Goal: Task Accomplishment & Management: Manage account settings

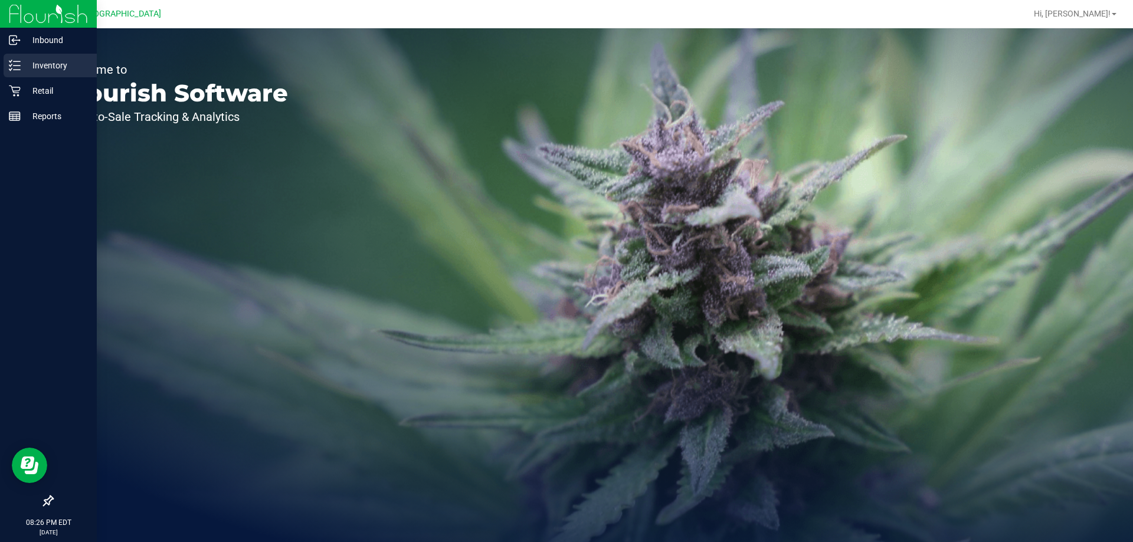
click at [18, 64] on icon at bounding box center [15, 66] width 12 height 12
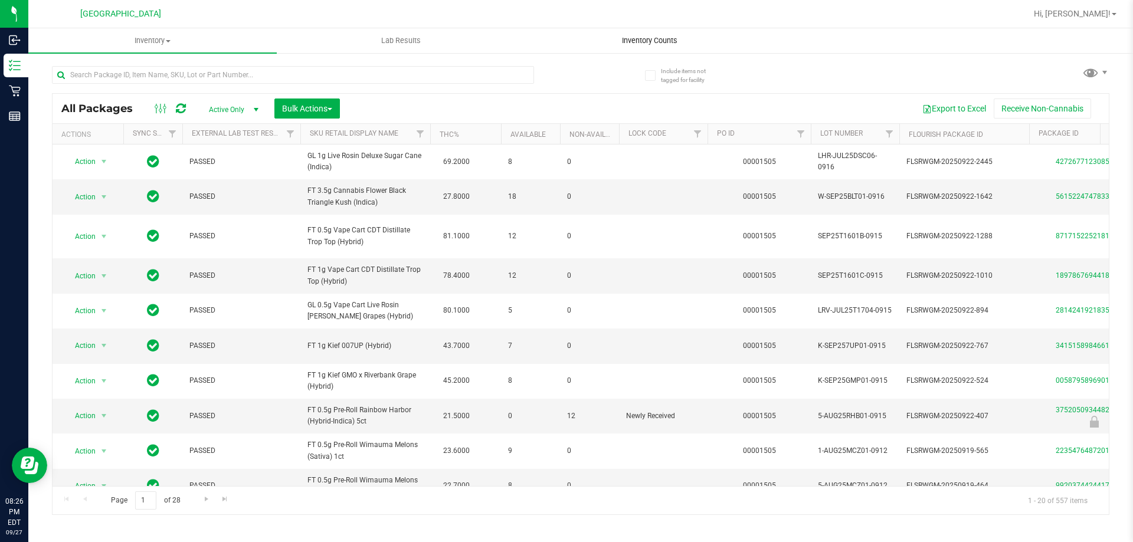
click at [668, 41] on span "Inventory Counts" at bounding box center [649, 40] width 87 height 11
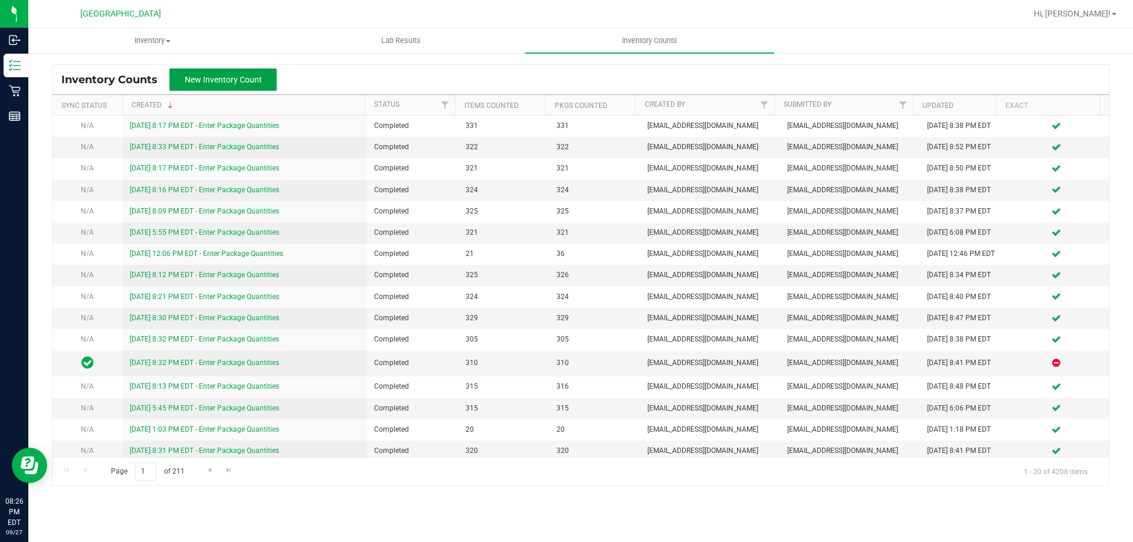
click at [235, 80] on span "New Inventory Count" at bounding box center [223, 79] width 77 height 9
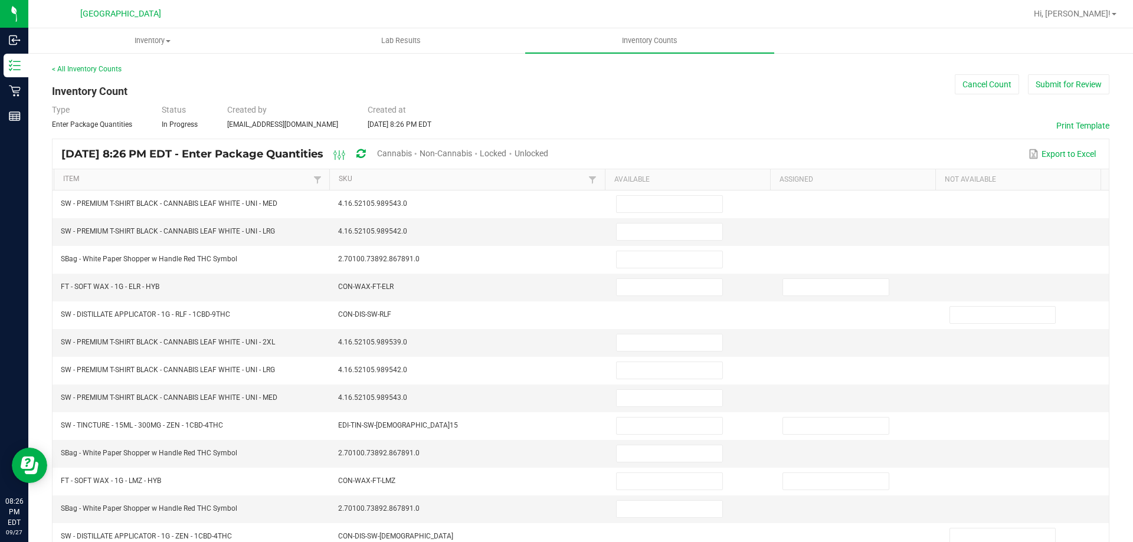
click at [412, 151] on span "Cannabis" at bounding box center [394, 153] width 35 height 9
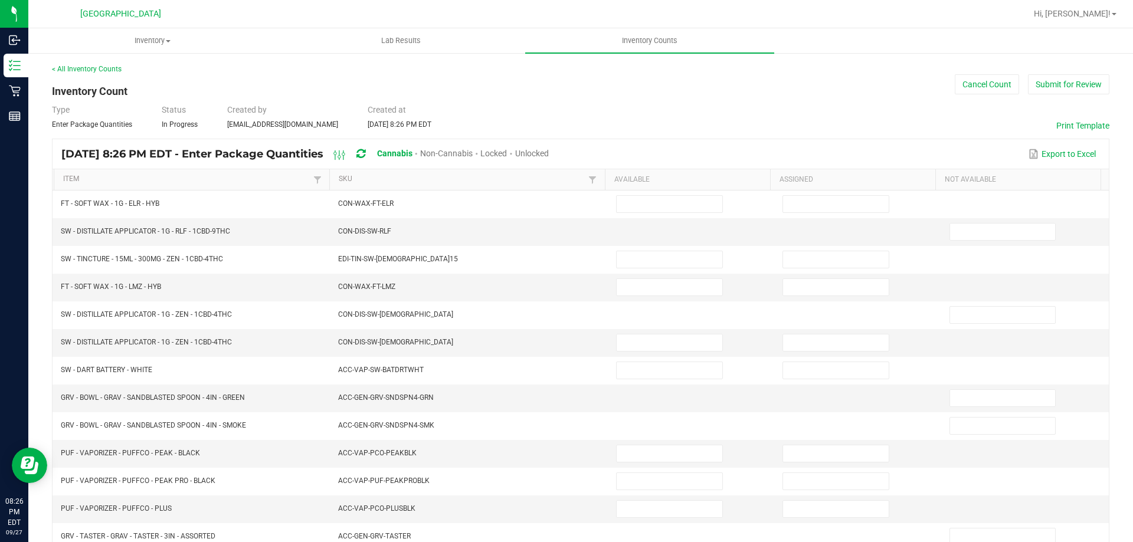
click at [549, 149] on span "Unlocked" at bounding box center [532, 153] width 34 height 9
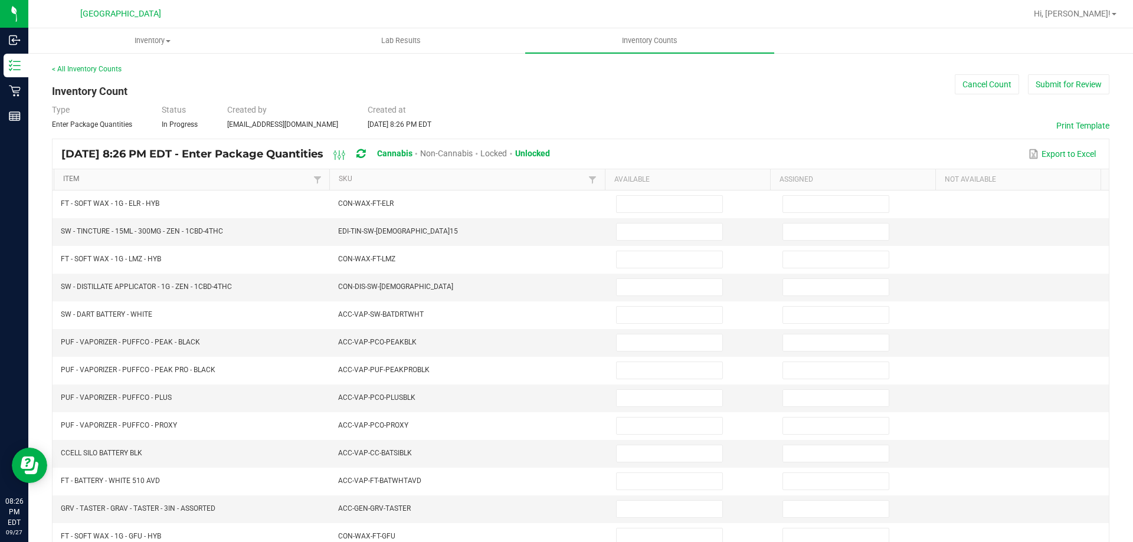
click at [188, 181] on link "Item" at bounding box center [186, 179] width 247 height 9
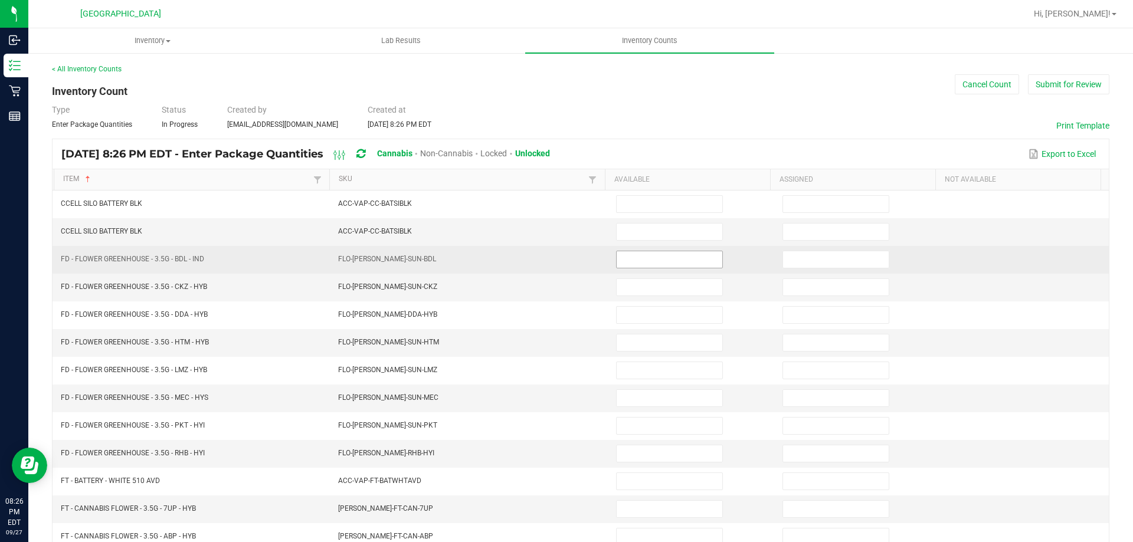
click at [630, 254] on input at bounding box center [670, 259] width 106 height 17
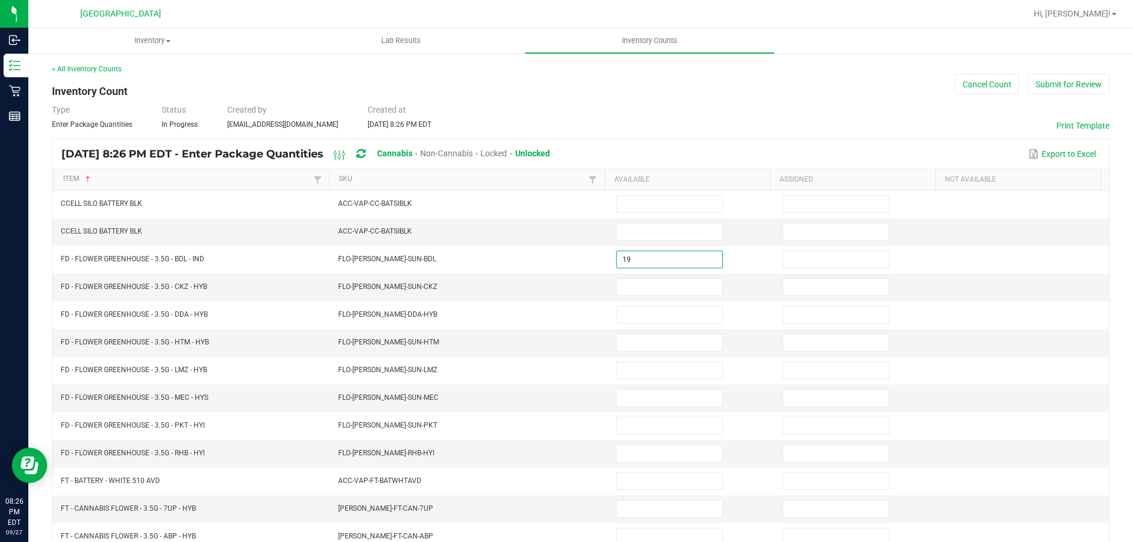
type input "19"
type input "5"
type input "18"
type input "17"
type input "11"
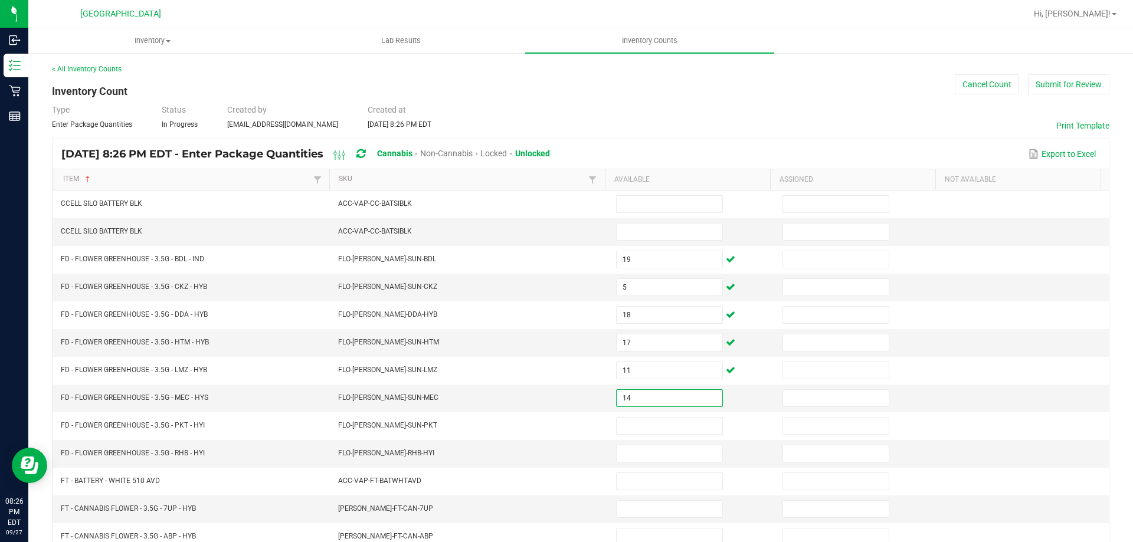
type input "14"
type input "10"
type input "13"
type input "15"
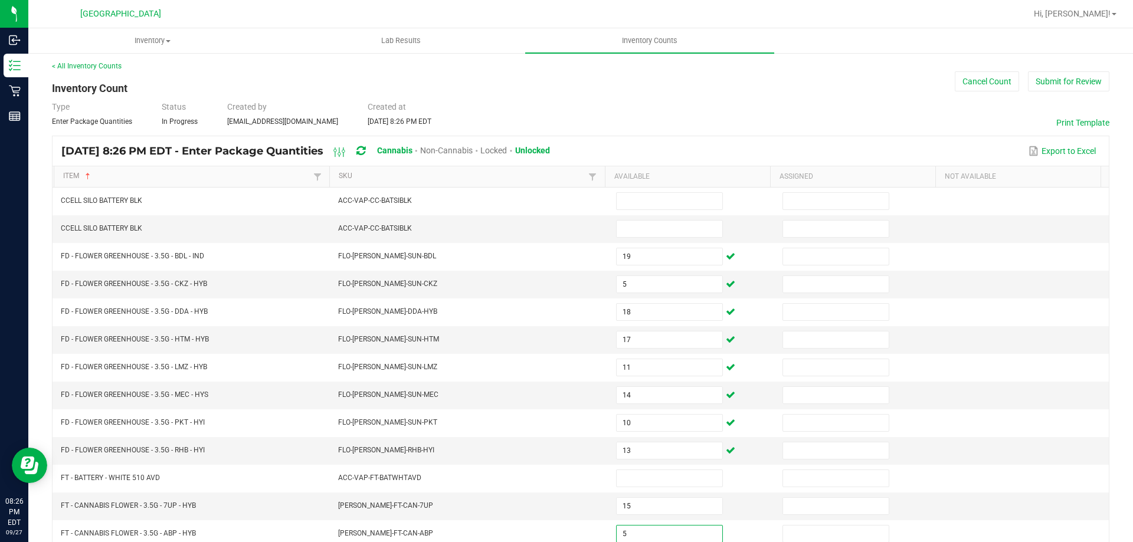
type input "5"
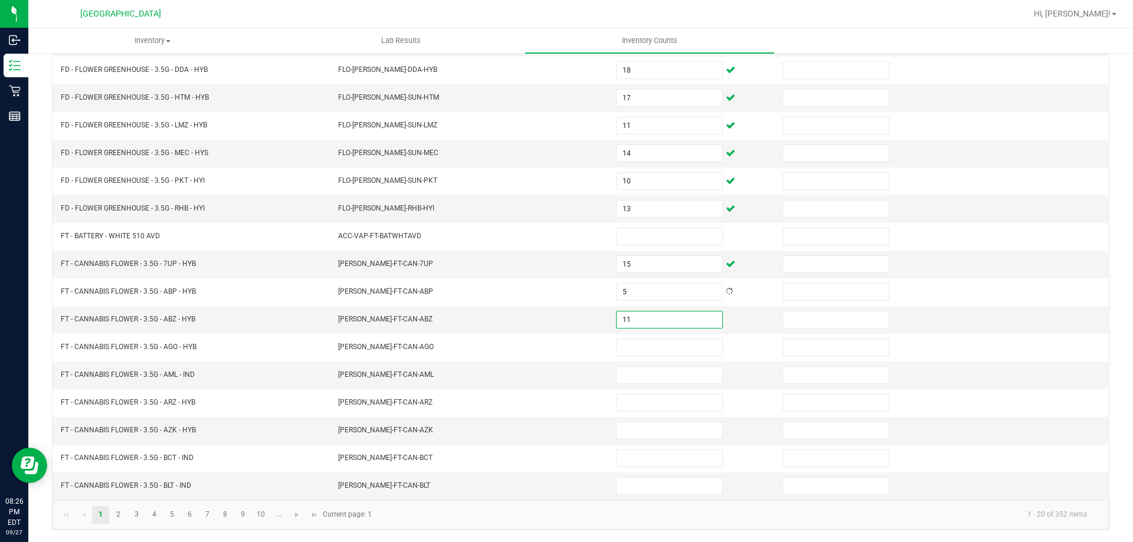
type input "11"
type input "7"
type input "1"
type input "2"
type input "12"
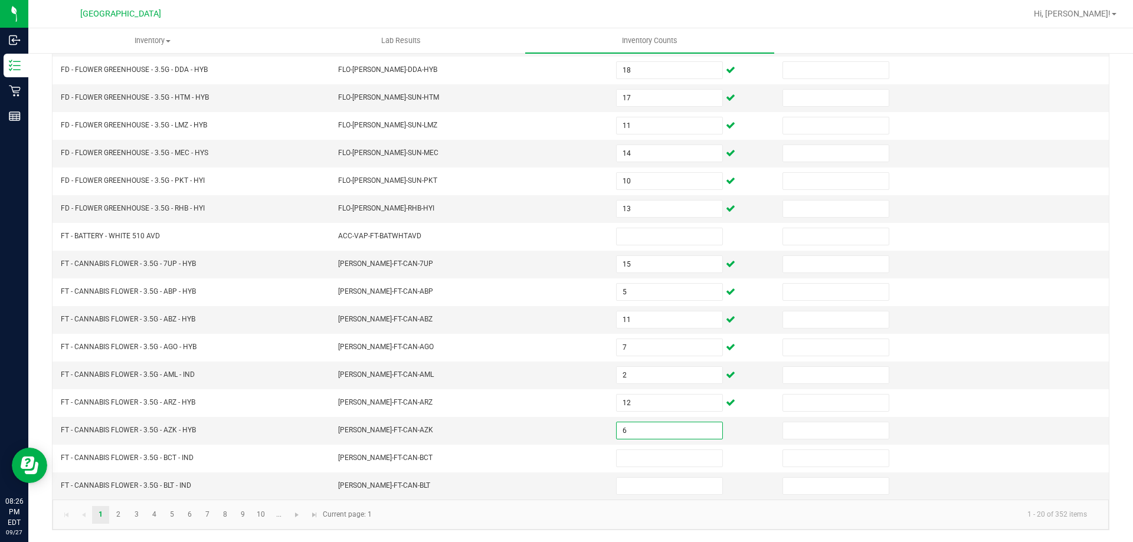
type input "6"
type input "13"
type input "18"
drag, startPoint x: 117, startPoint y: 509, endPoint x: 123, endPoint y: 503, distance: 8.8
click at [117, 509] on link "2" at bounding box center [118, 515] width 17 height 18
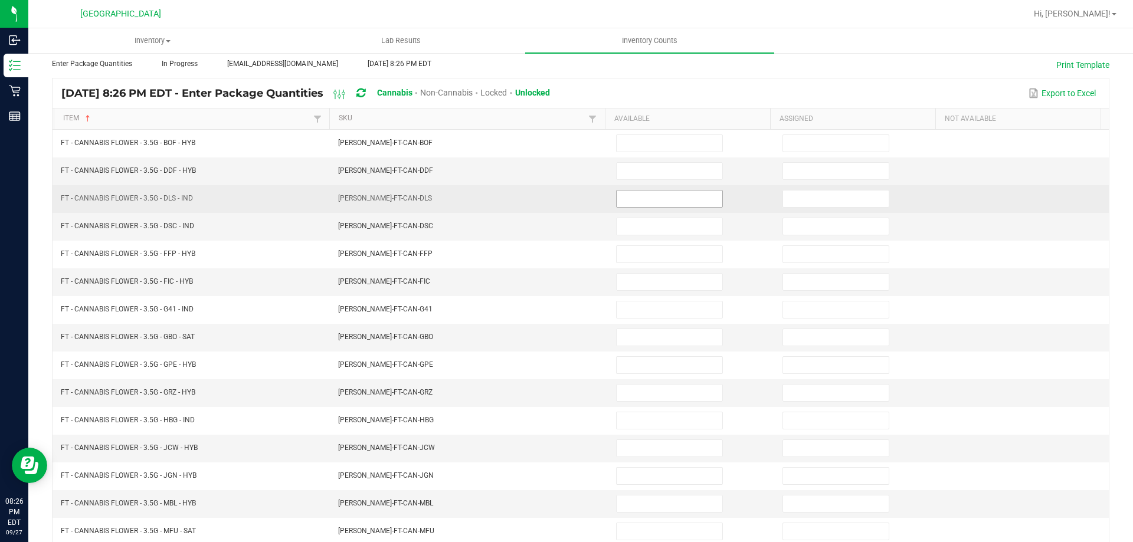
scroll to position [127, 0]
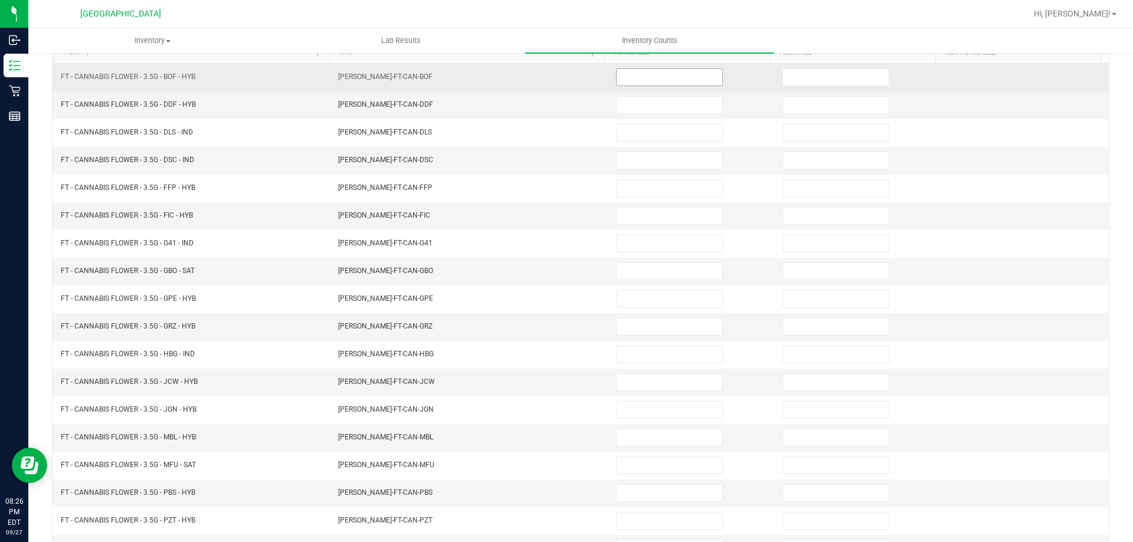
click at [653, 74] on input at bounding box center [670, 77] width 106 height 17
type input "7"
type input "9"
type input "19"
type input "18"
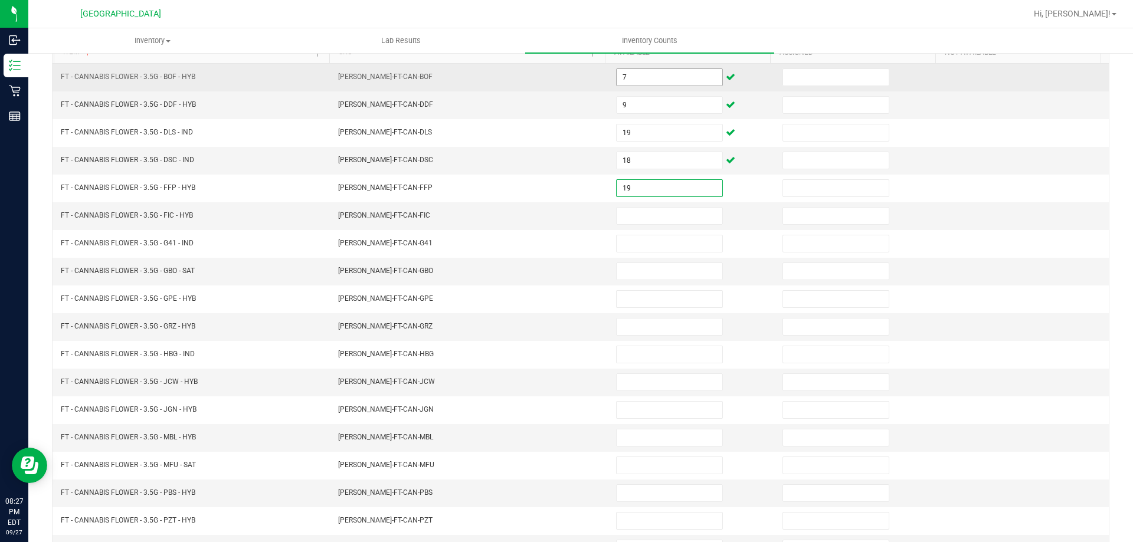
type input "19"
type input "9"
type input "20"
type input "14"
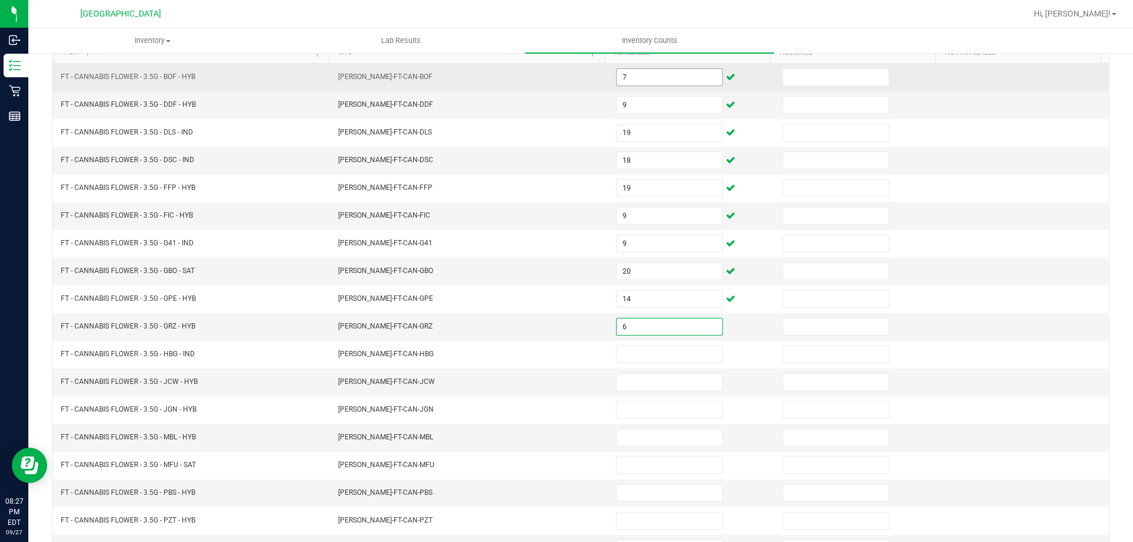
type input "6"
type input "8"
type input "4"
type input "3"
type input "8"
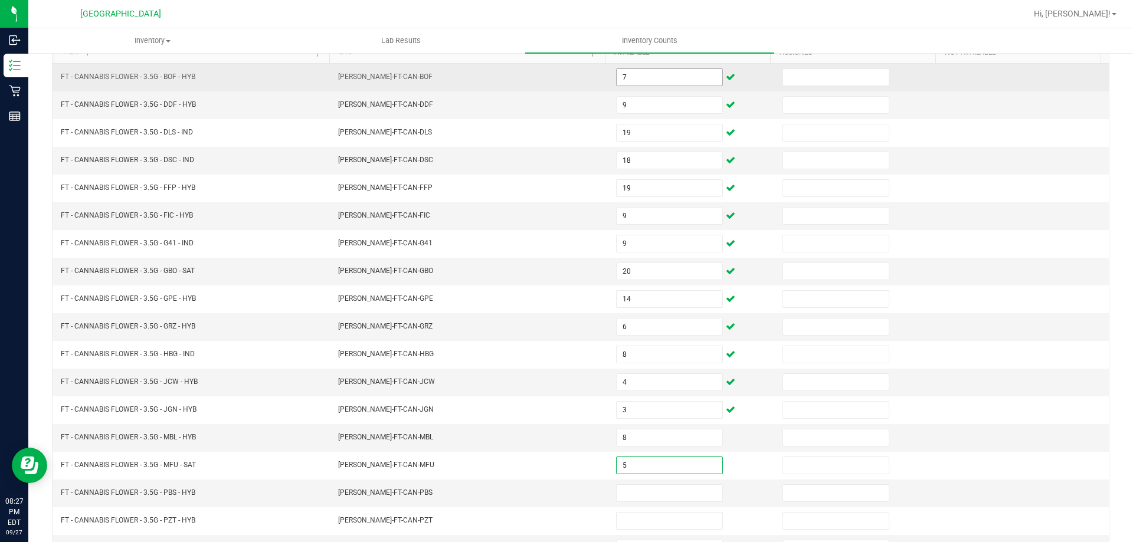
type input "5"
type input "12"
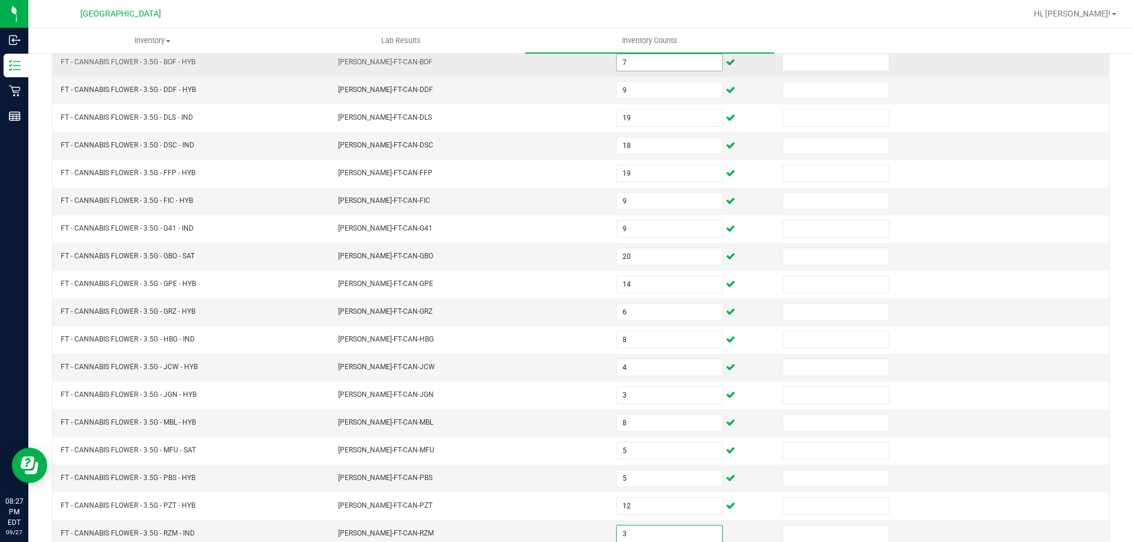
type input "3"
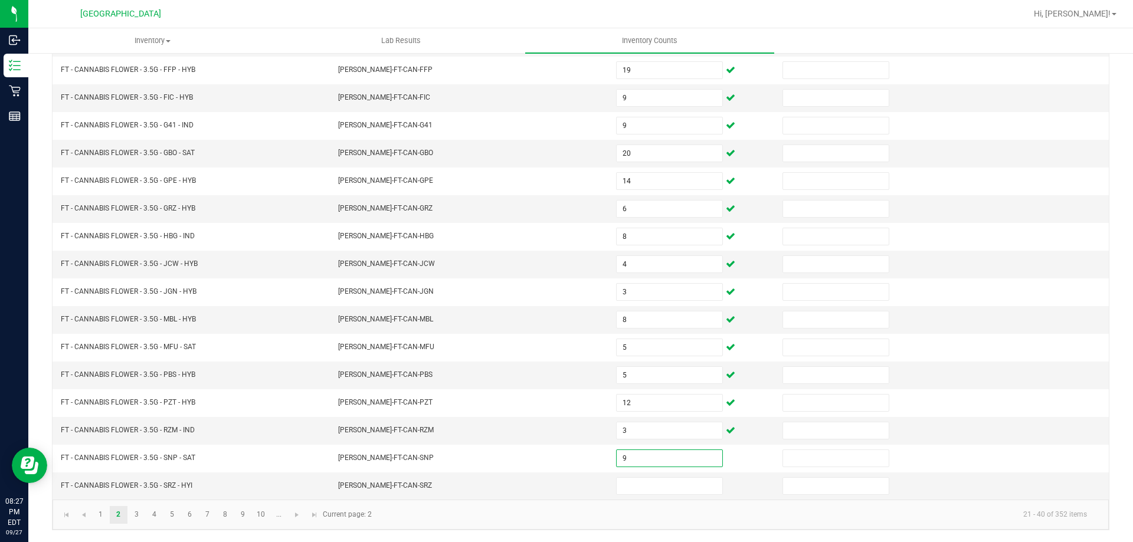
type input "9"
type input "1"
click at [137, 514] on link "3" at bounding box center [136, 515] width 17 height 18
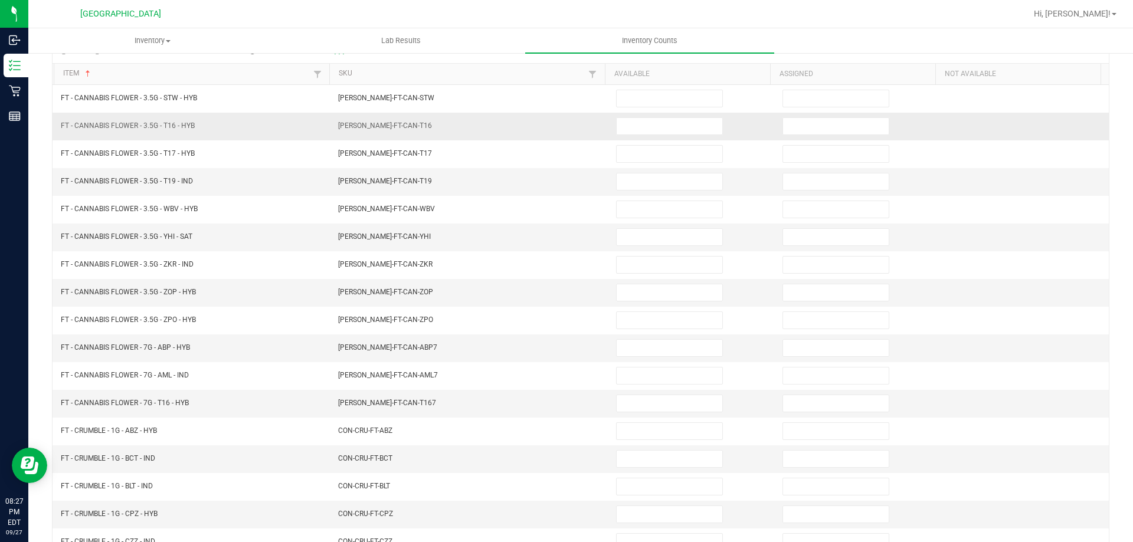
scroll to position [127, 0]
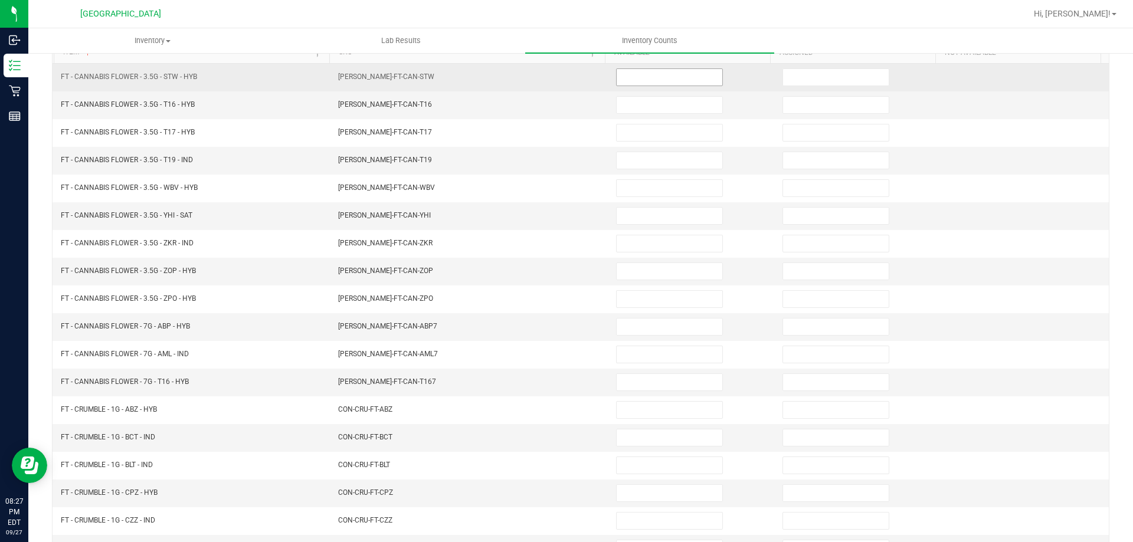
click at [687, 78] on input at bounding box center [670, 77] width 106 height 17
type input "14"
type input "2"
type input "10"
type input "15"
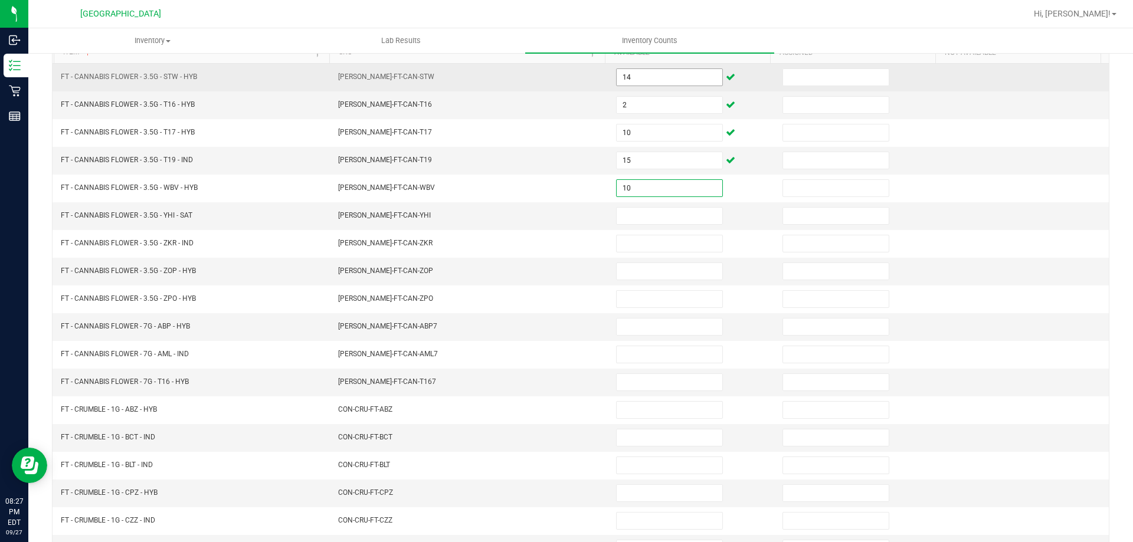
type input "10"
type input "1"
type input "6"
type input "17"
type input "18"
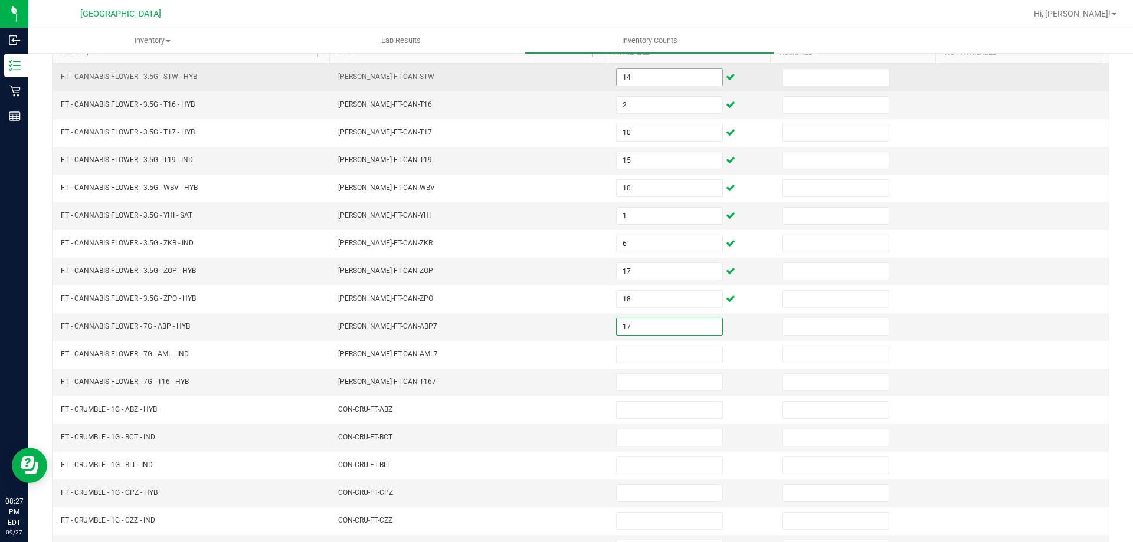
type input "17"
type input "5"
type input "8"
type input "17"
type input "7"
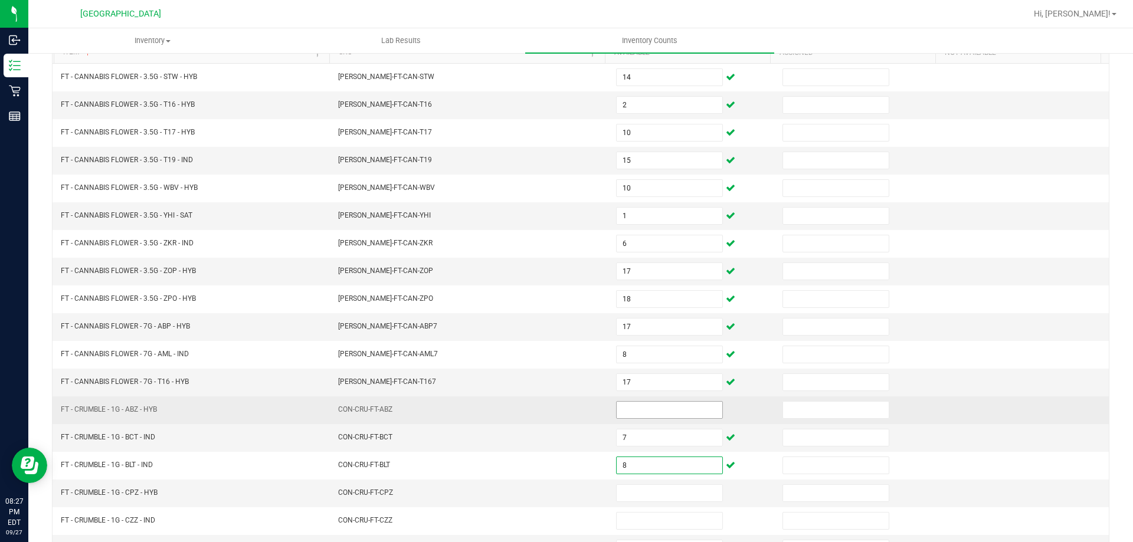
type input "8"
click at [656, 411] on input at bounding box center [670, 410] width 106 height 17
type input "7"
type input "8"
type input "3"
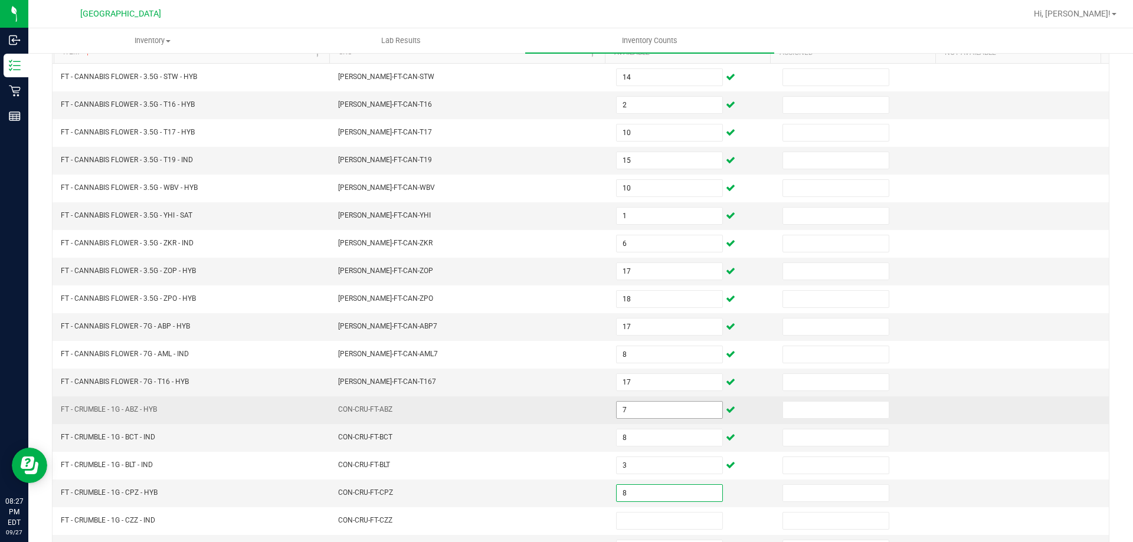
type input "8"
type input "6"
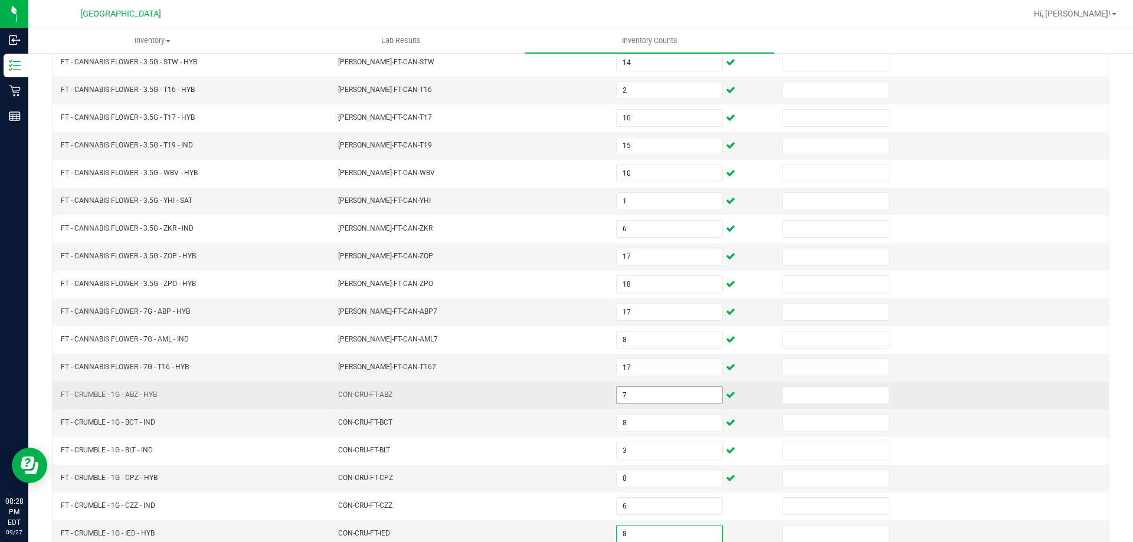
type input "8"
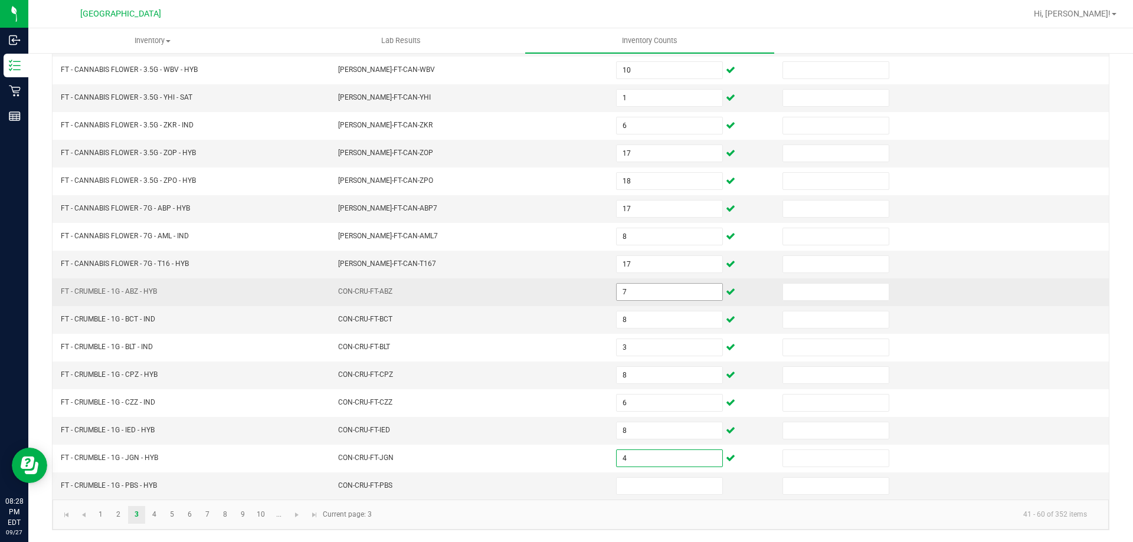
type input "4"
type input "6"
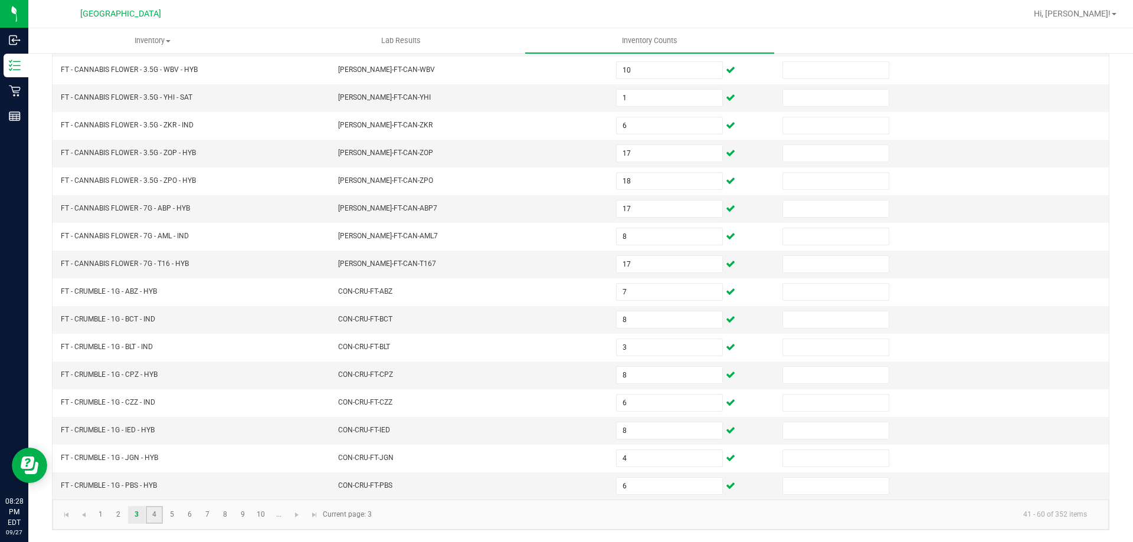
click at [158, 512] on link "4" at bounding box center [154, 515] width 17 height 18
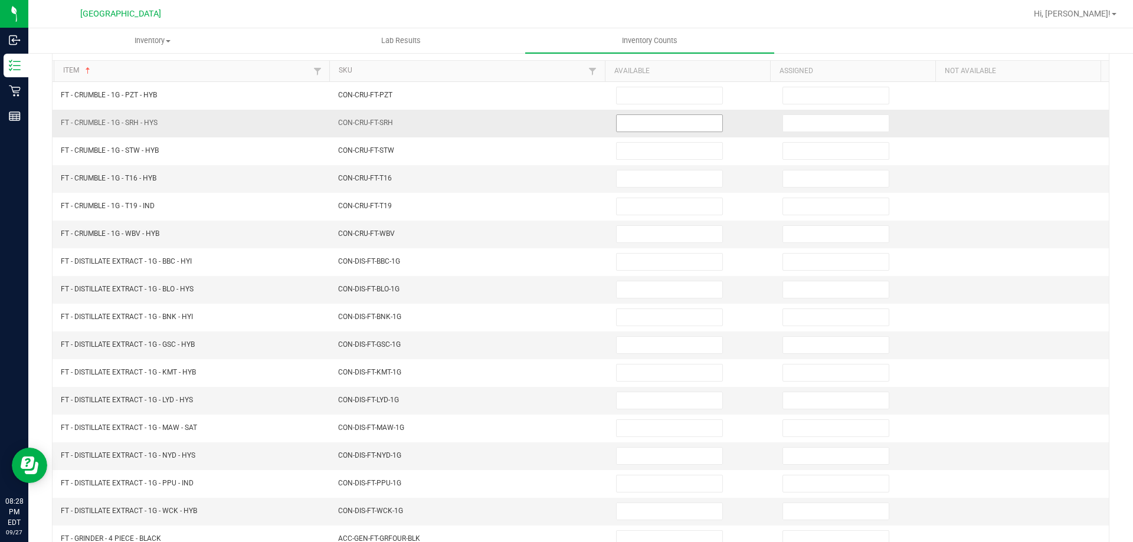
scroll to position [127, 0]
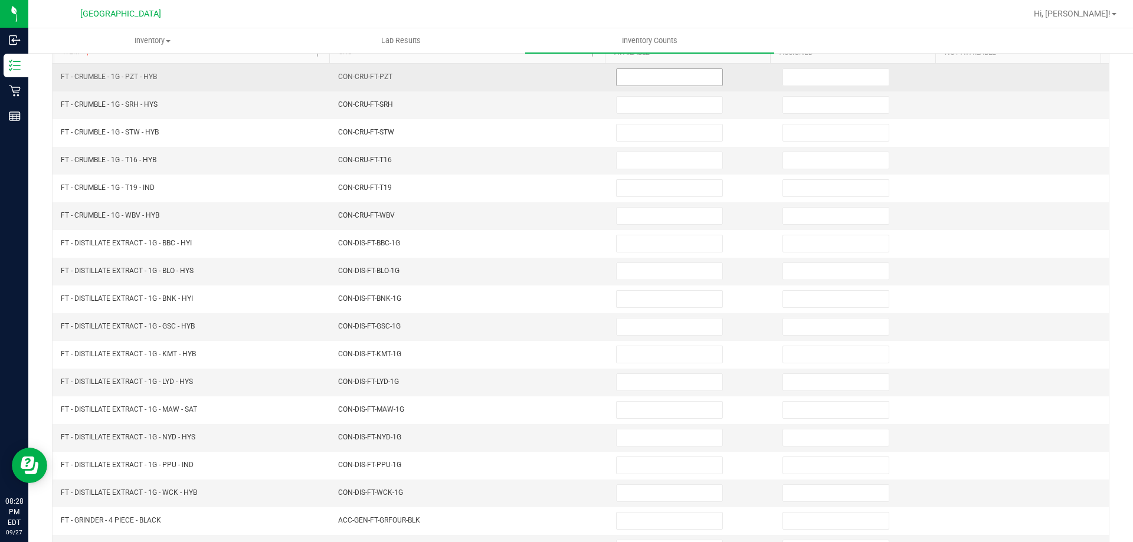
click at [657, 76] on input at bounding box center [670, 77] width 106 height 17
type input "8"
type input "2"
type input "7"
type input "5"
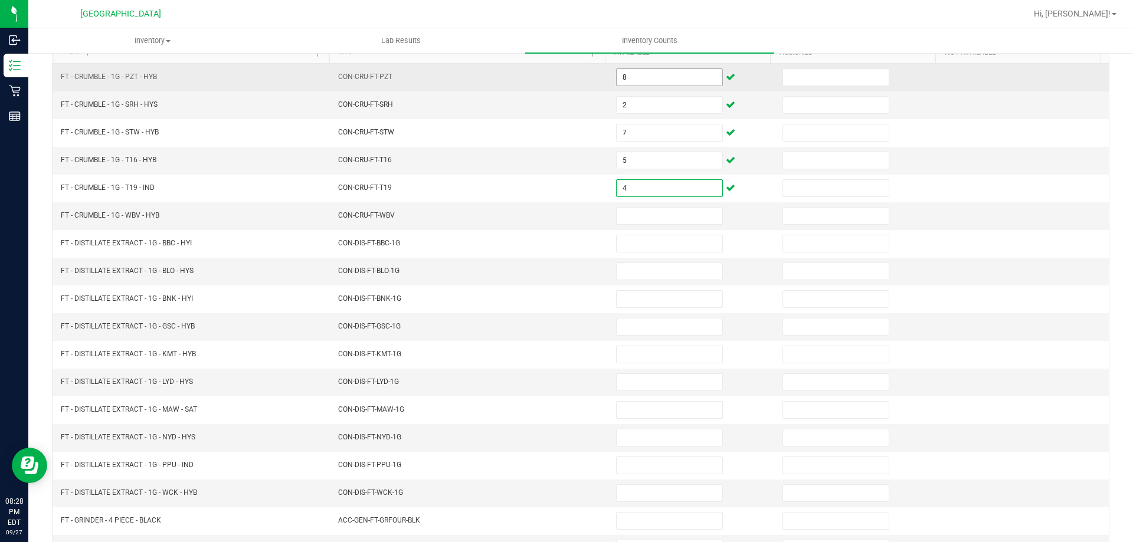
type input "4"
type input "8"
type input "9"
type input "1"
type input "8"
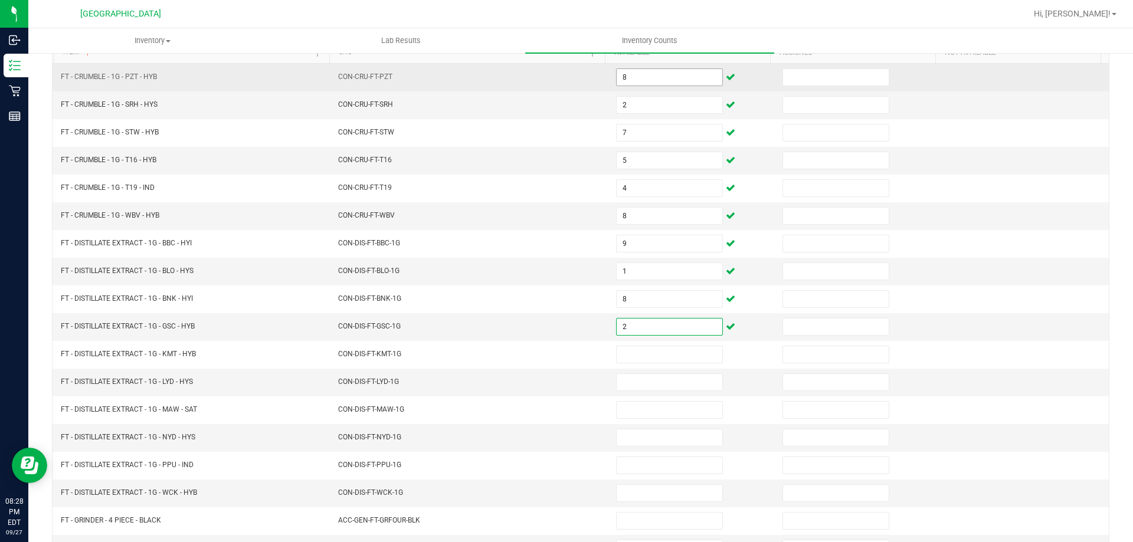
type input "2"
type input "8"
type input "3"
type input "12"
type input "8"
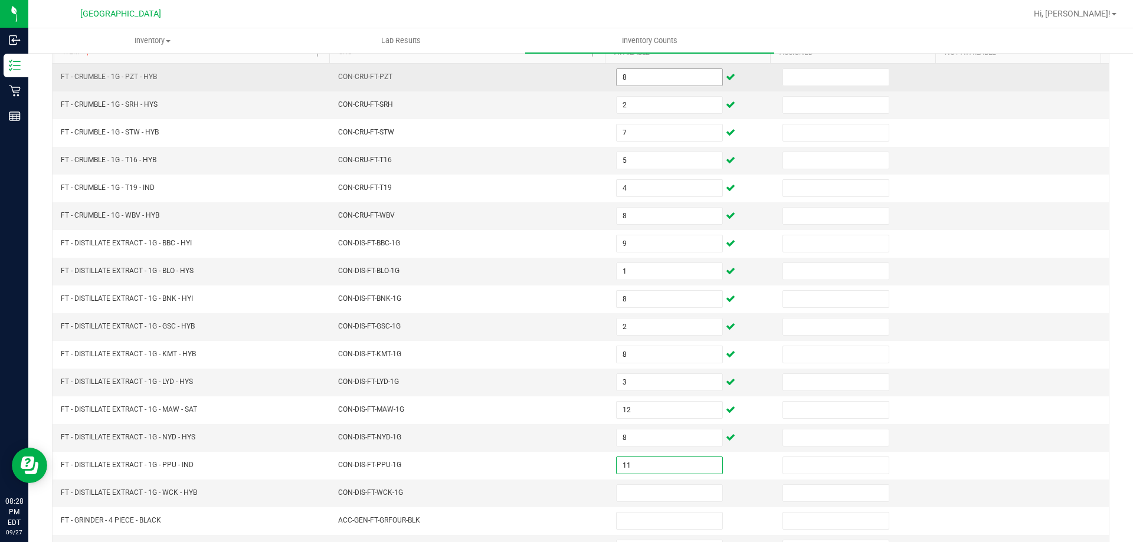
type input "11"
type input "1"
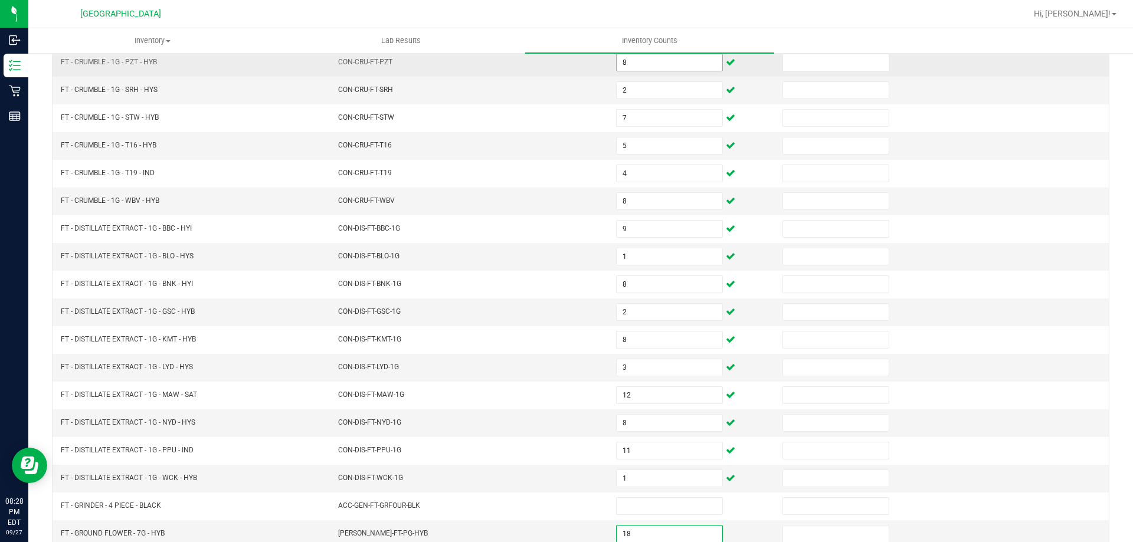
type input "18"
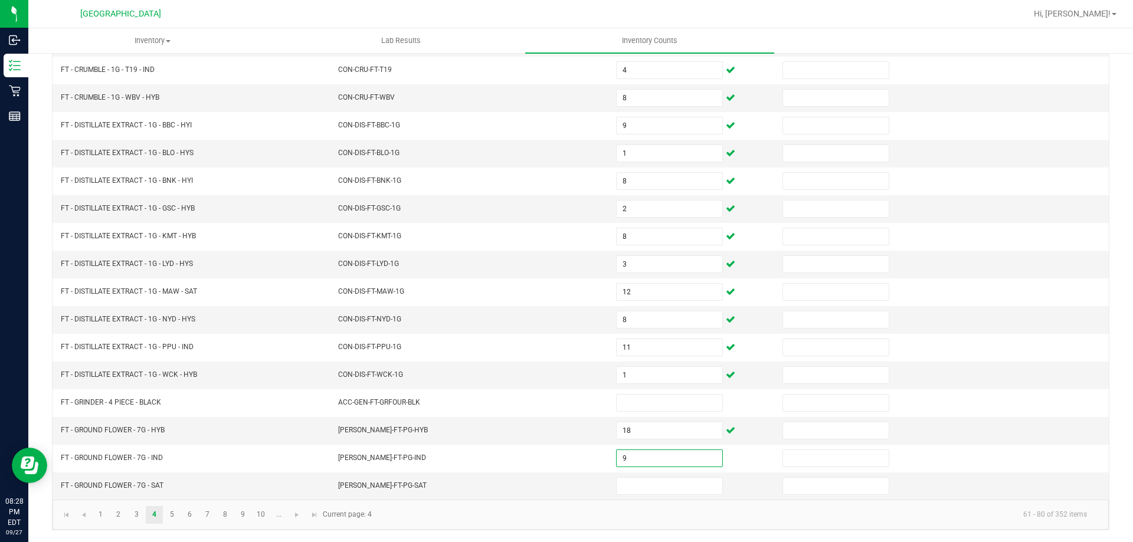
type input "9"
type input "2"
click at [173, 516] on link "5" at bounding box center [171, 515] width 17 height 18
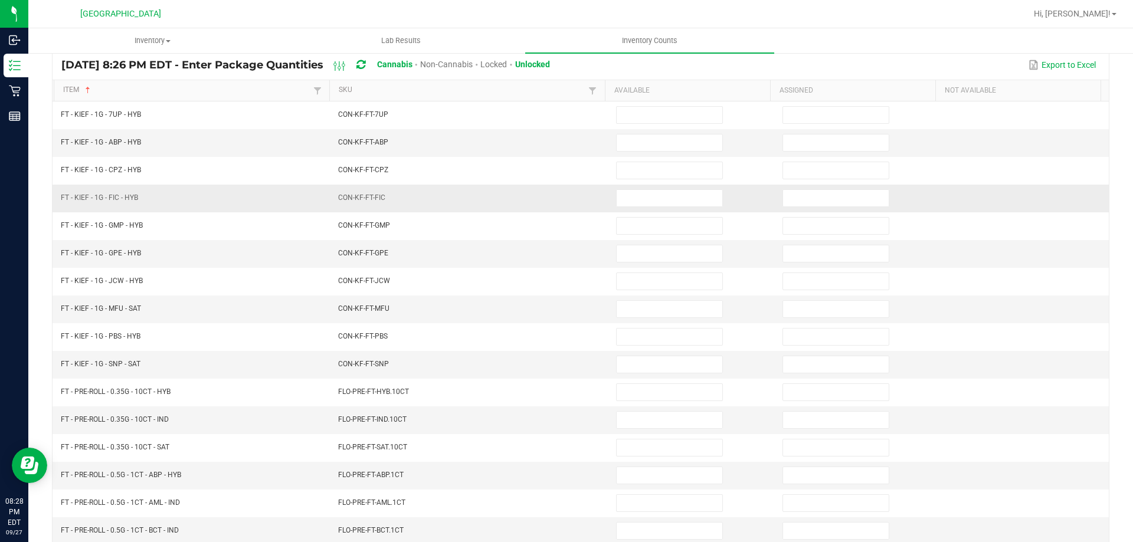
scroll to position [68, 0]
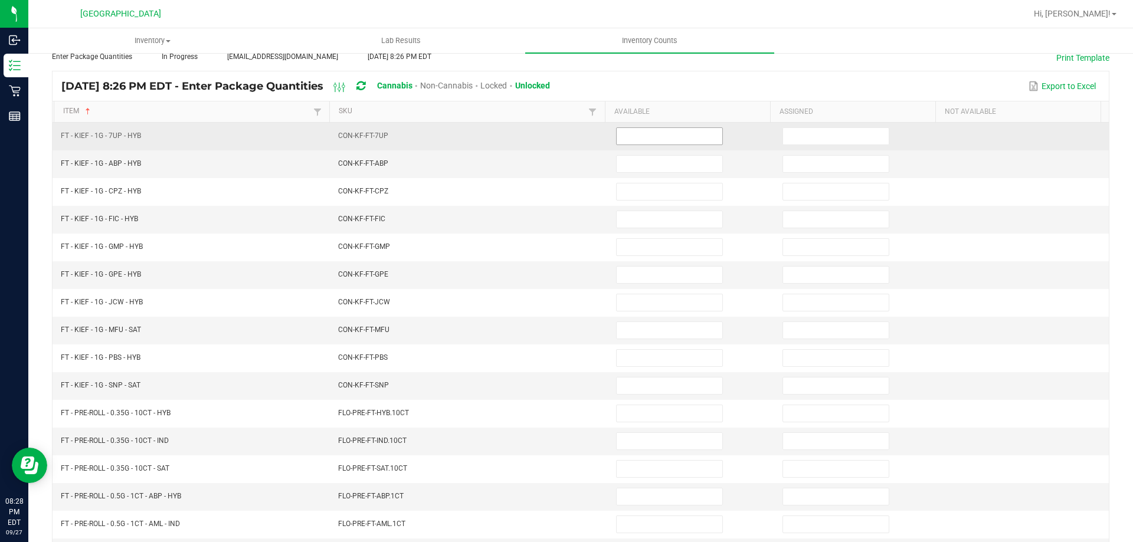
click at [628, 133] on input at bounding box center [670, 136] width 106 height 17
type input "7"
type input "2"
type input "4"
type input "1"
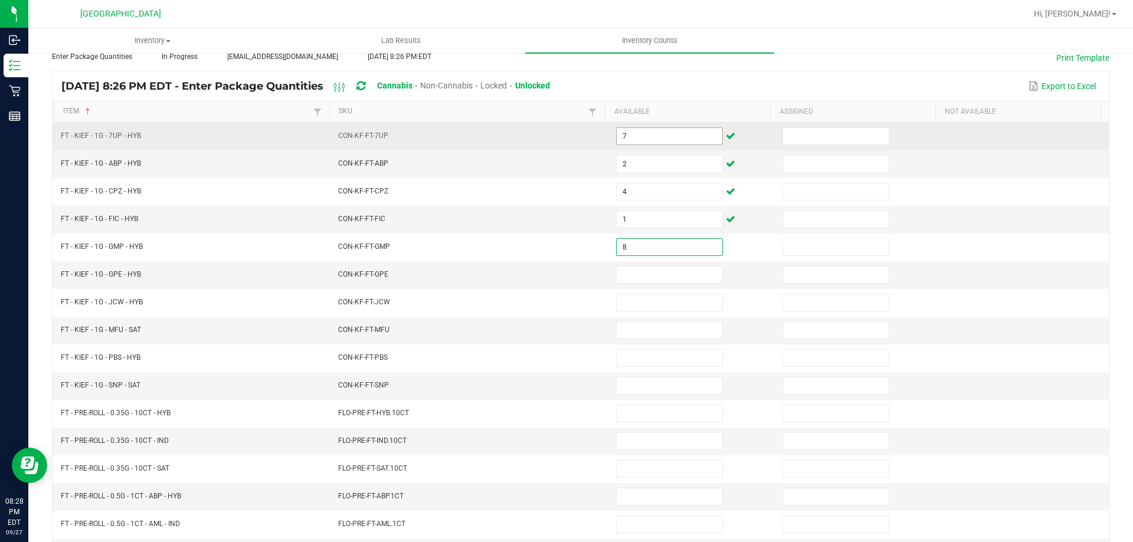
type input "8"
type input "4"
type input "7"
type input "5"
type input "3"
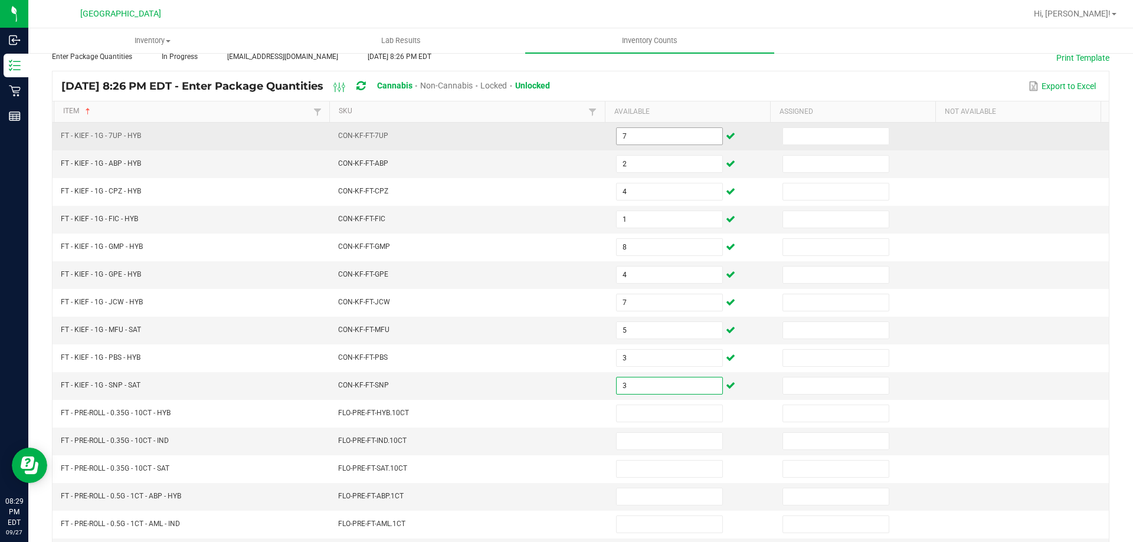
type input "3"
type input "10"
type input "5"
type input "12"
type input "21"
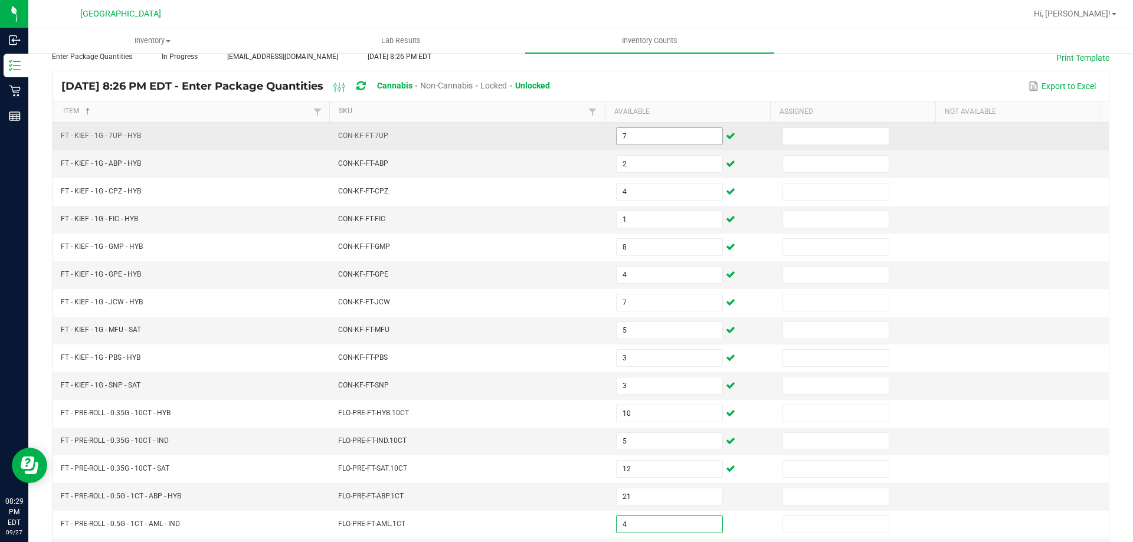
type input "4"
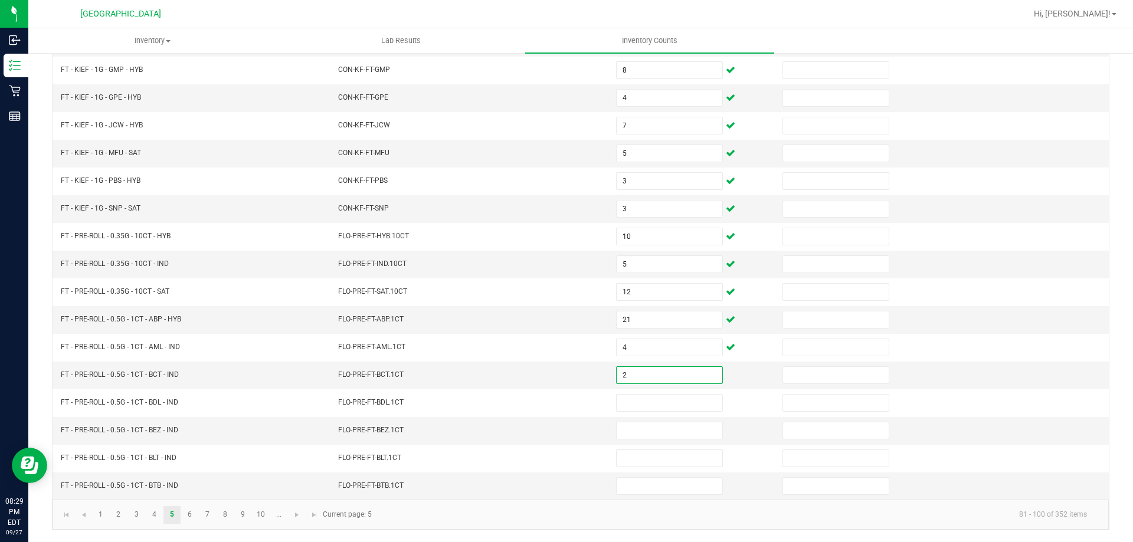
type input "2"
type input "12"
type input "5"
type input "10"
type input "11"
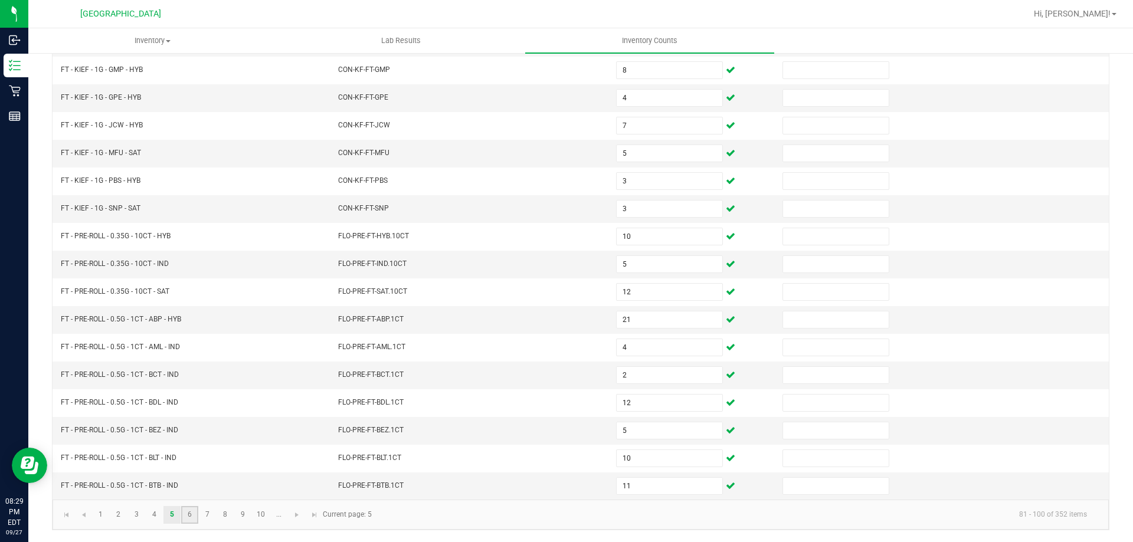
click at [191, 512] on link "6" at bounding box center [189, 515] width 17 height 18
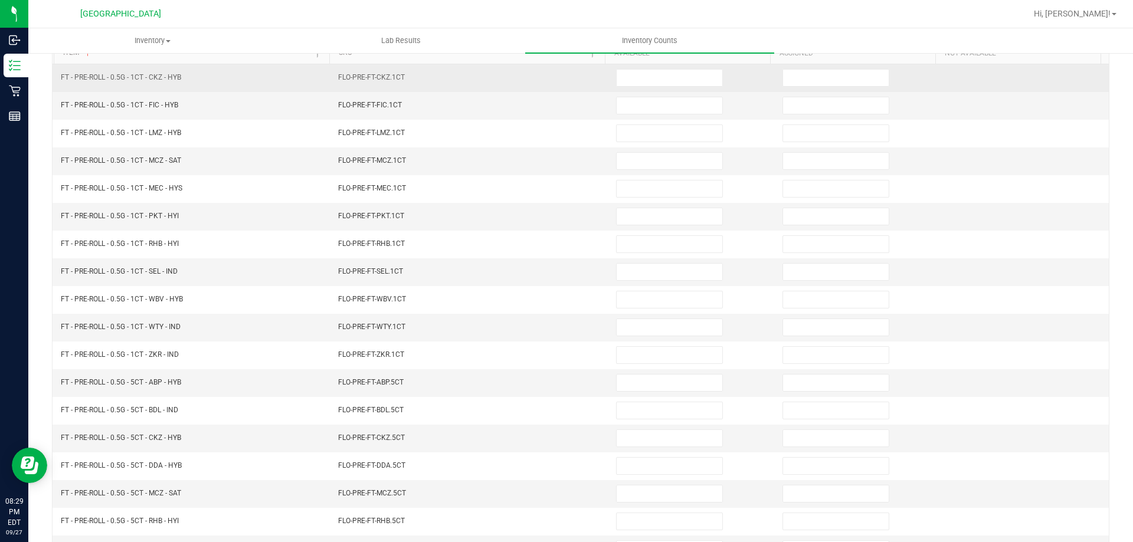
scroll to position [127, 0]
click at [672, 84] on input at bounding box center [670, 77] width 106 height 17
type input "21"
type input "19"
type input "25"
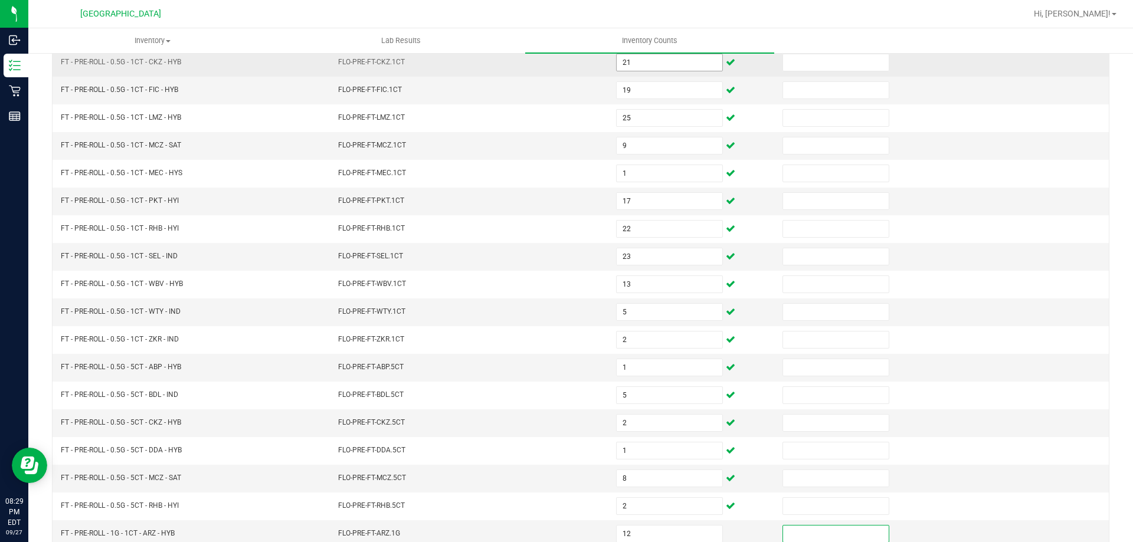
scroll to position [245, 0]
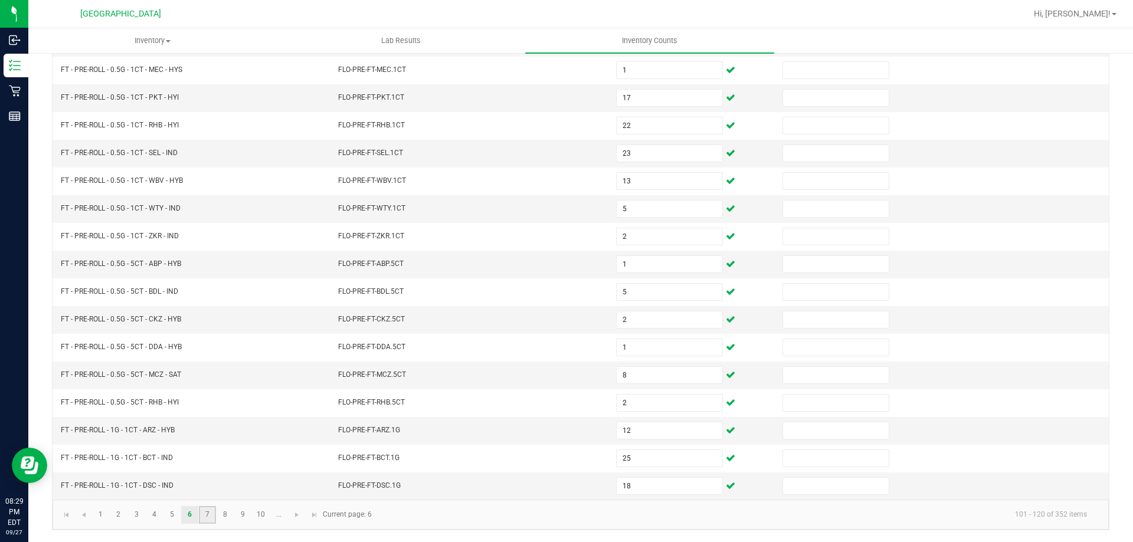
click at [208, 513] on link "7" at bounding box center [207, 515] width 17 height 18
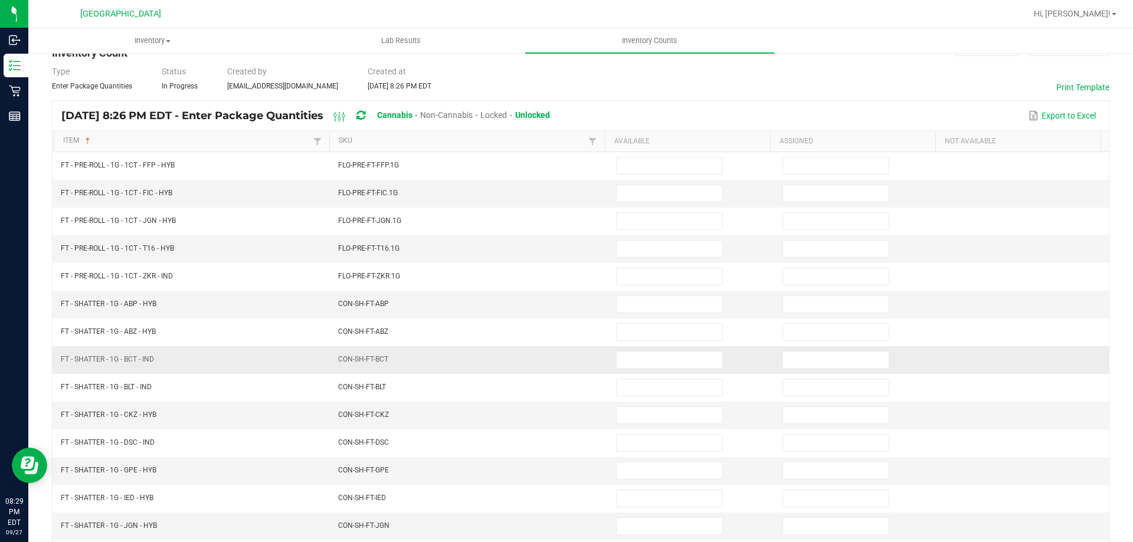
scroll to position [68, 0]
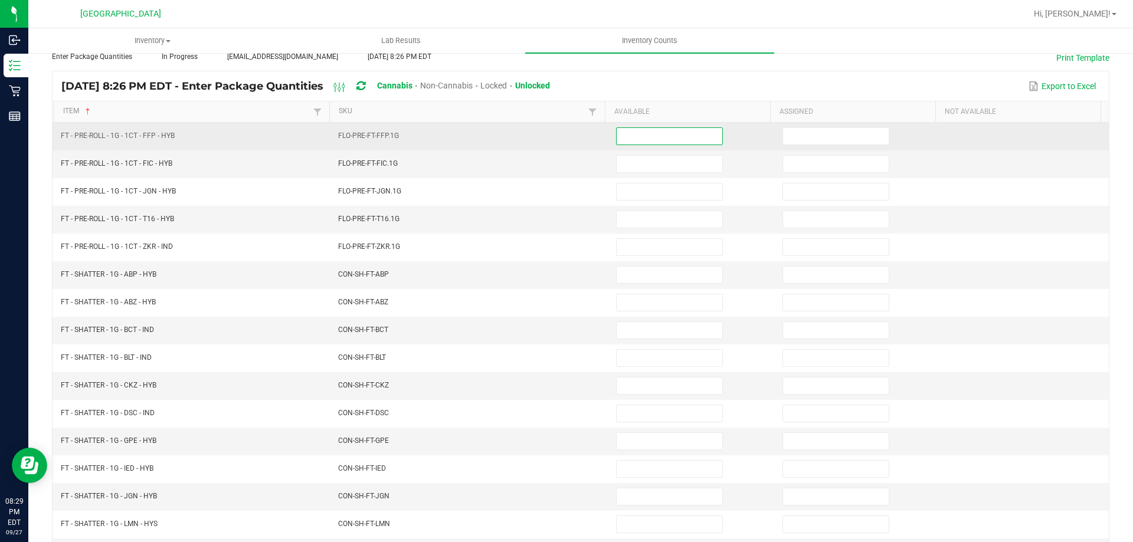
click at [641, 142] on input at bounding box center [670, 136] width 106 height 17
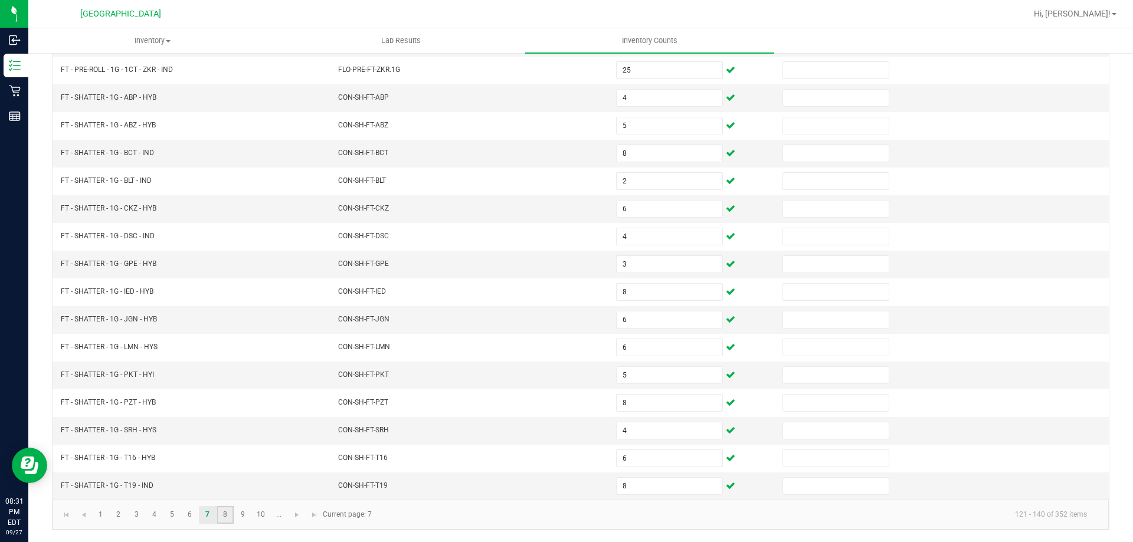
click at [225, 512] on link "8" at bounding box center [225, 515] width 17 height 18
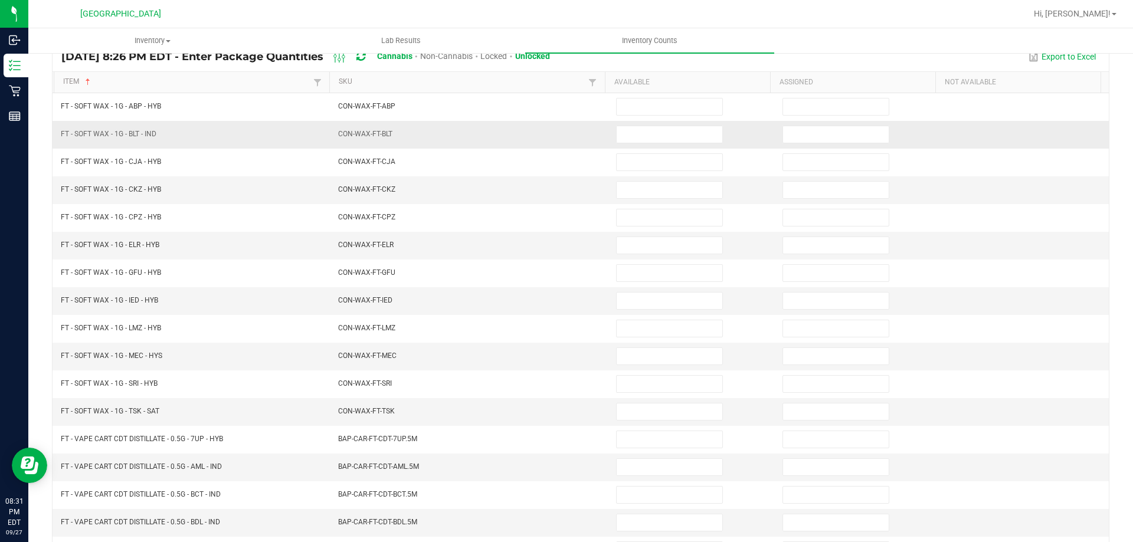
scroll to position [127, 0]
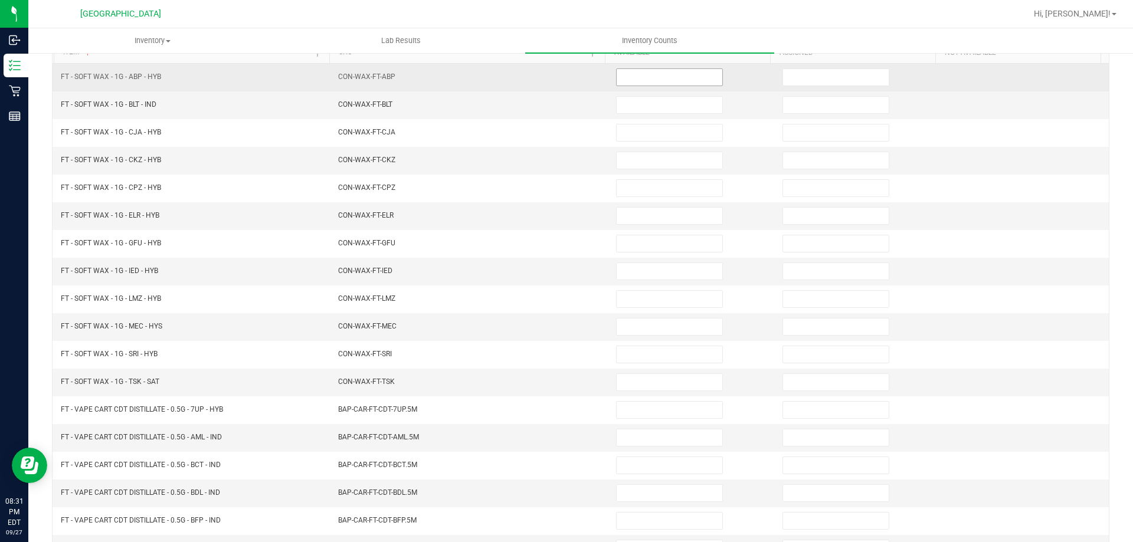
click at [659, 79] on input at bounding box center [670, 77] width 106 height 17
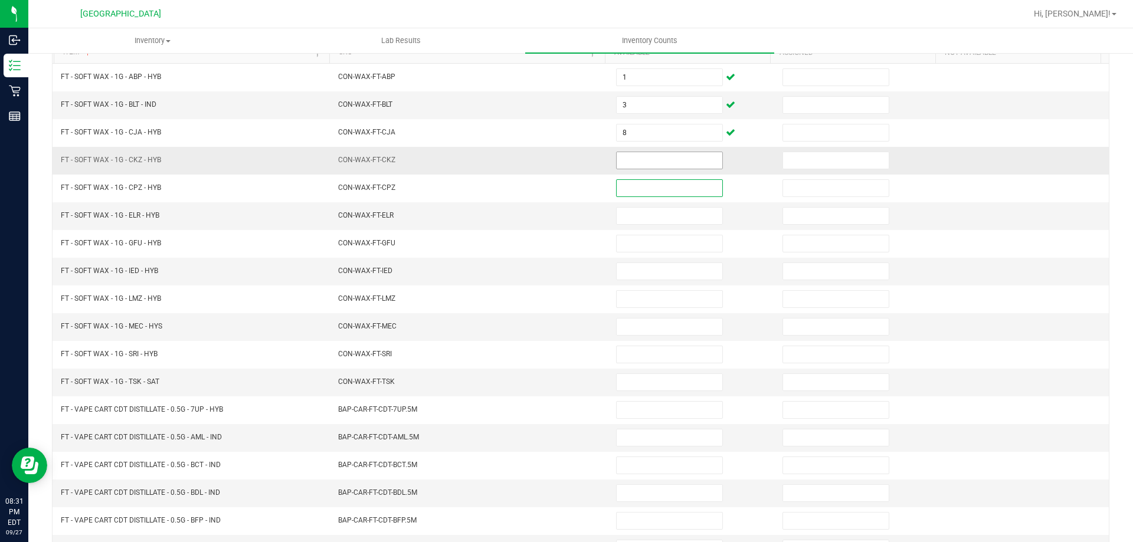
click at [656, 153] on input at bounding box center [670, 160] width 106 height 17
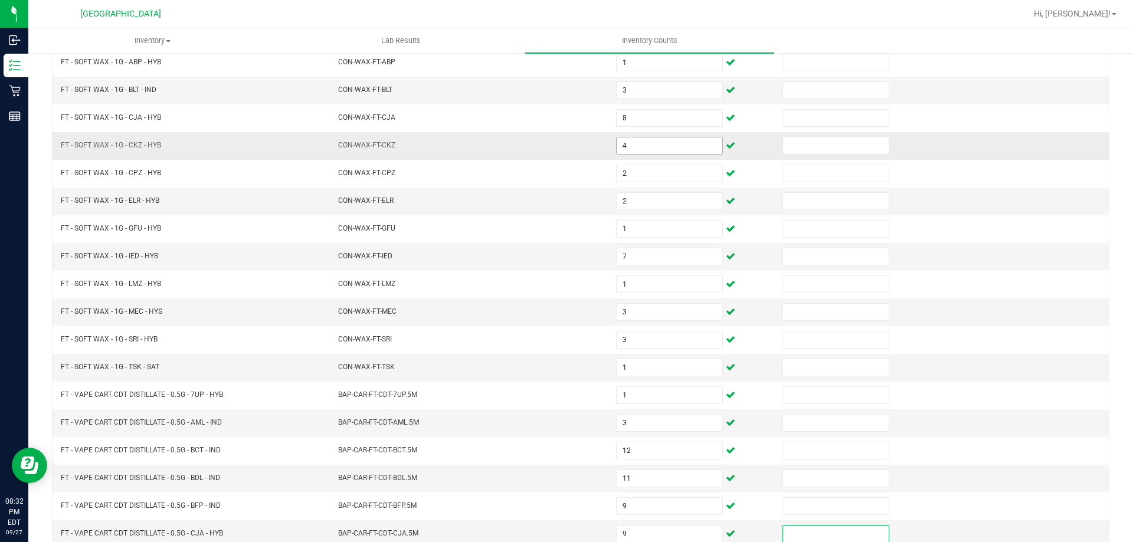
scroll to position [245, 0]
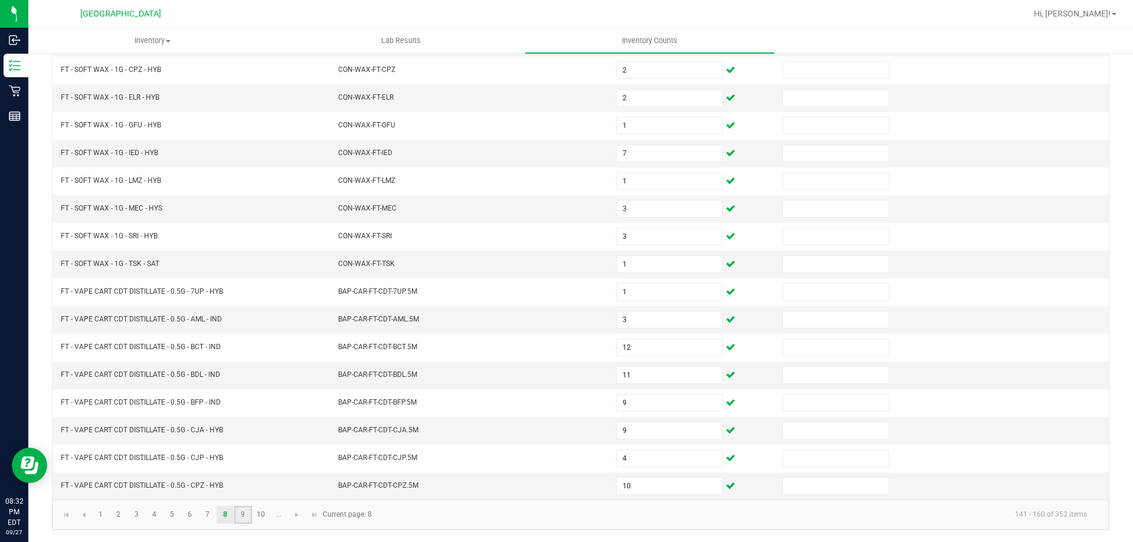
click at [242, 518] on link "9" at bounding box center [242, 515] width 17 height 18
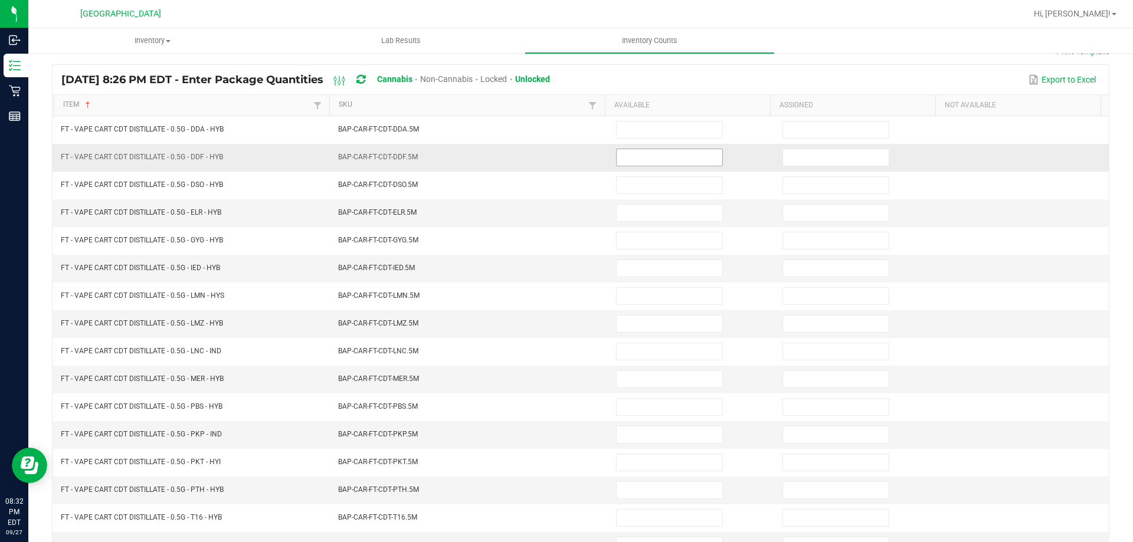
scroll to position [68, 0]
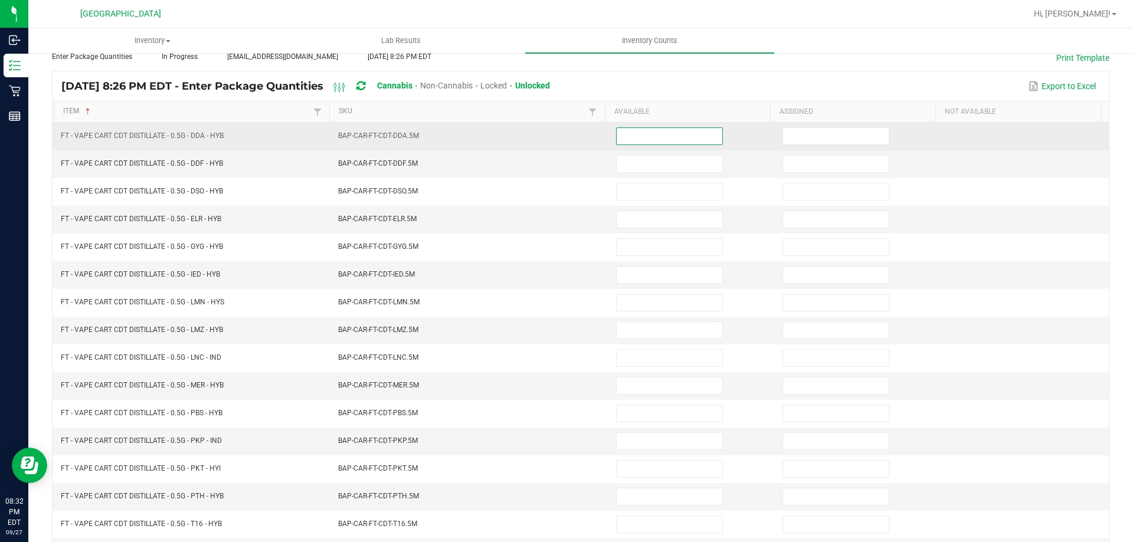
click at [693, 134] on input at bounding box center [670, 136] width 106 height 17
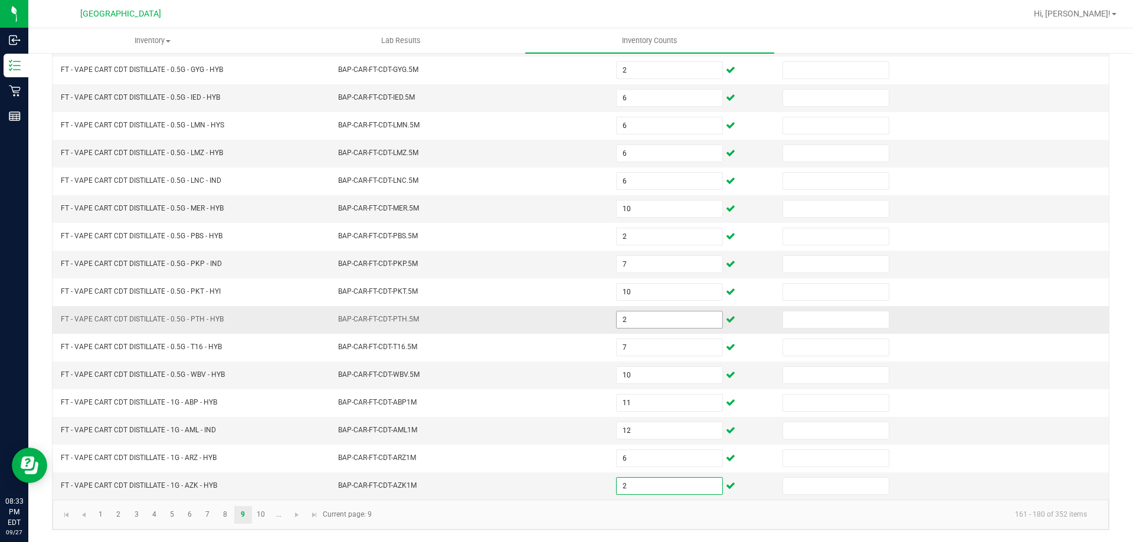
click at [657, 320] on input "2" at bounding box center [670, 320] width 106 height 17
click at [263, 514] on link "10" at bounding box center [261, 515] width 17 height 18
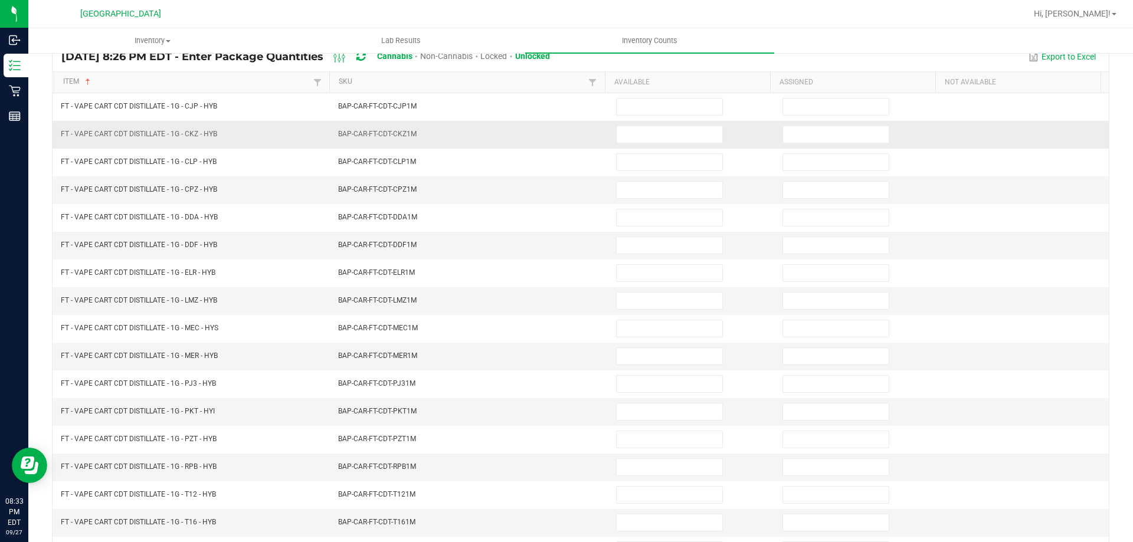
scroll to position [127, 0]
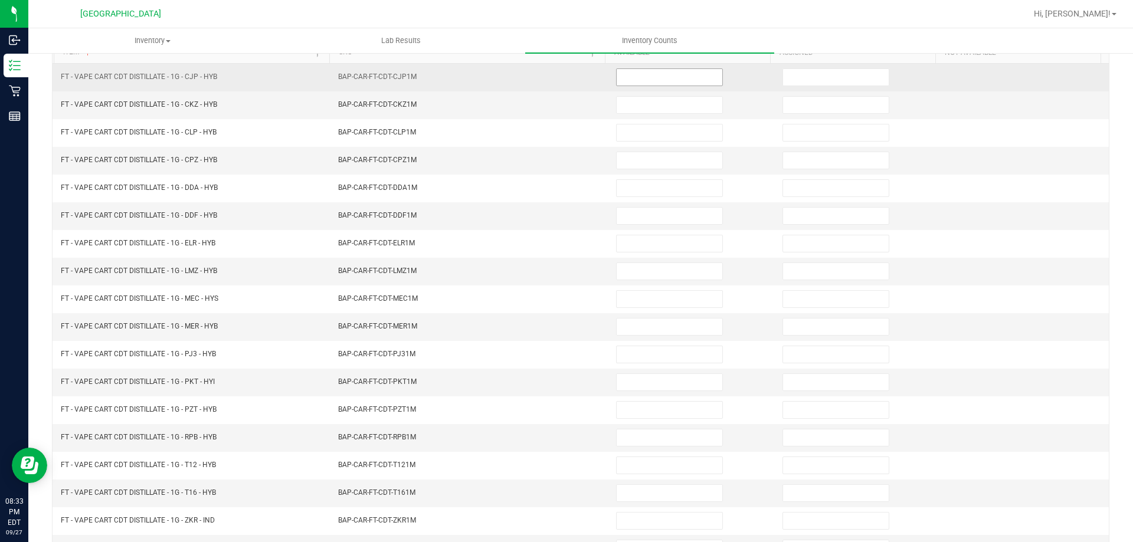
click at [661, 78] on input at bounding box center [670, 77] width 106 height 17
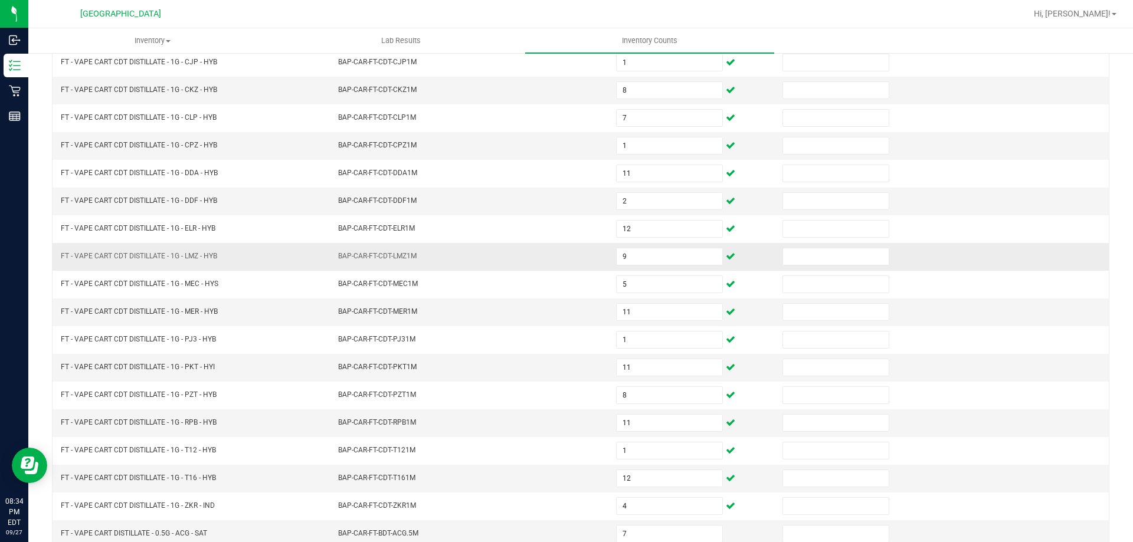
scroll to position [245, 0]
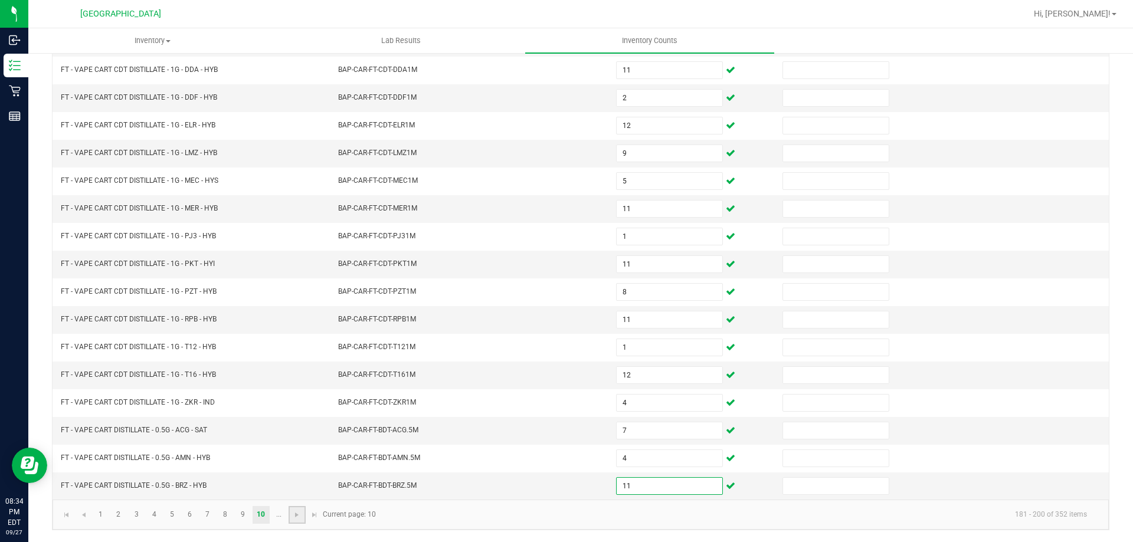
click at [300, 521] on link at bounding box center [297, 515] width 17 height 18
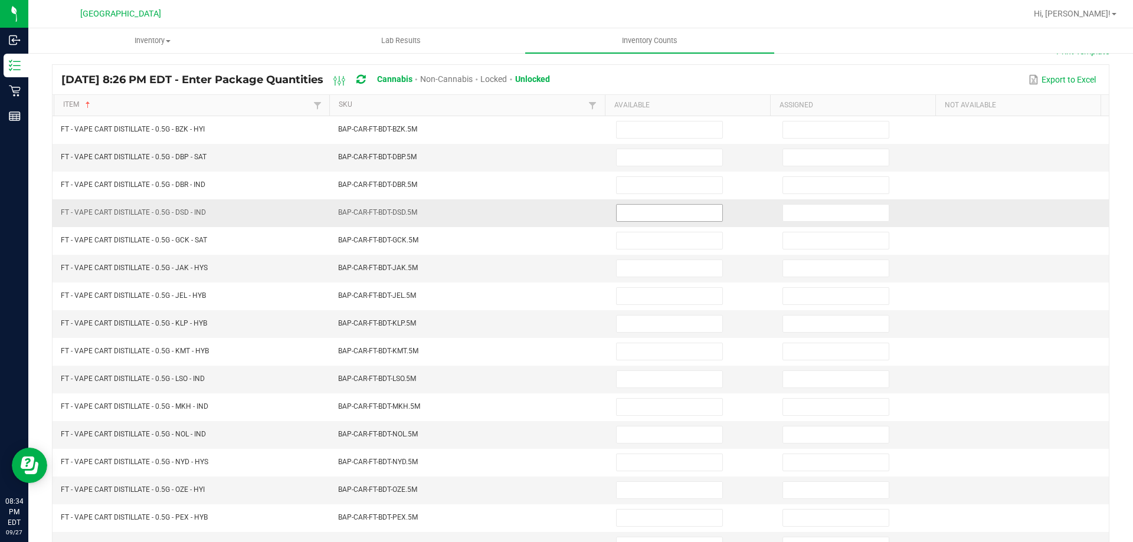
scroll to position [68, 0]
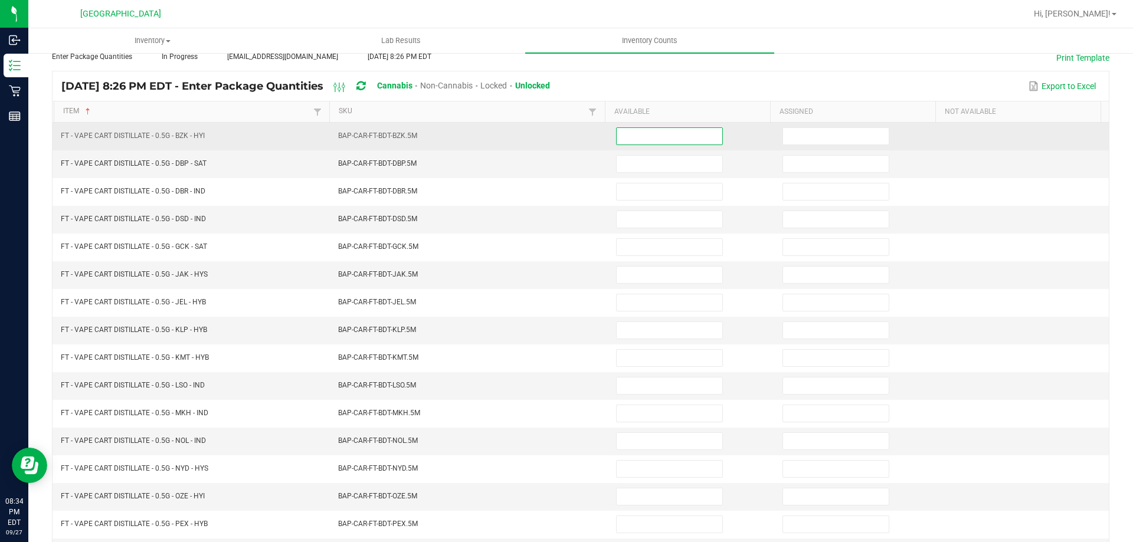
click at [650, 132] on input at bounding box center [670, 136] width 106 height 17
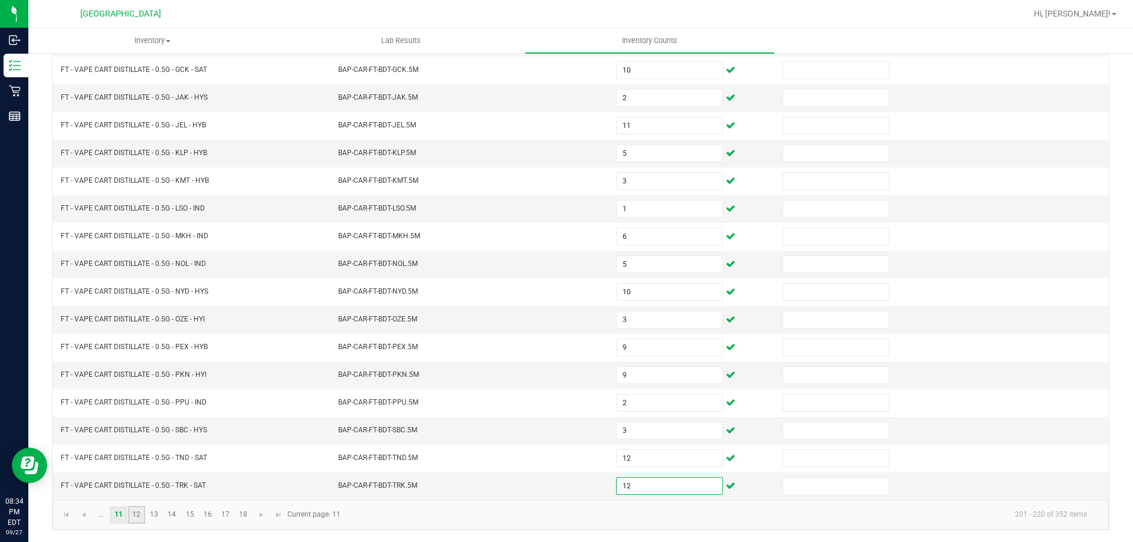
click at [137, 516] on link "12" at bounding box center [136, 515] width 17 height 18
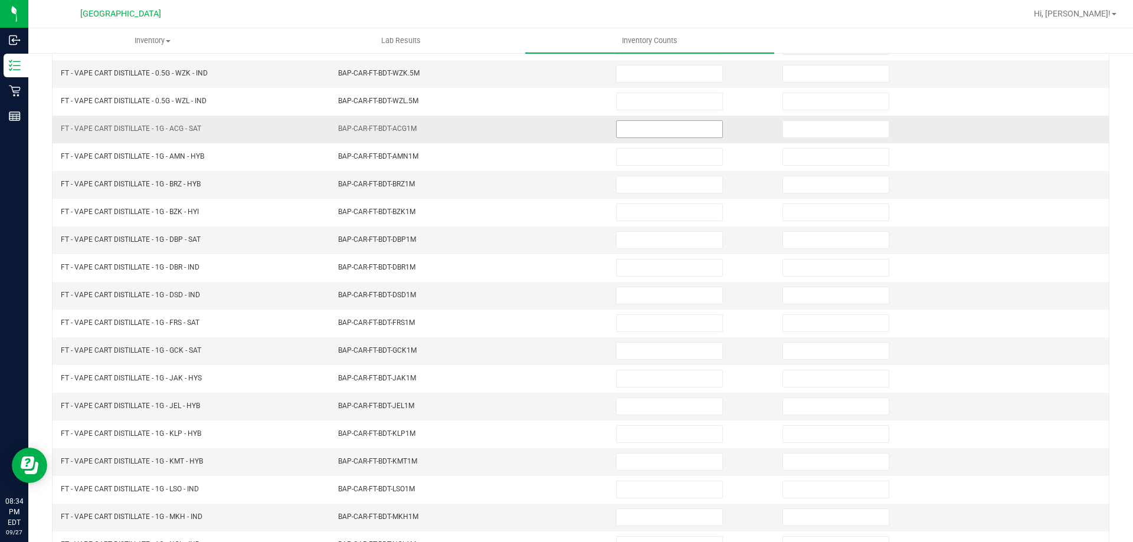
scroll to position [68, 0]
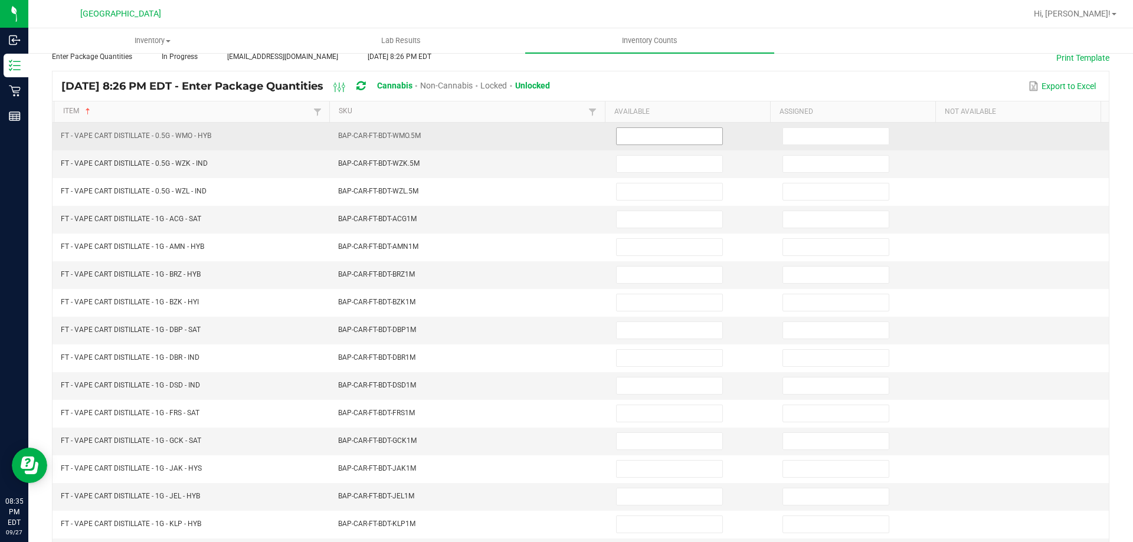
click at [658, 135] on input at bounding box center [670, 136] width 106 height 17
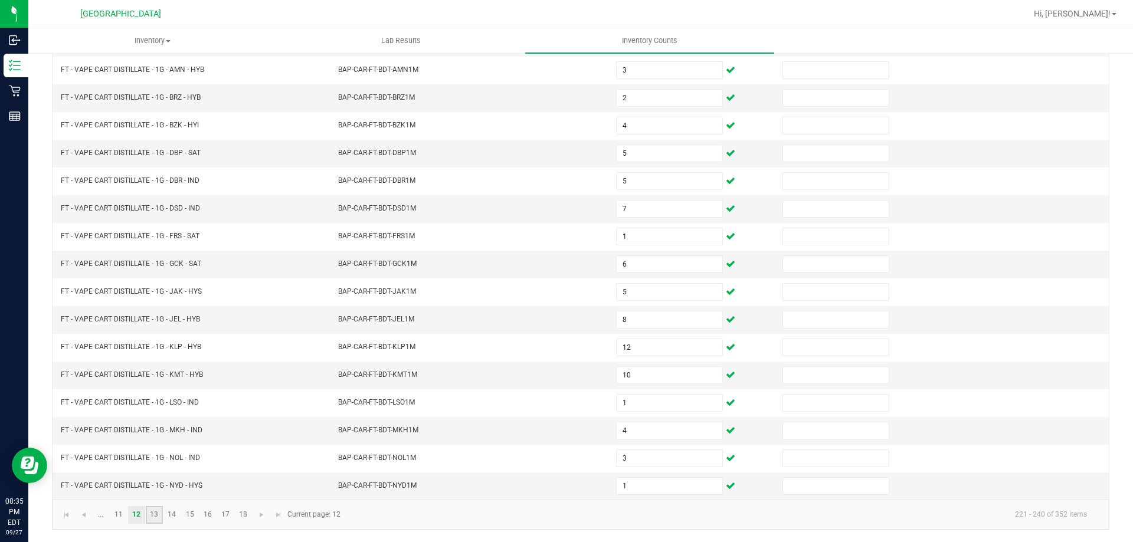
click at [153, 514] on link "13" at bounding box center [154, 515] width 17 height 18
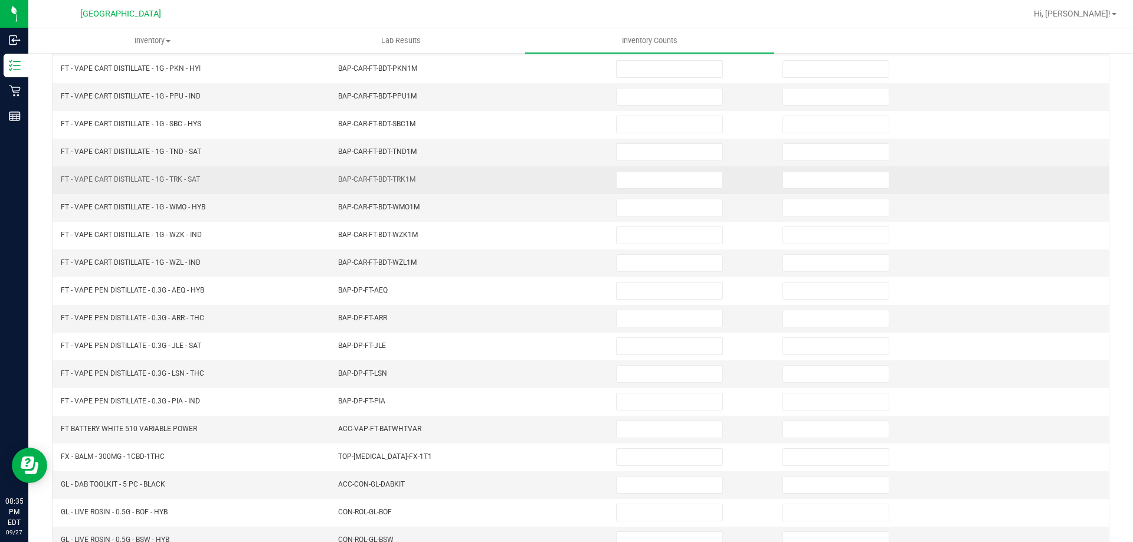
scroll to position [68, 0]
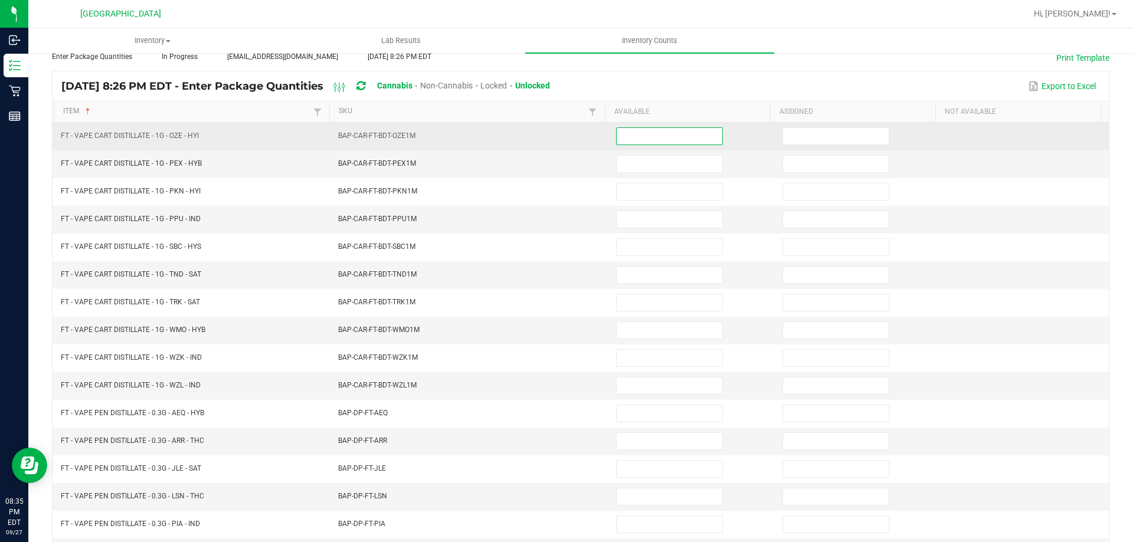
click at [690, 135] on input at bounding box center [670, 136] width 106 height 17
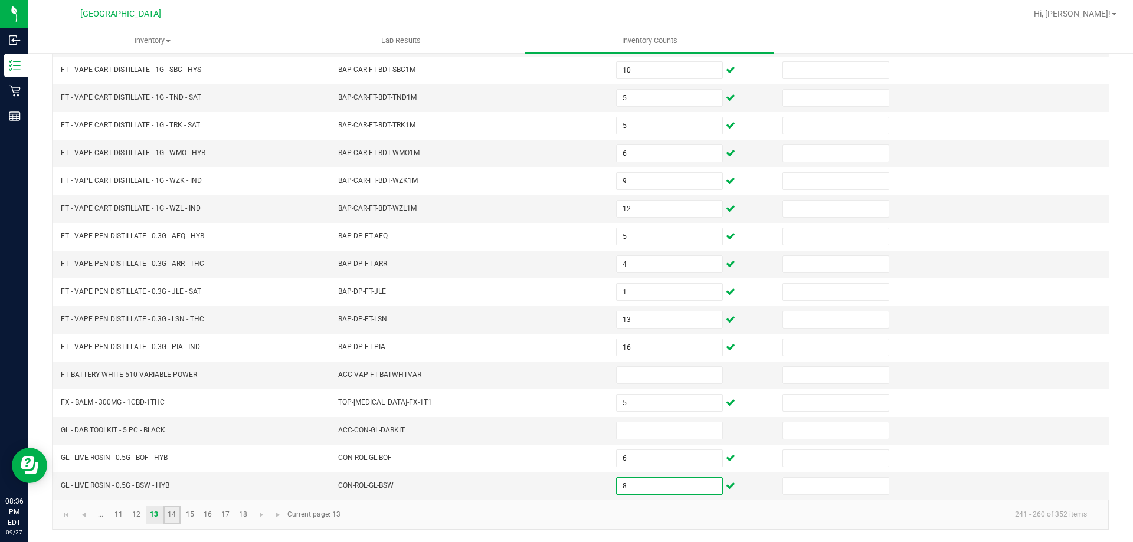
click at [169, 513] on link "14" at bounding box center [171, 515] width 17 height 18
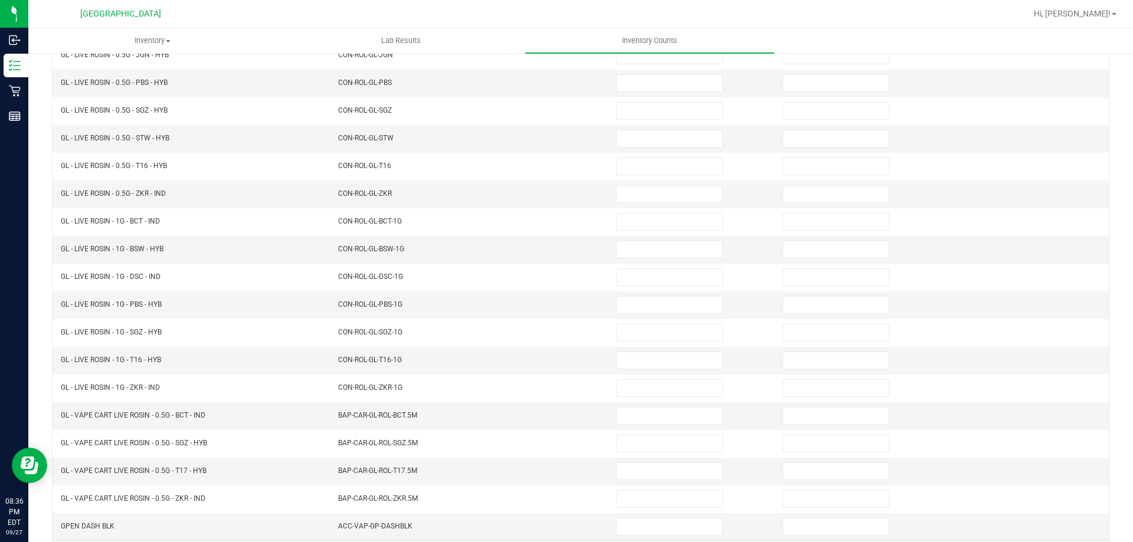
scroll to position [68, 0]
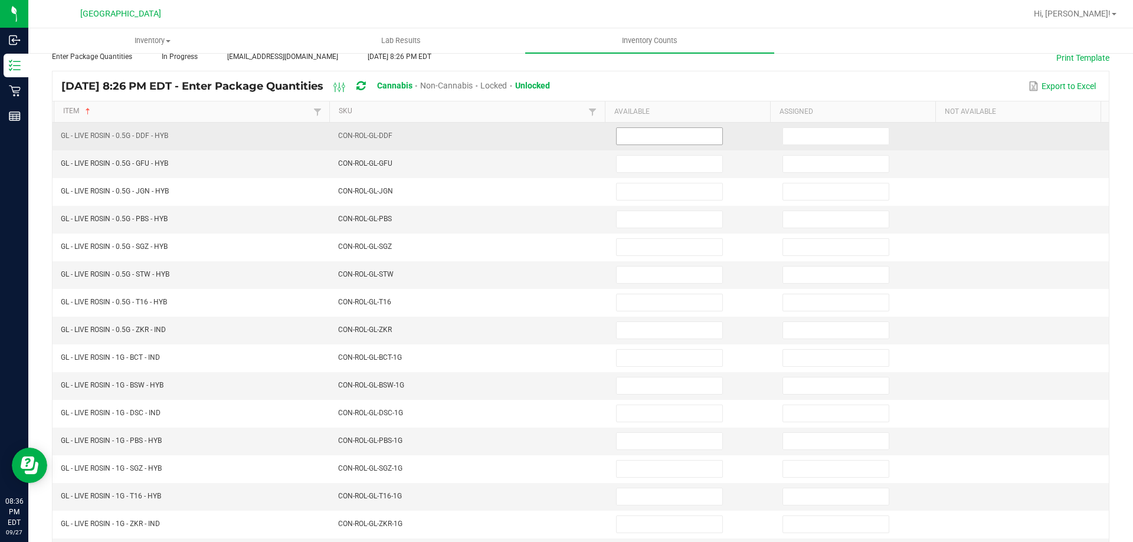
click at [650, 133] on input at bounding box center [670, 136] width 106 height 17
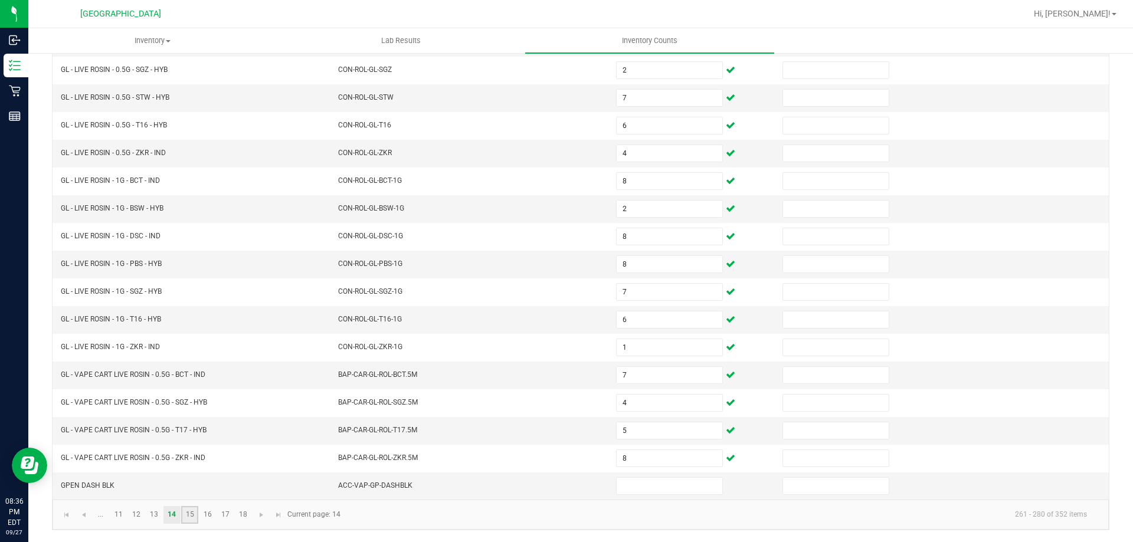
click at [190, 519] on link "15" at bounding box center [189, 515] width 17 height 18
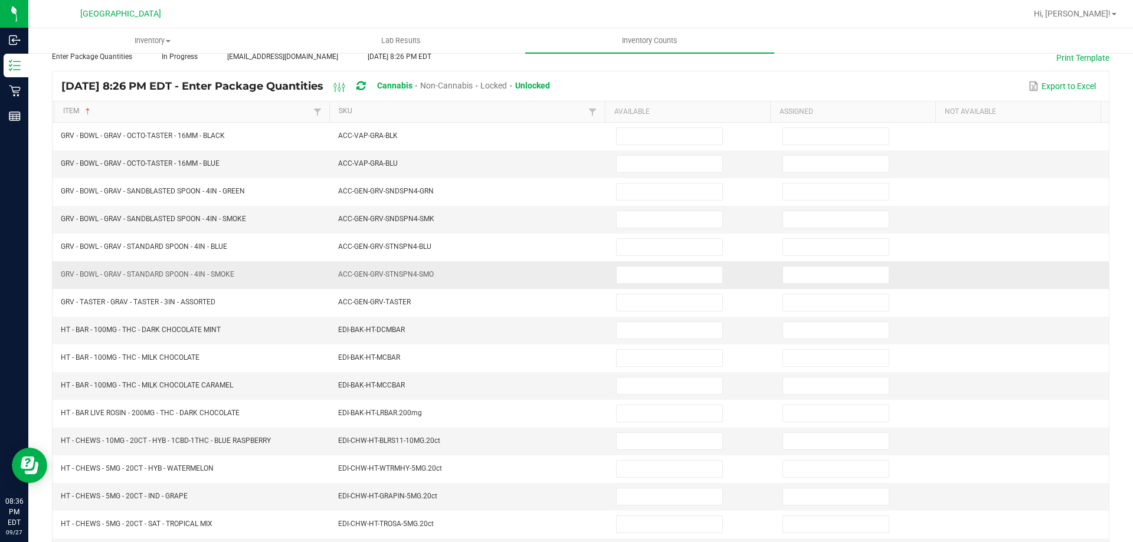
scroll to position [127, 0]
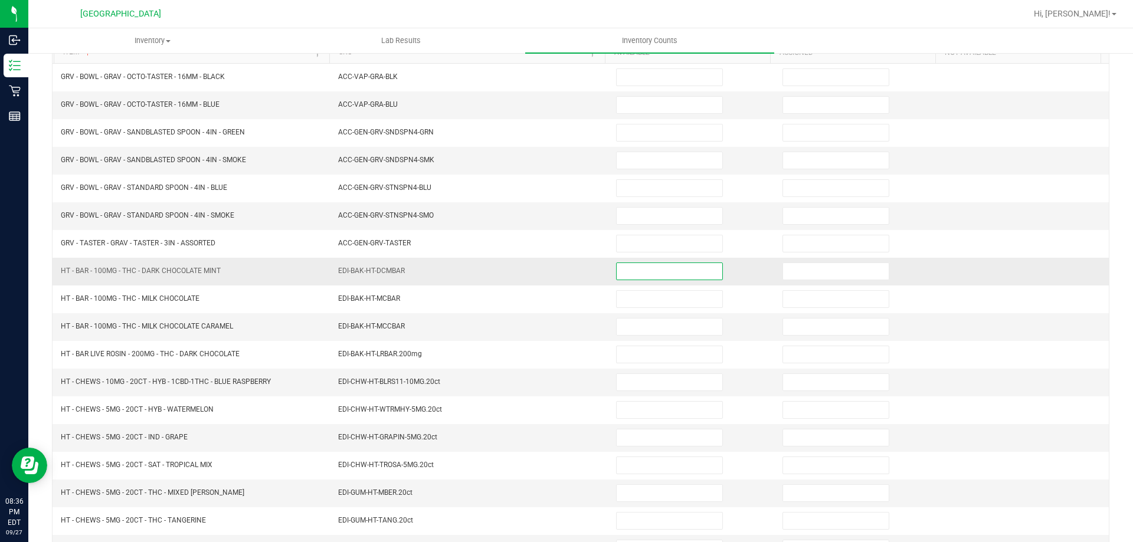
click at [621, 268] on input at bounding box center [670, 271] width 106 height 17
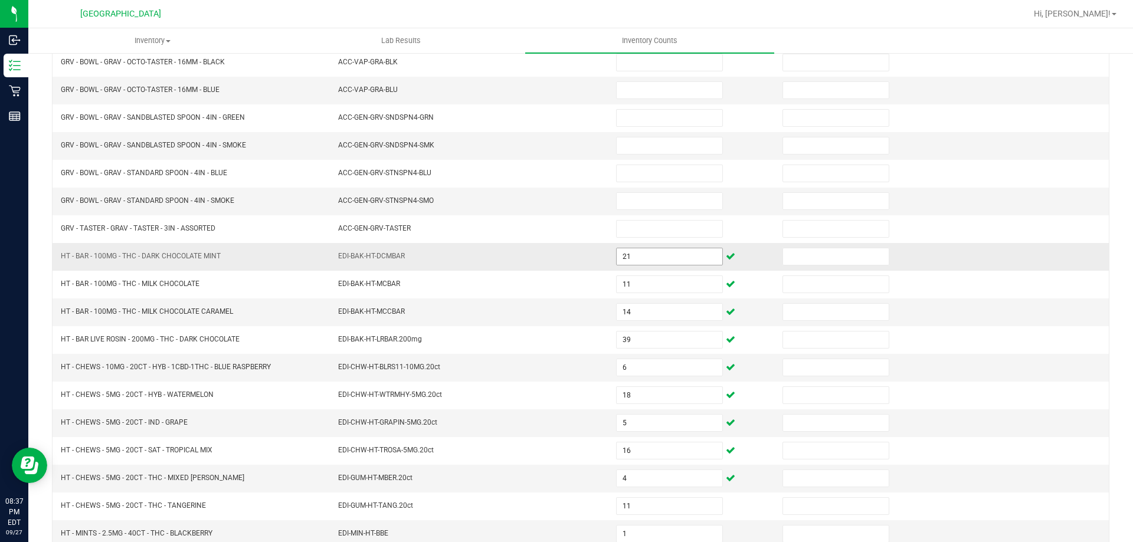
scroll to position [245, 0]
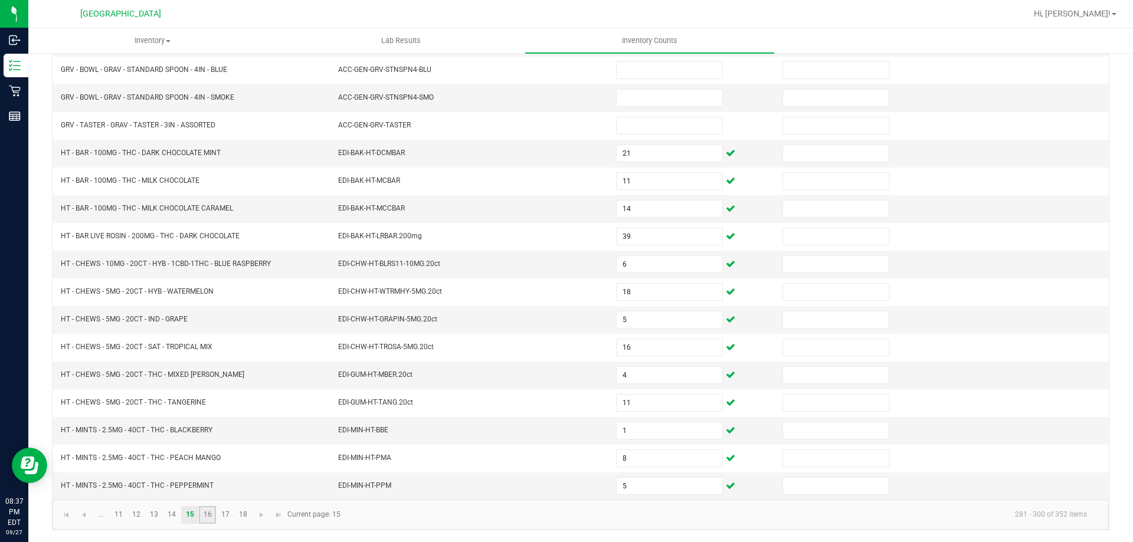
click at [215, 516] on link "16" at bounding box center [207, 515] width 17 height 18
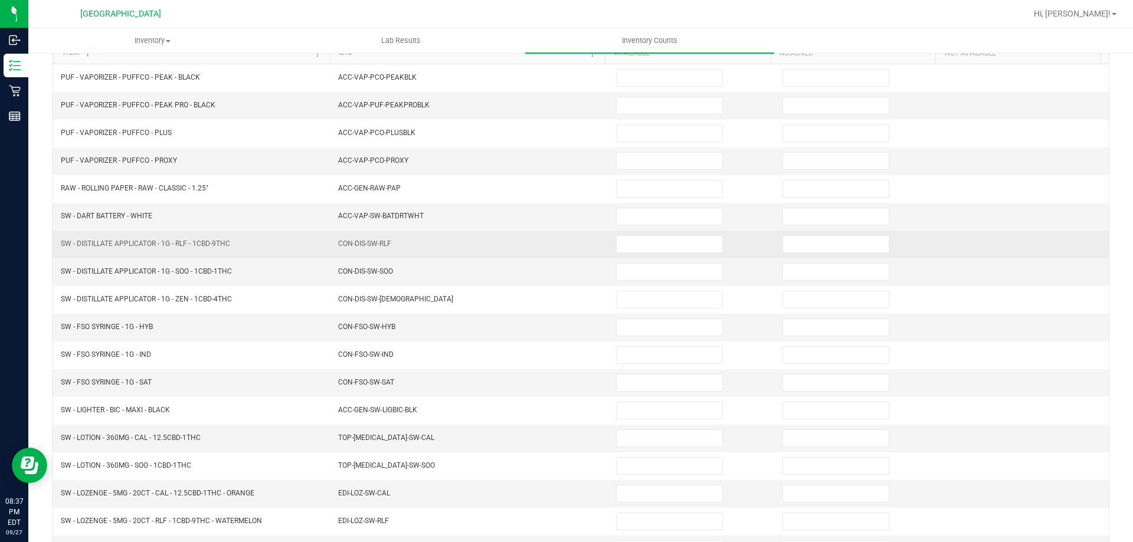
scroll to position [127, 0]
click at [617, 242] on input at bounding box center [670, 243] width 106 height 17
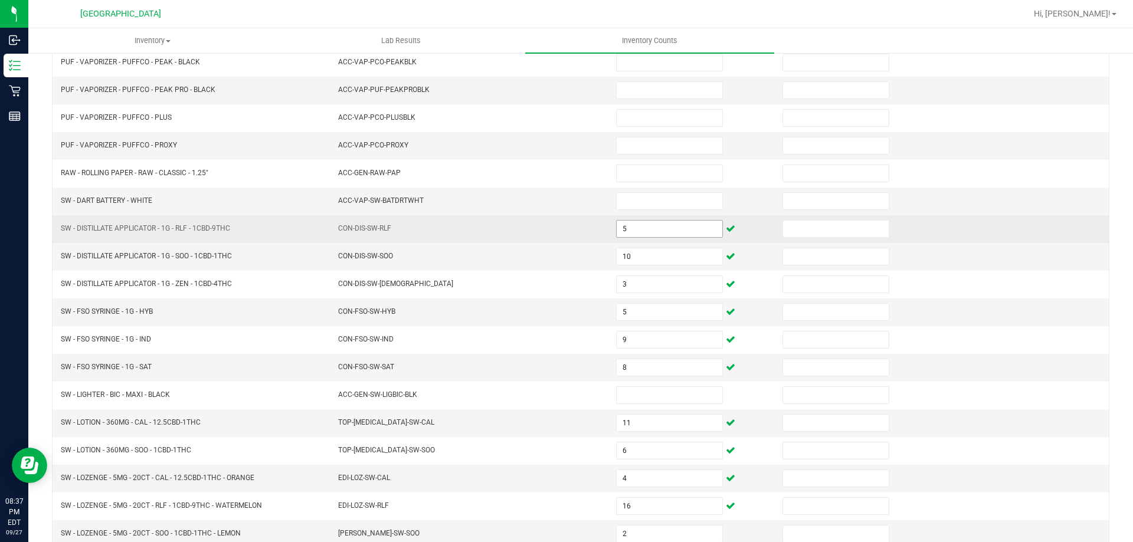
scroll to position [245, 0]
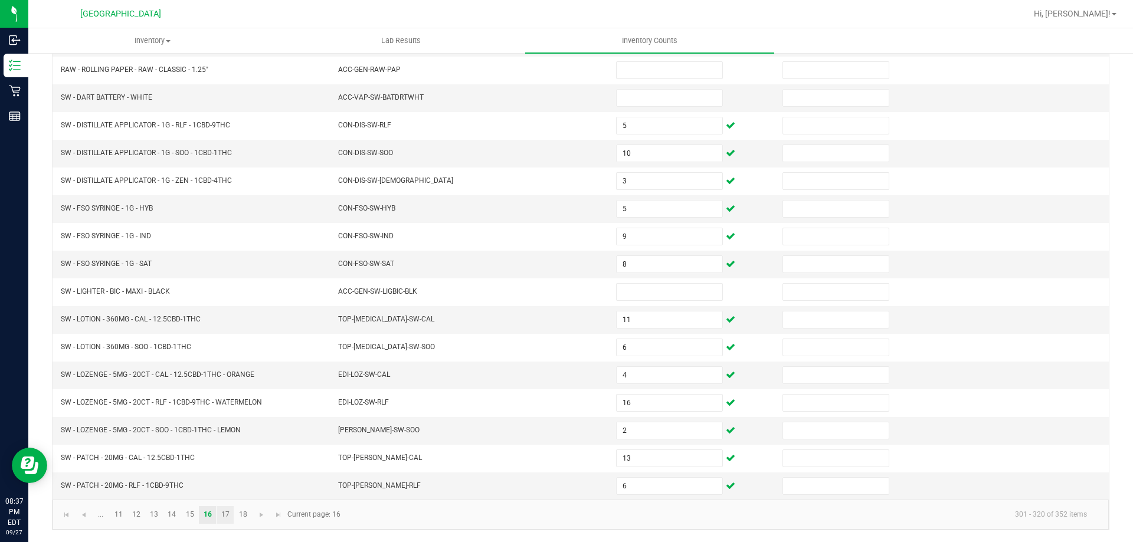
click at [228, 517] on link "17" at bounding box center [225, 515] width 17 height 18
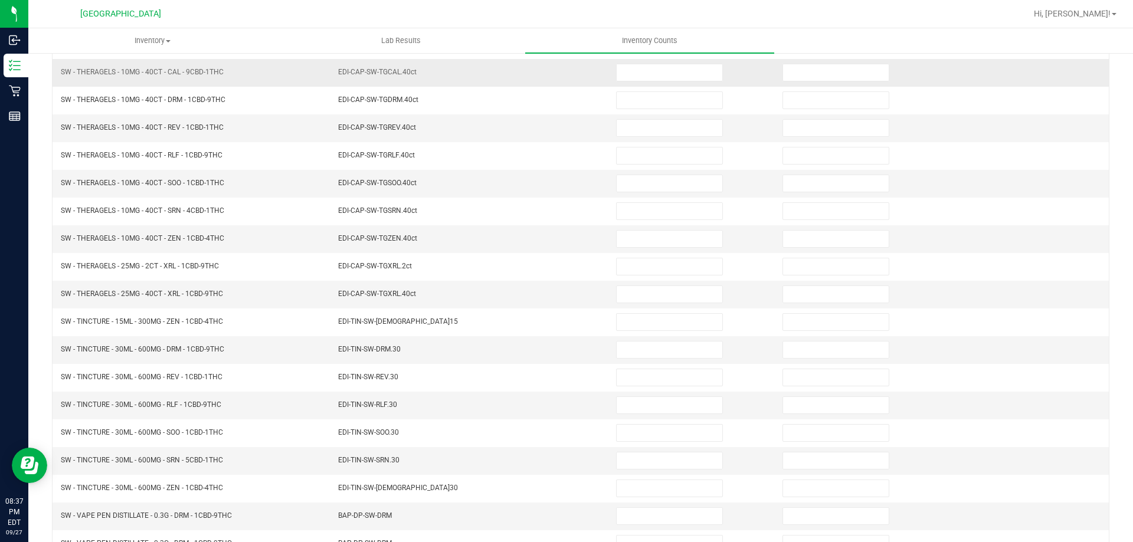
scroll to position [68, 0]
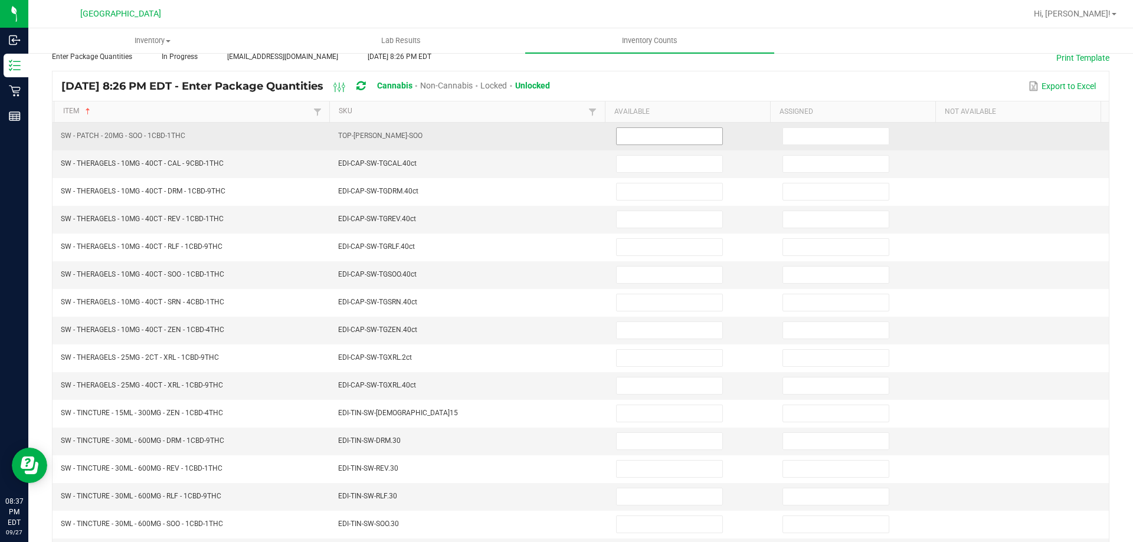
click at [658, 137] on input at bounding box center [670, 136] width 106 height 17
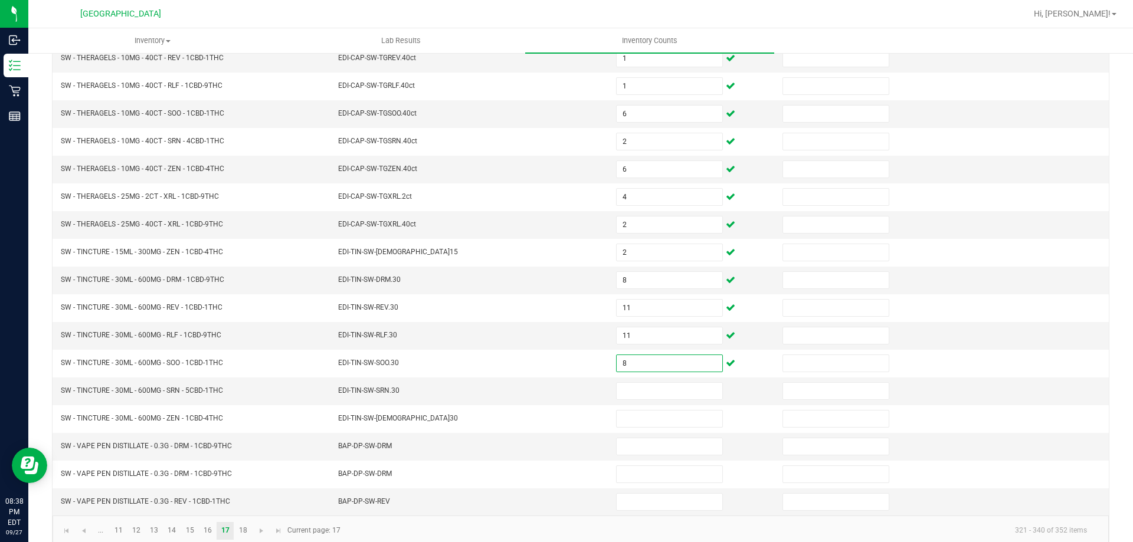
scroll to position [245, 0]
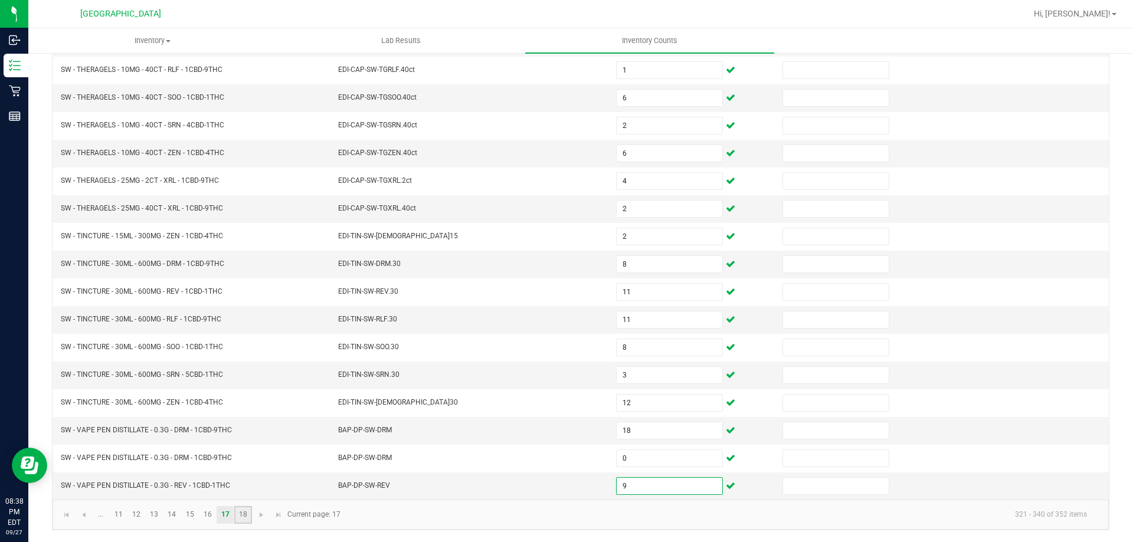
click at [242, 513] on link "18" at bounding box center [242, 515] width 17 height 18
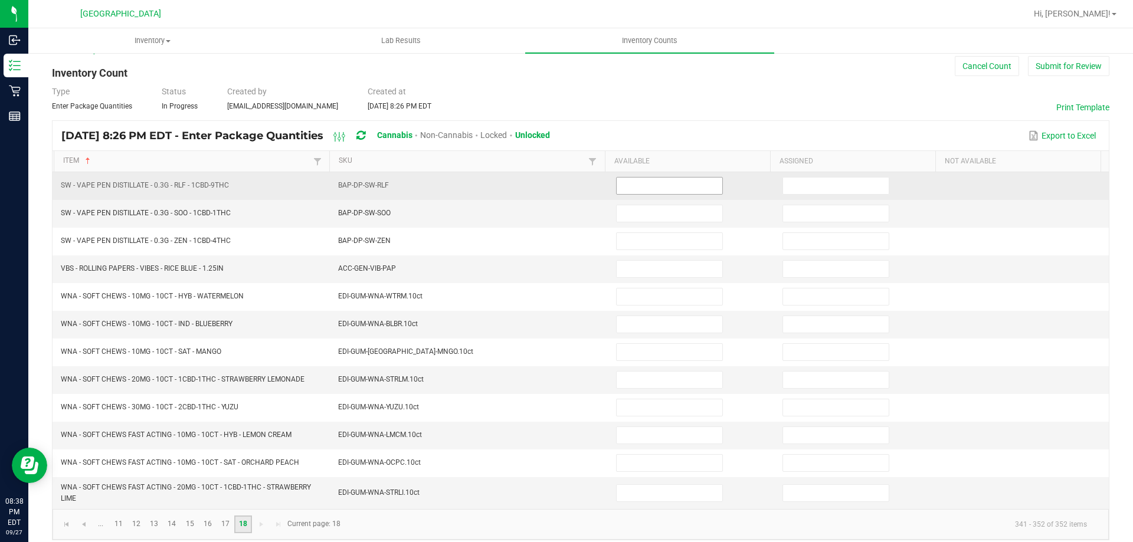
scroll to position [28, 0]
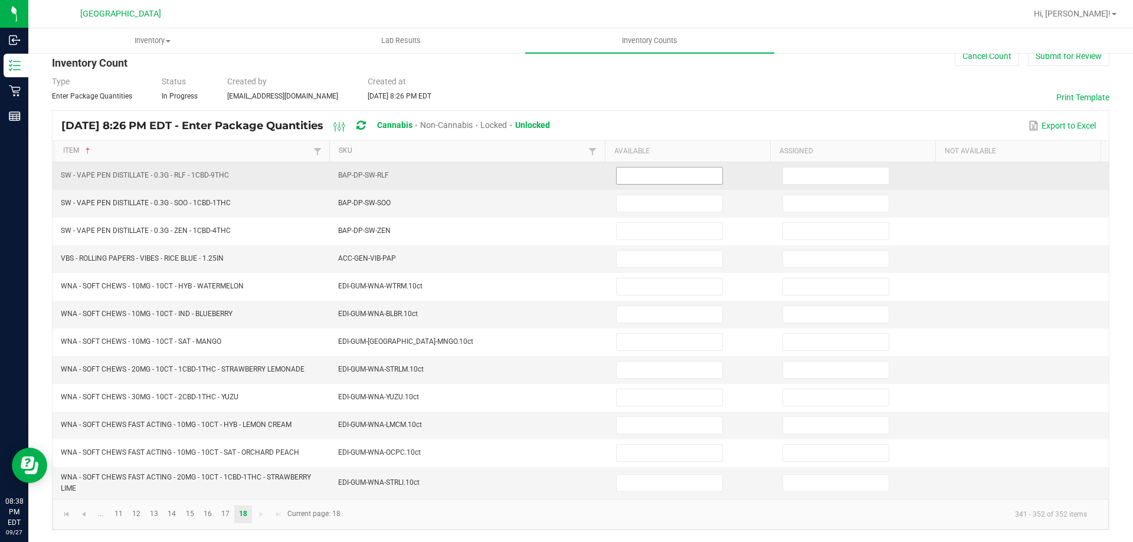
click at [650, 172] on input at bounding box center [670, 176] width 106 height 17
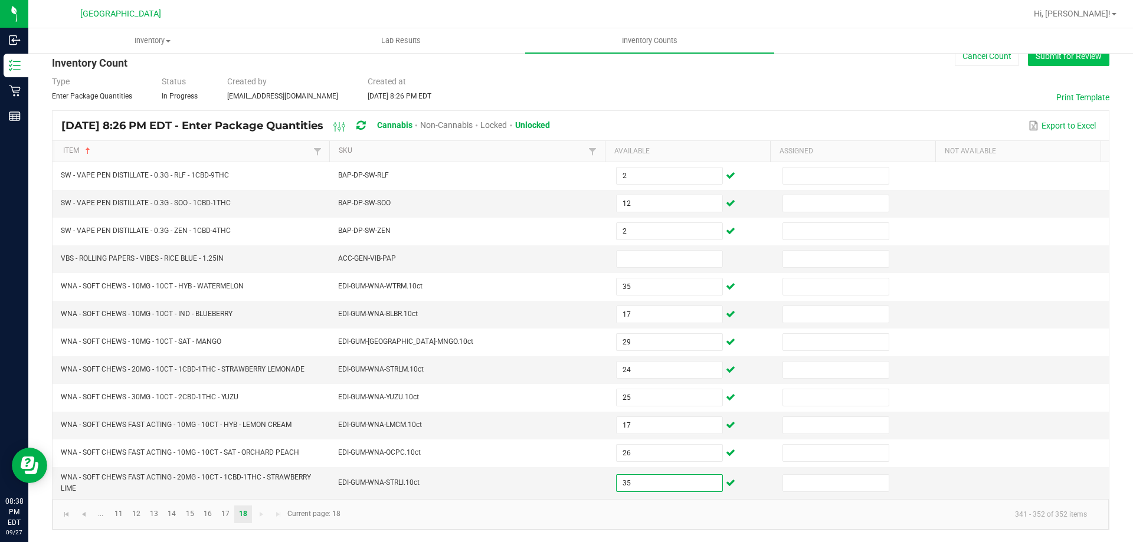
click at [1054, 61] on button "Submit for Review" at bounding box center [1068, 56] width 81 height 20
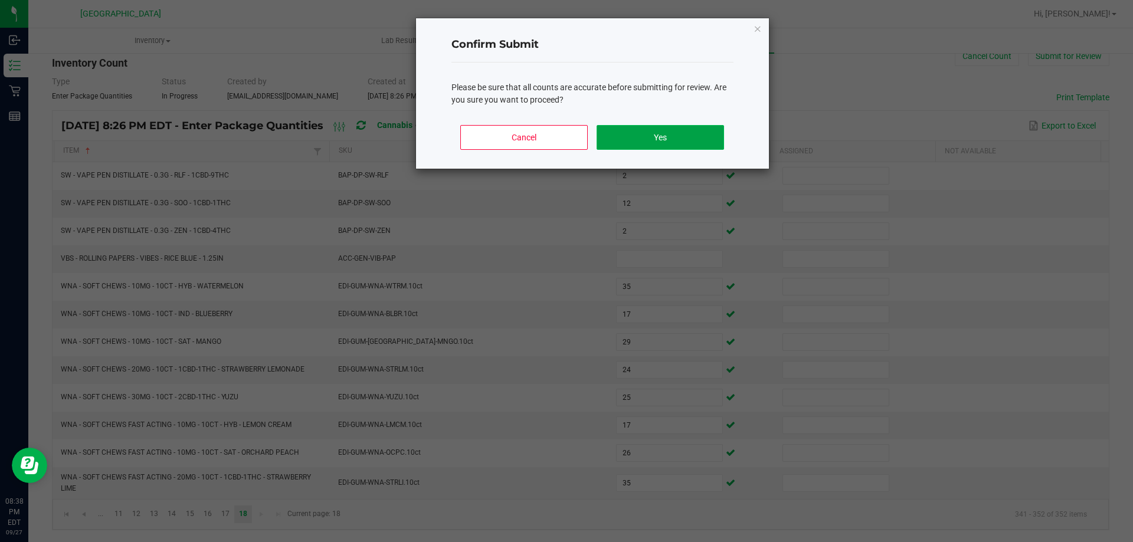
click at [689, 140] on button "Yes" at bounding box center [660, 137] width 127 height 25
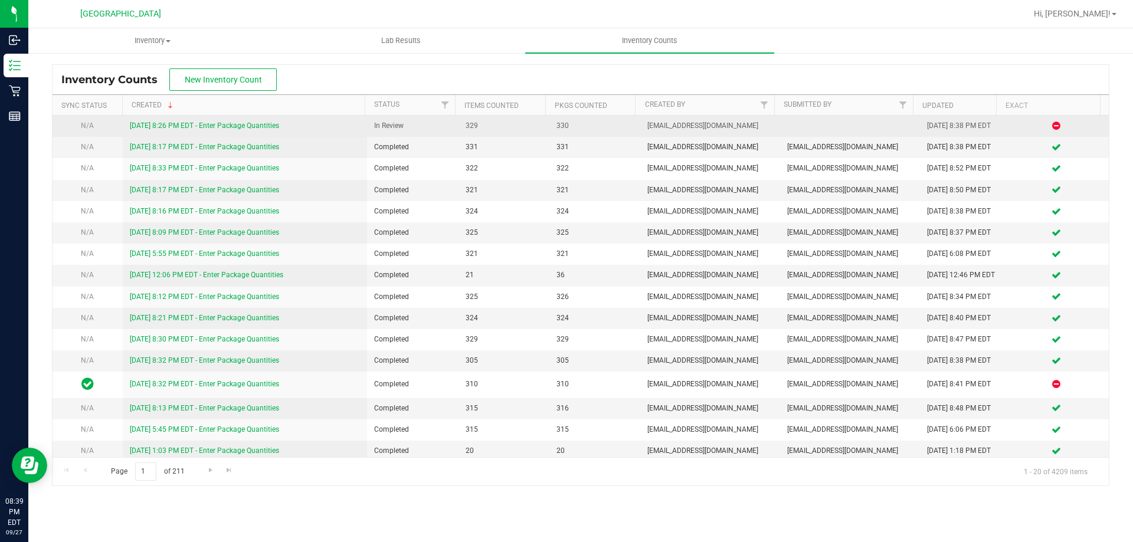
click at [217, 122] on link "[DATE] 8:26 PM EDT - Enter Package Quantities" at bounding box center [204, 126] width 149 height 8
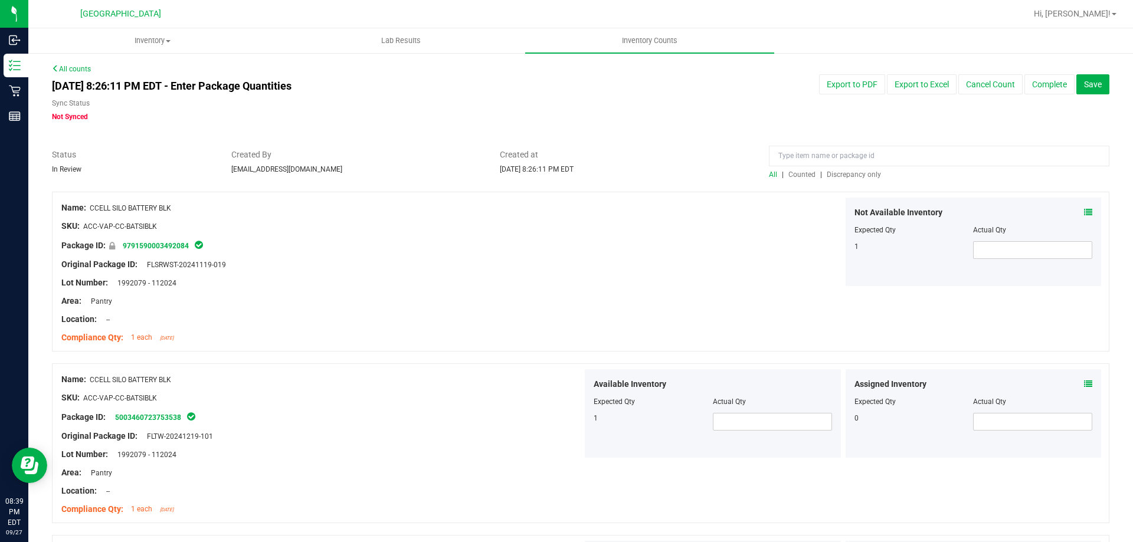
click at [838, 171] on span "Discrepancy only" at bounding box center [854, 175] width 54 height 8
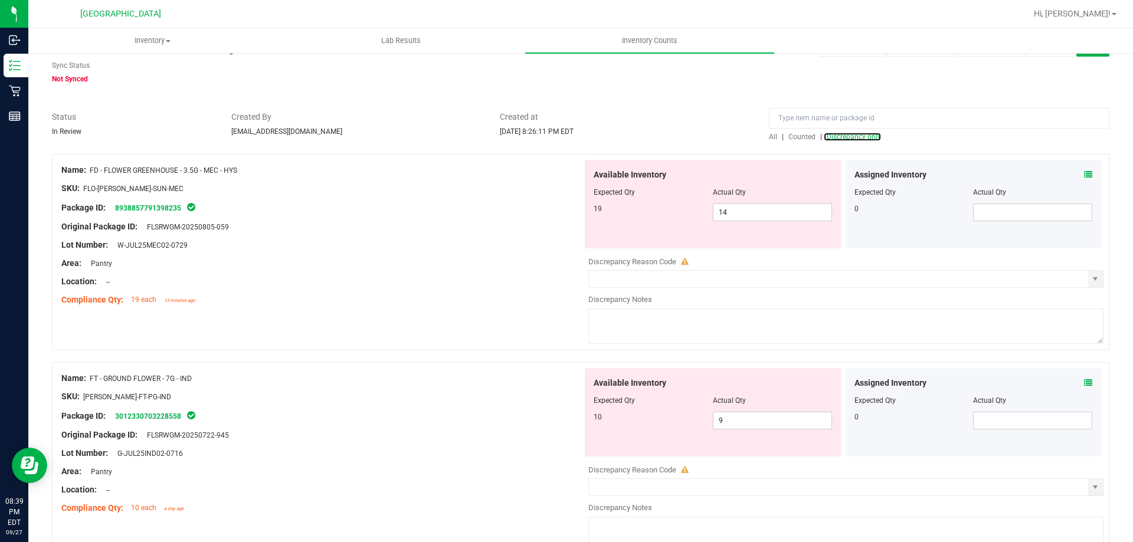
scroll to position [59, 0]
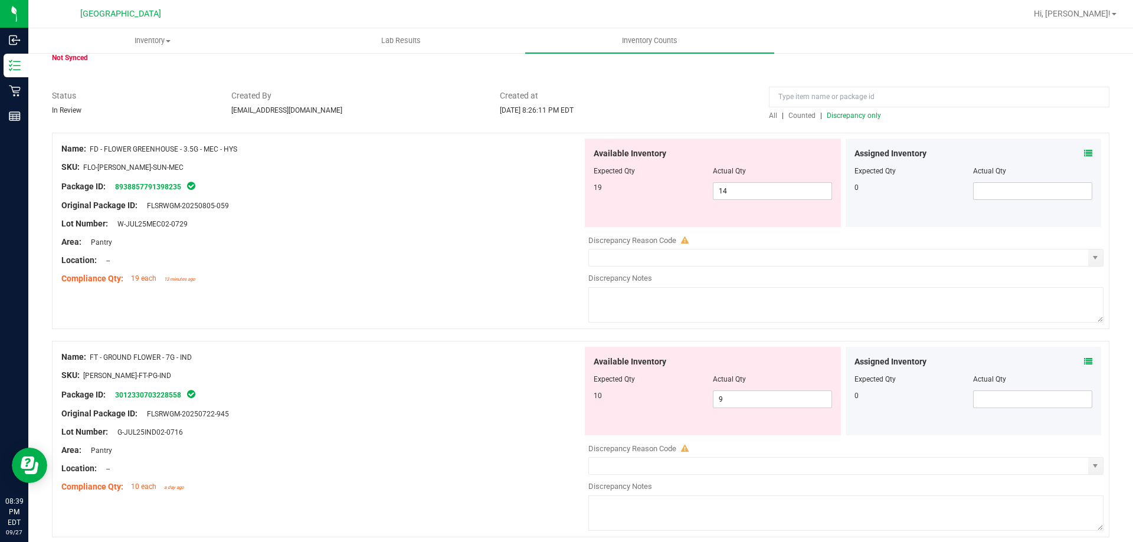
click at [1084, 154] on icon at bounding box center [1088, 153] width 8 height 8
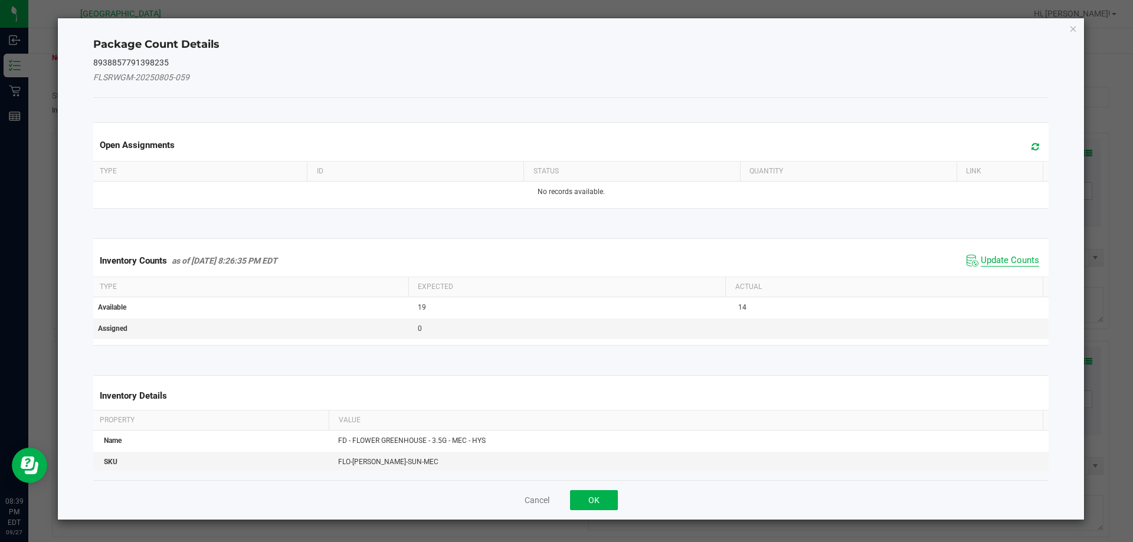
click at [1008, 260] on span "Update Counts" at bounding box center [1010, 261] width 58 height 12
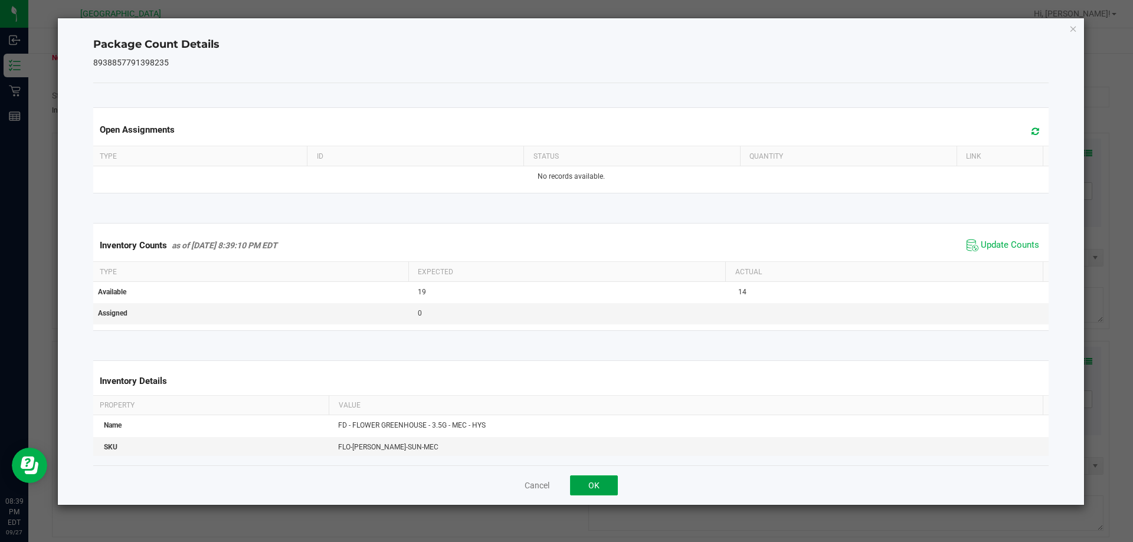
drag, startPoint x: 601, startPoint y: 486, endPoint x: 654, endPoint y: 359, distance: 138.1
click at [601, 487] on button "OK" at bounding box center [594, 486] width 48 height 20
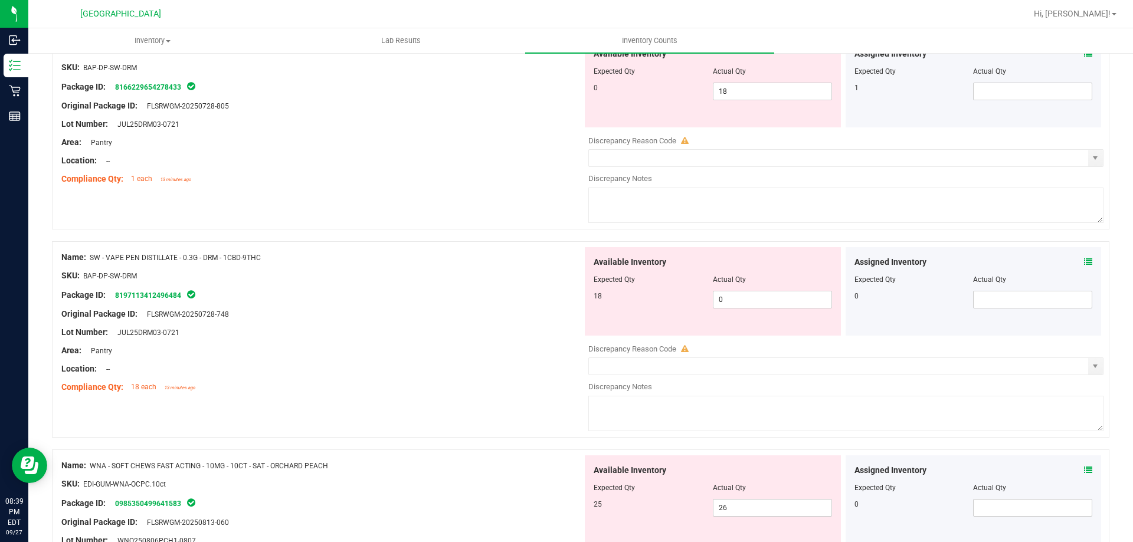
scroll to position [1595, 0]
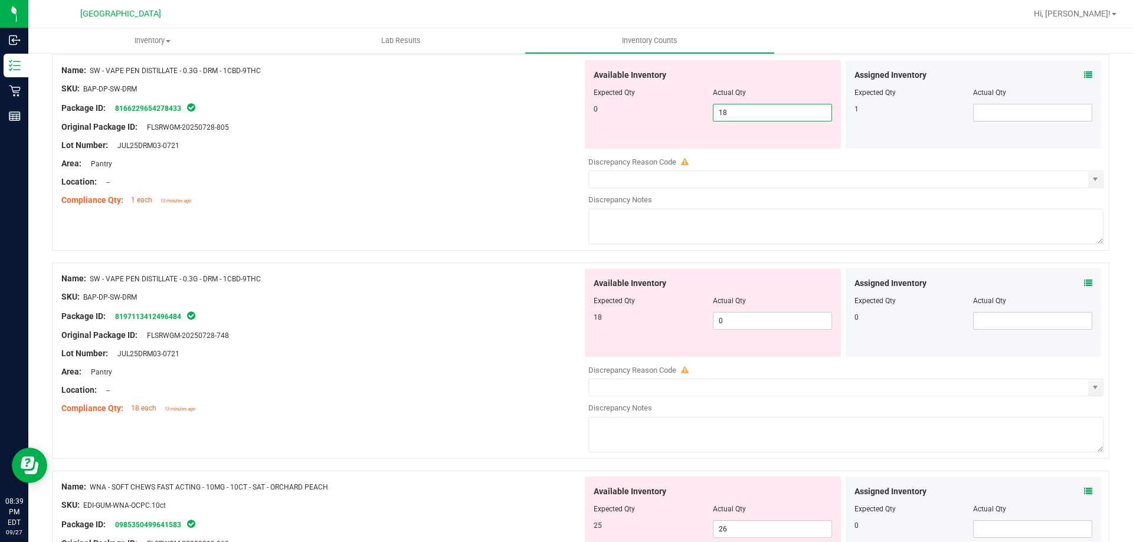
click at [726, 107] on span "18 18" at bounding box center [772, 113] width 119 height 18
click at [726, 107] on input "18" at bounding box center [772, 112] width 118 height 17
click at [745, 325] on div "Available Inventory Expected Qty Actual Qty 18 0 0" at bounding box center [842, 361] width 521 height 187
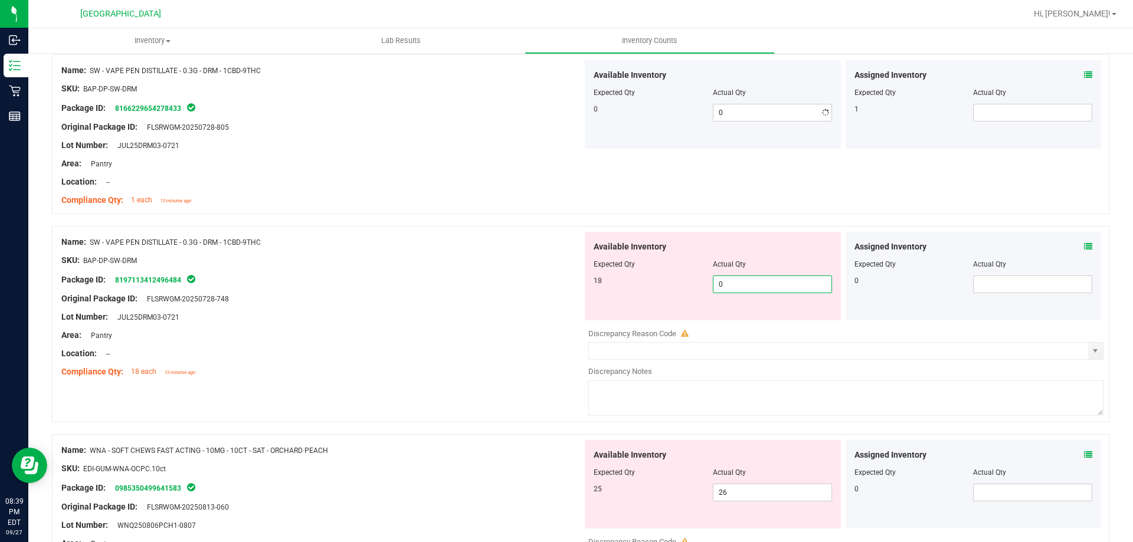
click at [745, 325] on div at bounding box center [845, 325] width 515 height 6
click at [730, 284] on span "0 0" at bounding box center [772, 285] width 119 height 18
click at [0, 0] on input "0" at bounding box center [0, 0] width 0 height 0
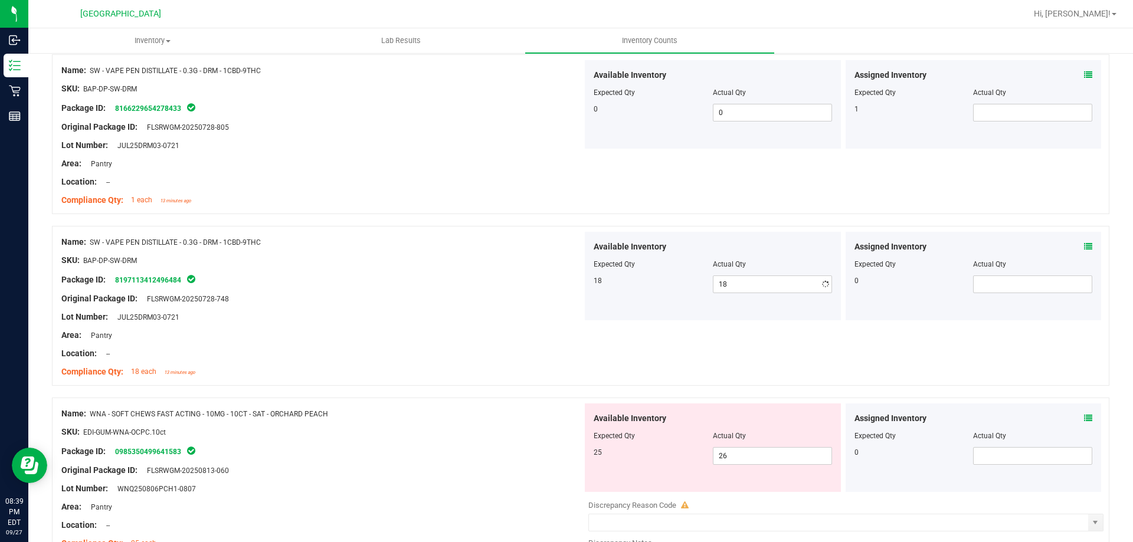
click at [463, 227] on div "Name: SW - VAPE PEN DISTILLATE - 0.3G - DRM - 1CBD-9THC SKU: BAP-DP-SW-DRM Pack…" at bounding box center [580, 306] width 1057 height 160
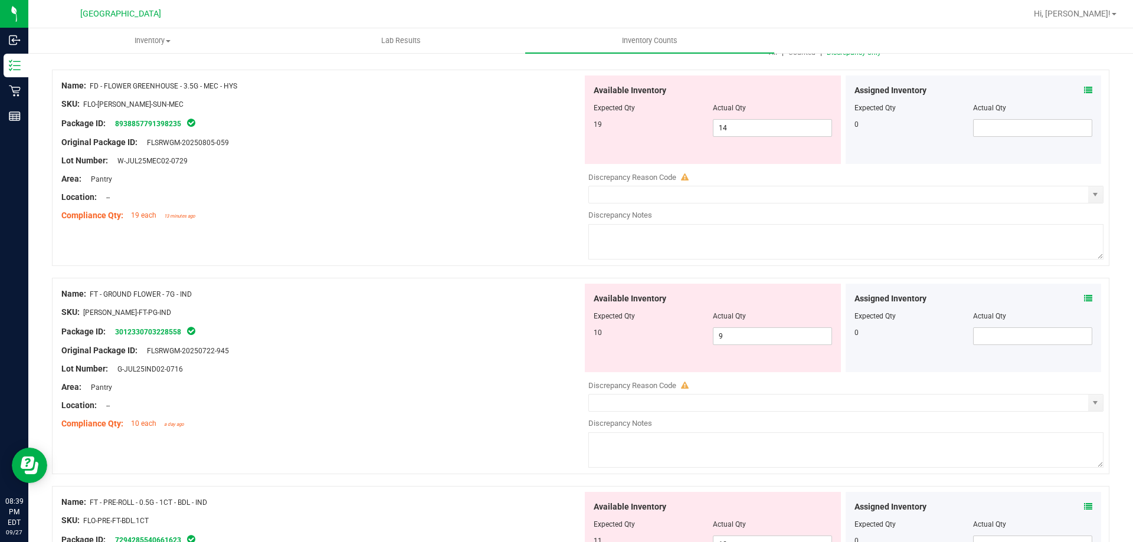
scroll to position [0, 0]
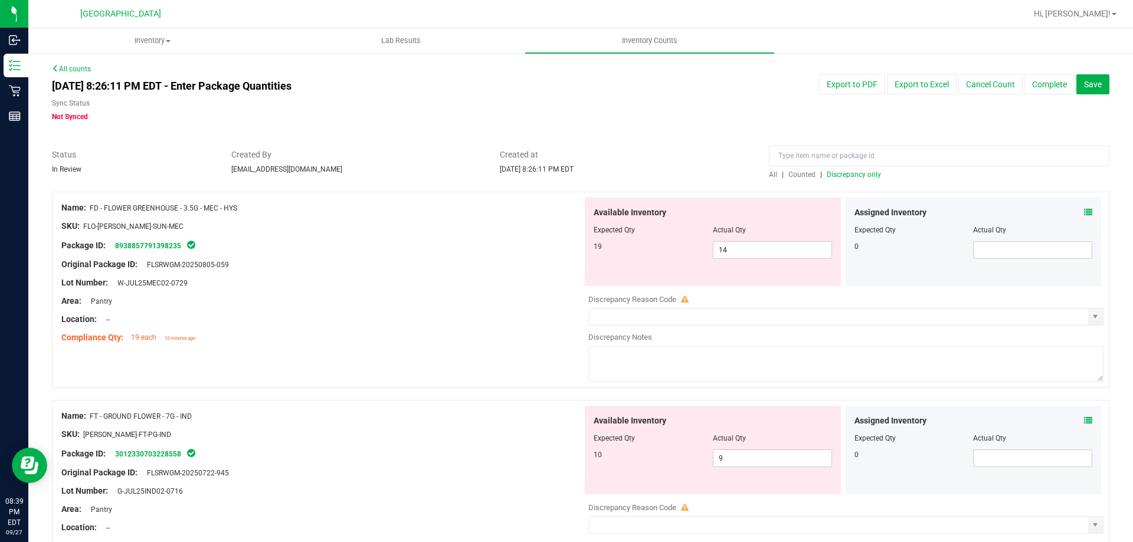
click at [845, 175] on span "Discrepancy only" at bounding box center [854, 175] width 54 height 8
click at [848, 176] on span "Discrepancy only" at bounding box center [854, 175] width 54 height 8
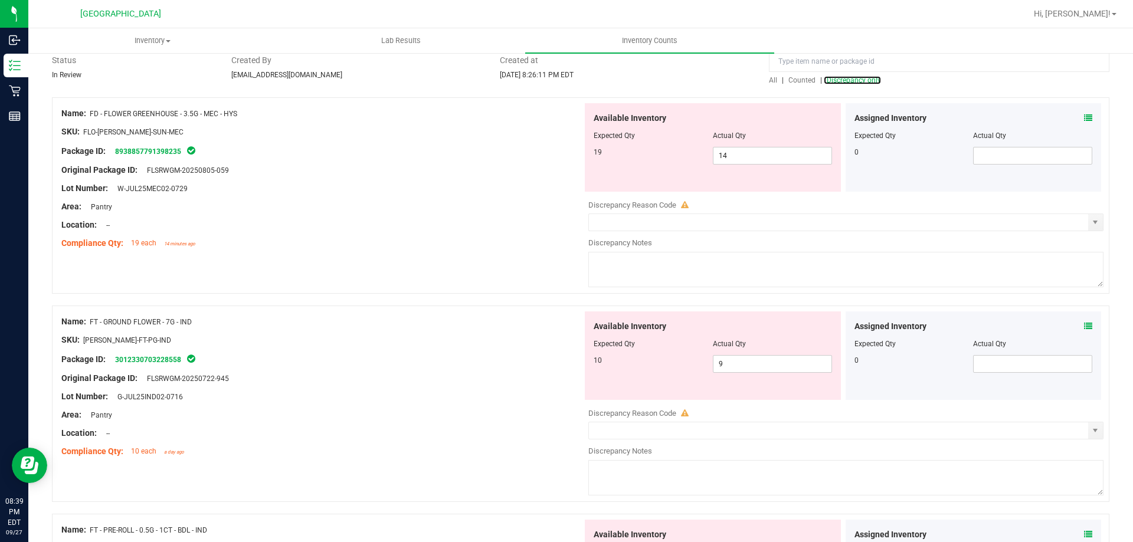
scroll to position [59, 0]
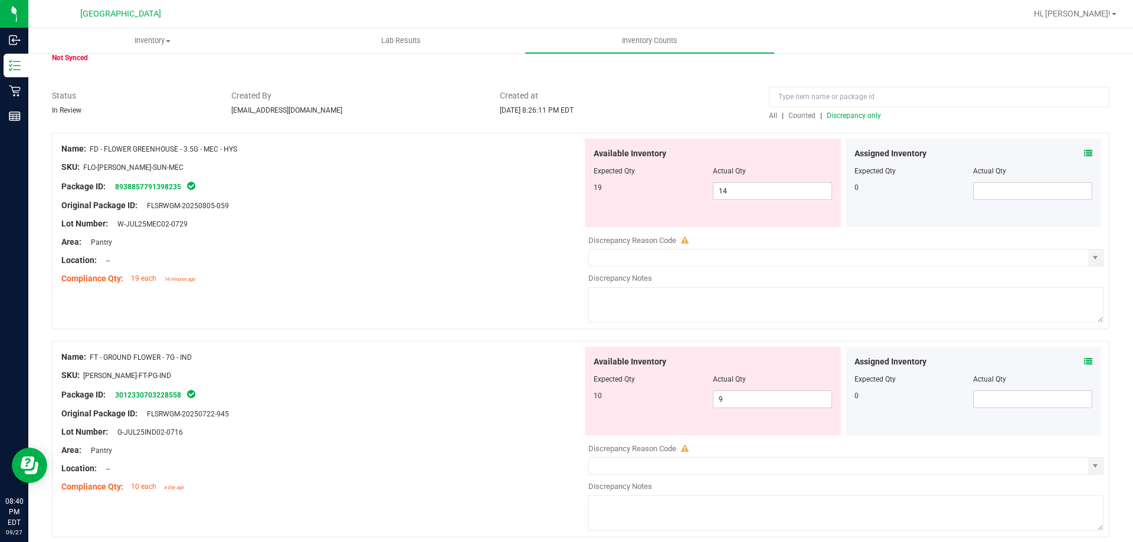
click at [1084, 359] on icon at bounding box center [1088, 362] width 8 height 8
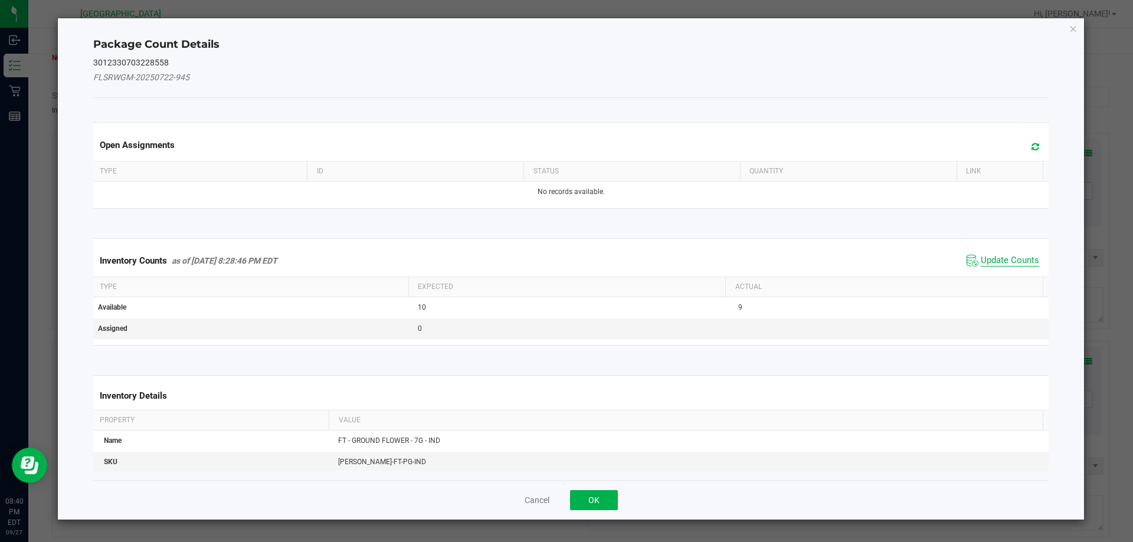
click at [1003, 260] on span "Update Counts" at bounding box center [1010, 261] width 58 height 12
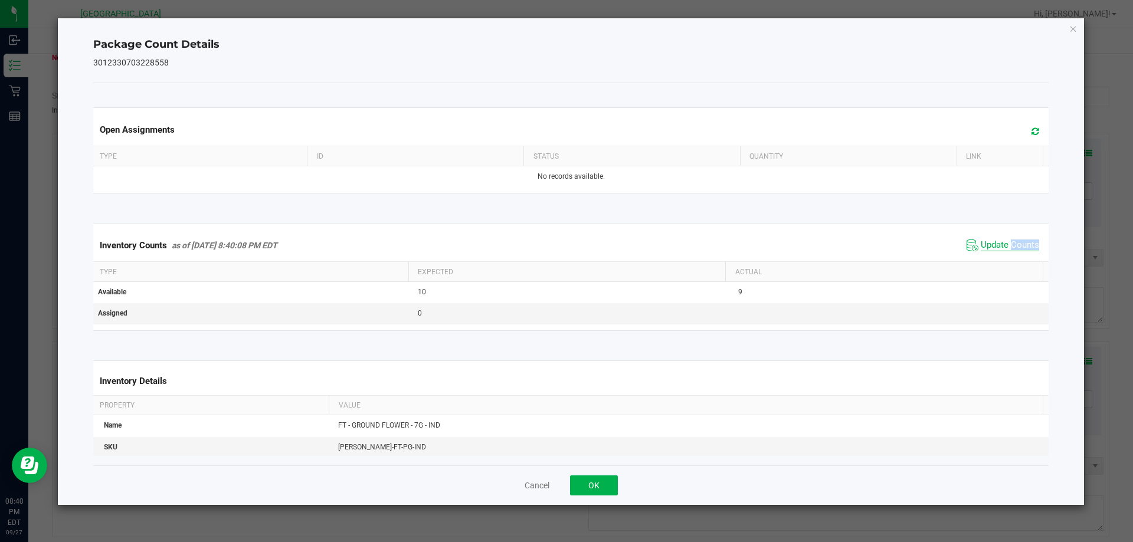
click at [1003, 260] on div "Inventory Counts as of [DATE] 8:40:08 PM EDT Update Counts" at bounding box center [571, 246] width 961 height 32
click at [595, 470] on div "Cancel OK" at bounding box center [571, 486] width 956 height 40
click at [595, 478] on button "OK" at bounding box center [594, 486] width 48 height 20
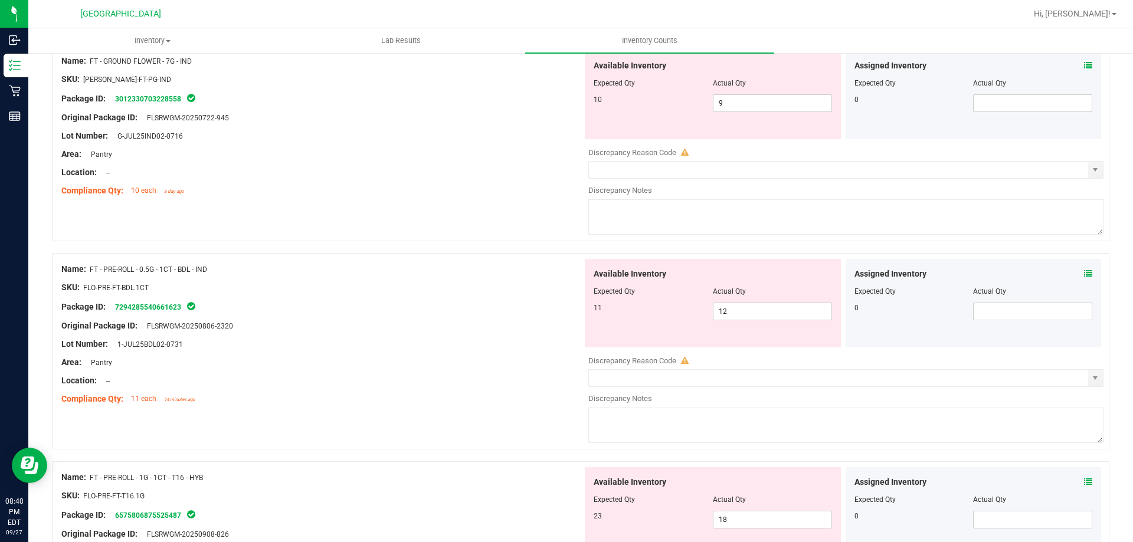
scroll to position [413, 0]
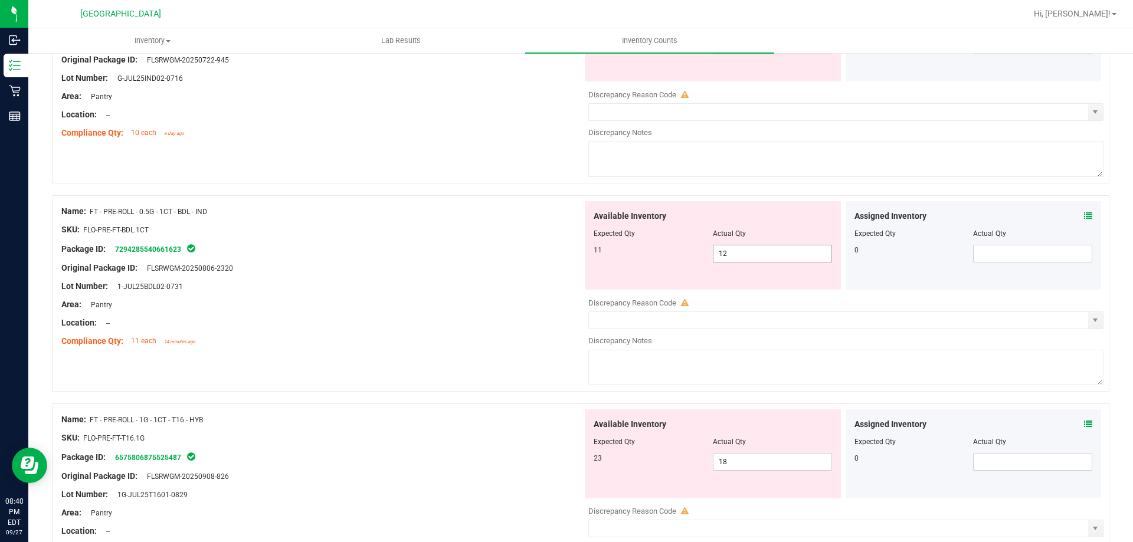
click at [791, 249] on span "12 12" at bounding box center [772, 254] width 119 height 18
click at [791, 249] on input "12" at bounding box center [772, 253] width 118 height 17
click at [519, 266] on div "Original Package ID: FLSRWGM-20250806-2320" at bounding box center [321, 268] width 521 height 12
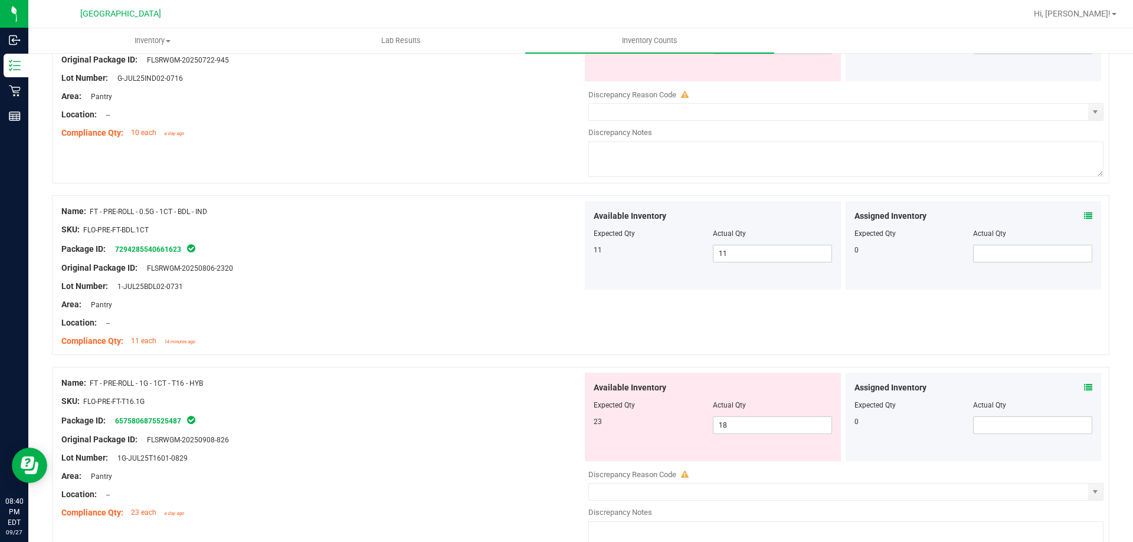
scroll to position [590, 0]
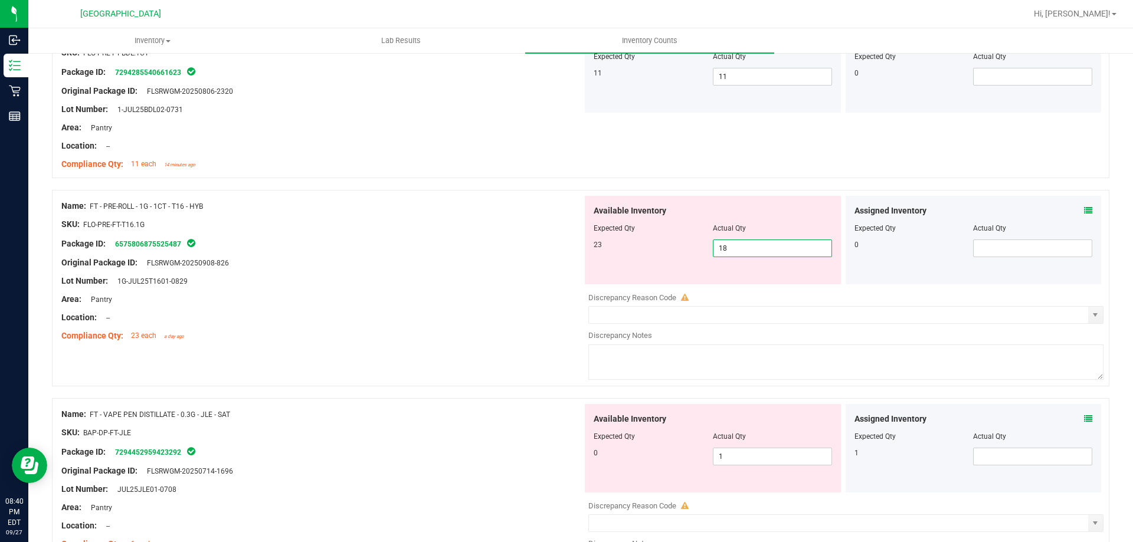
click at [747, 248] on span "18 18" at bounding box center [772, 249] width 119 height 18
click at [747, 248] on input "18" at bounding box center [772, 248] width 118 height 17
drag, startPoint x: 598, startPoint y: 238, endPoint x: 611, endPoint y: 234, distance: 13.5
click at [600, 238] on div at bounding box center [713, 237] width 238 height 6
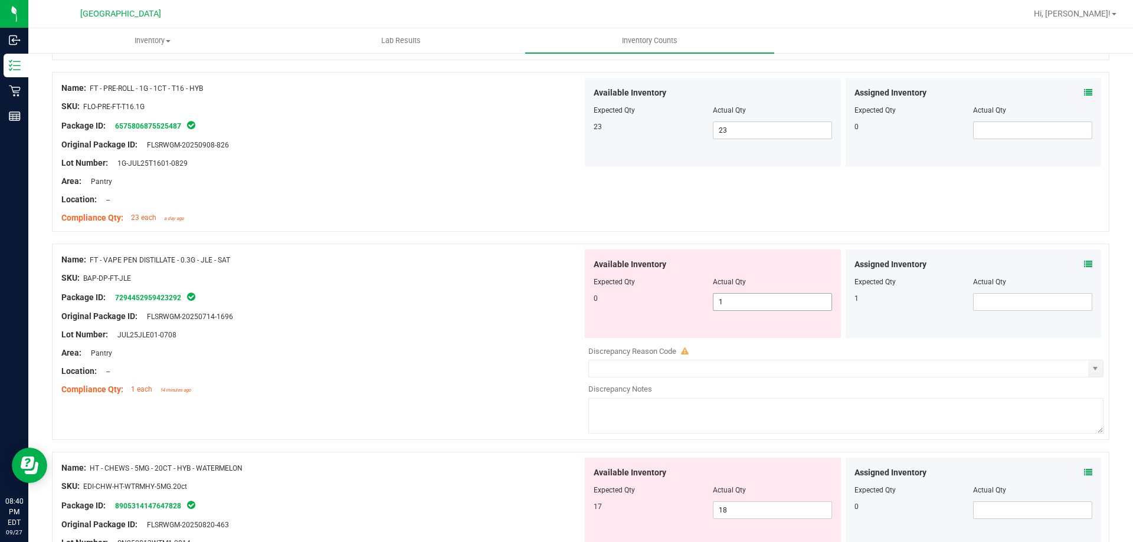
scroll to position [767, 0]
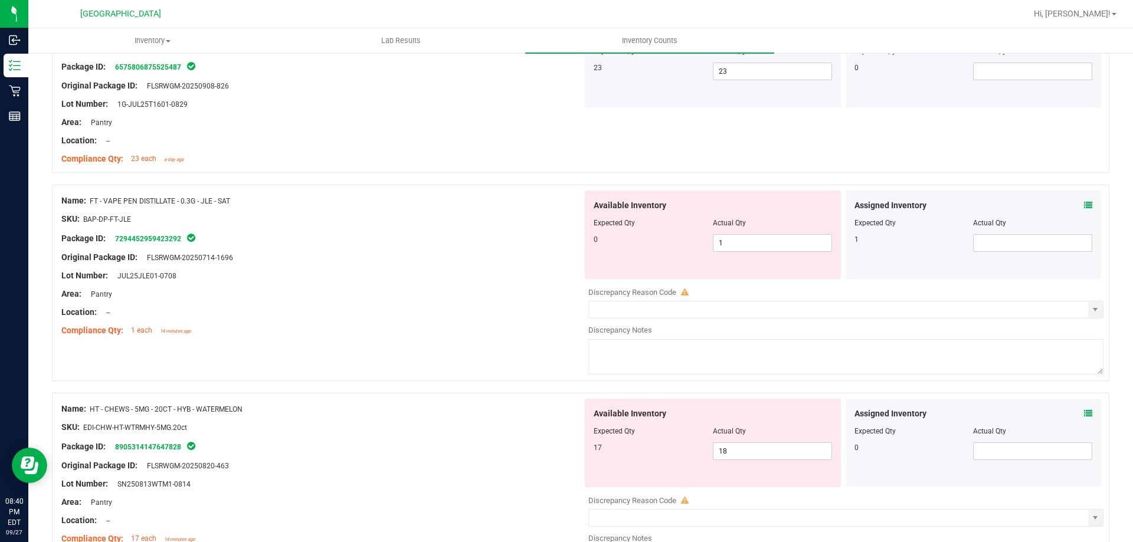
click at [1084, 211] on span at bounding box center [1088, 205] width 8 height 12
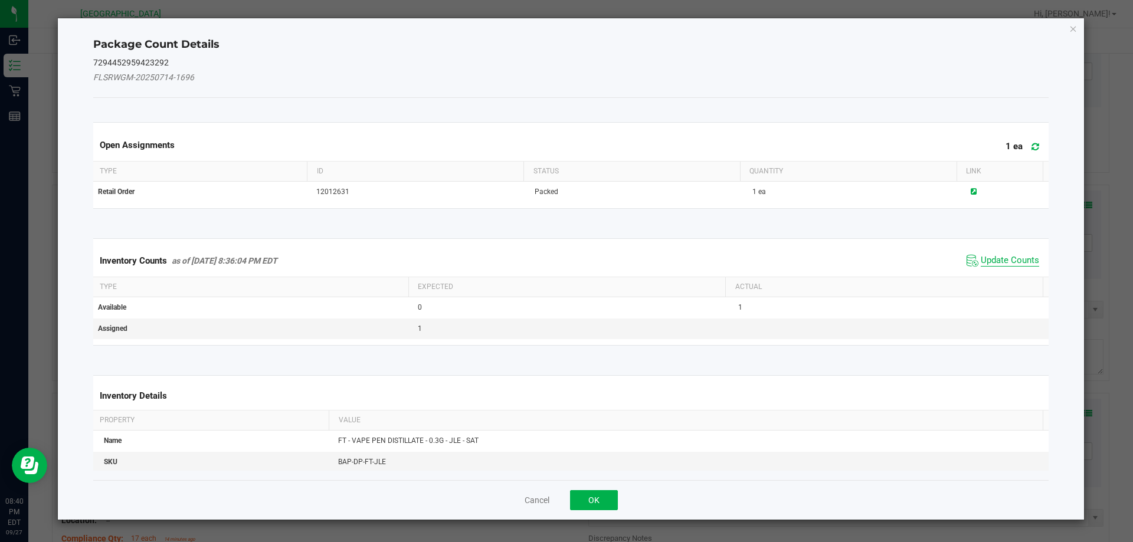
click at [1005, 258] on span "Update Counts" at bounding box center [1010, 261] width 58 height 12
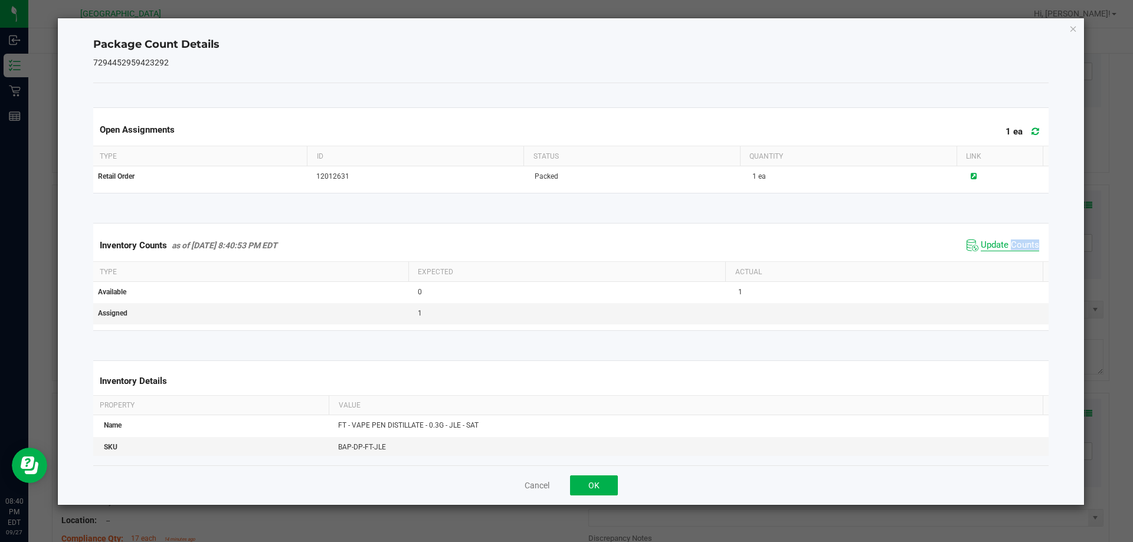
click at [1005, 258] on div "Inventory Counts as of [DATE] 8:40:53 PM EDT Update Counts" at bounding box center [571, 246] width 961 height 32
click at [1003, 247] on span "Update Counts" at bounding box center [1010, 246] width 58 height 12
click at [1003, 247] on span "Update Counts" at bounding box center [1010, 245] width 58 height 11
click at [1003, 247] on span "Update Counts" at bounding box center [1010, 246] width 58 height 12
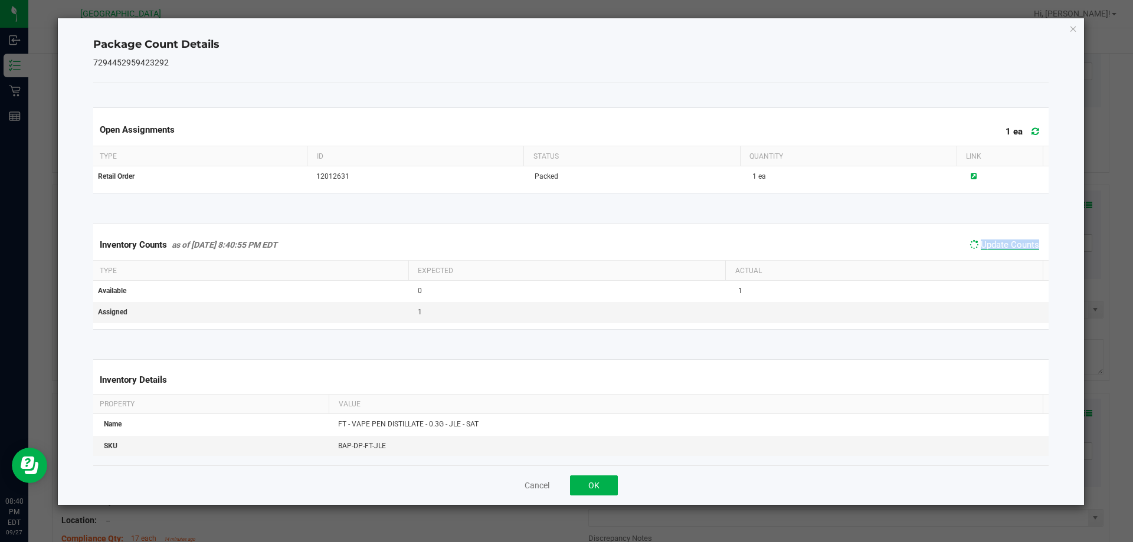
click at [1003, 247] on span "Update Counts" at bounding box center [1010, 245] width 58 height 11
click at [603, 513] on ngb-modal-window "Package Count Details 7294452959423292 Open Assignments 1 ea Type ID Status Qua…" at bounding box center [571, 271] width 1142 height 542
click at [599, 500] on div "Cancel OK" at bounding box center [571, 486] width 956 height 40
click at [595, 490] on button "OK" at bounding box center [594, 486] width 48 height 20
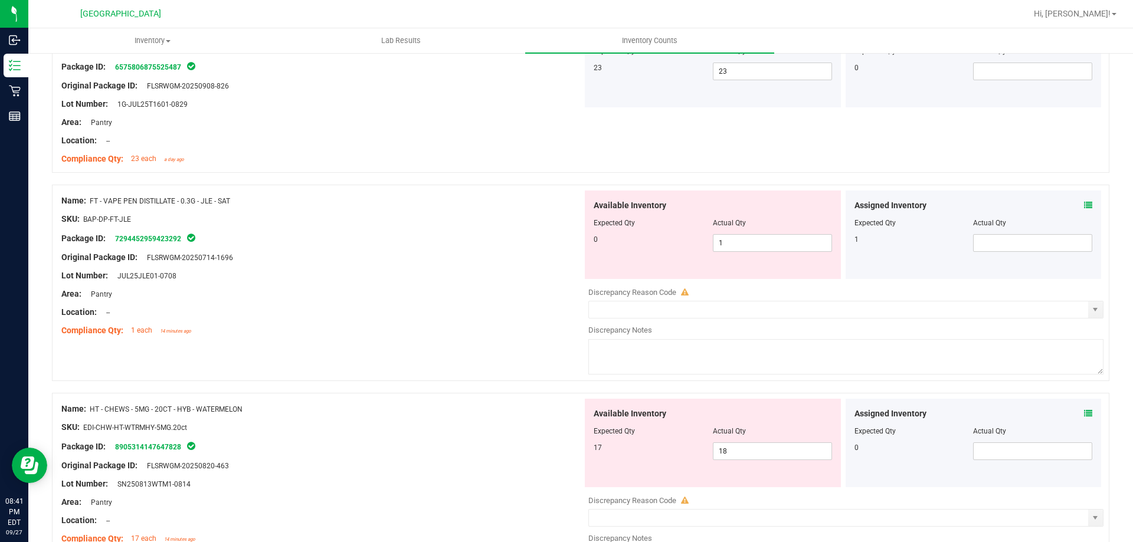
scroll to position [826, 0]
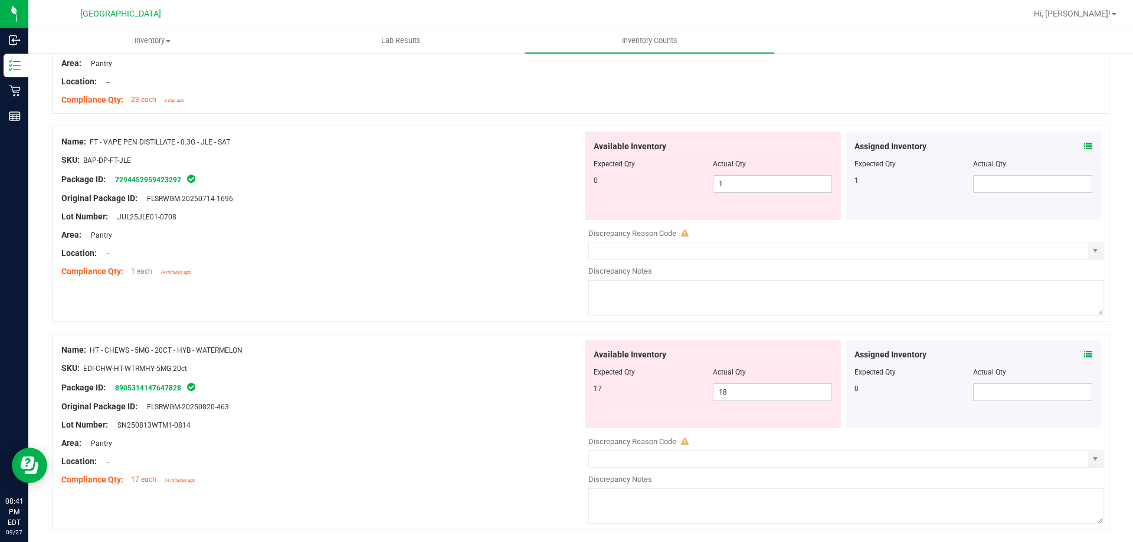
click at [284, 159] on div "SKU: BAP-DP-FT-JLE" at bounding box center [321, 160] width 521 height 12
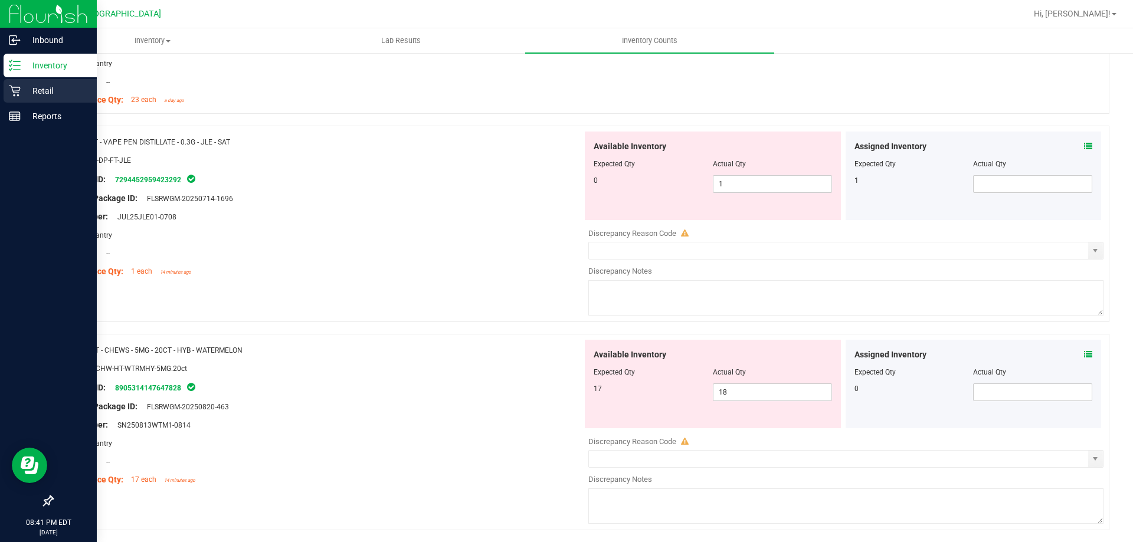
click at [23, 94] on p "Retail" at bounding box center [56, 91] width 71 height 14
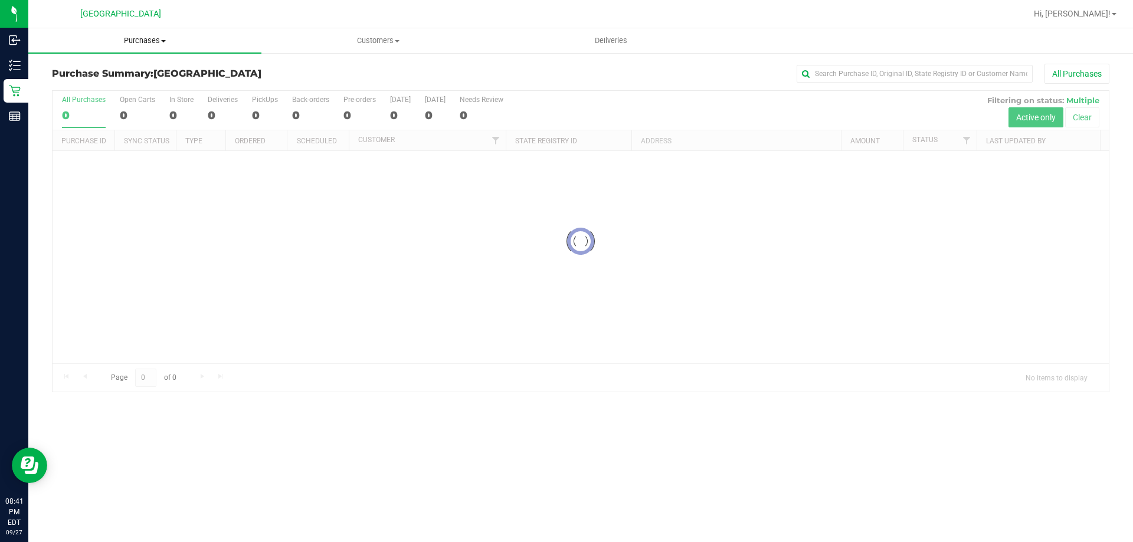
click at [158, 43] on span "Purchases" at bounding box center [144, 40] width 233 height 11
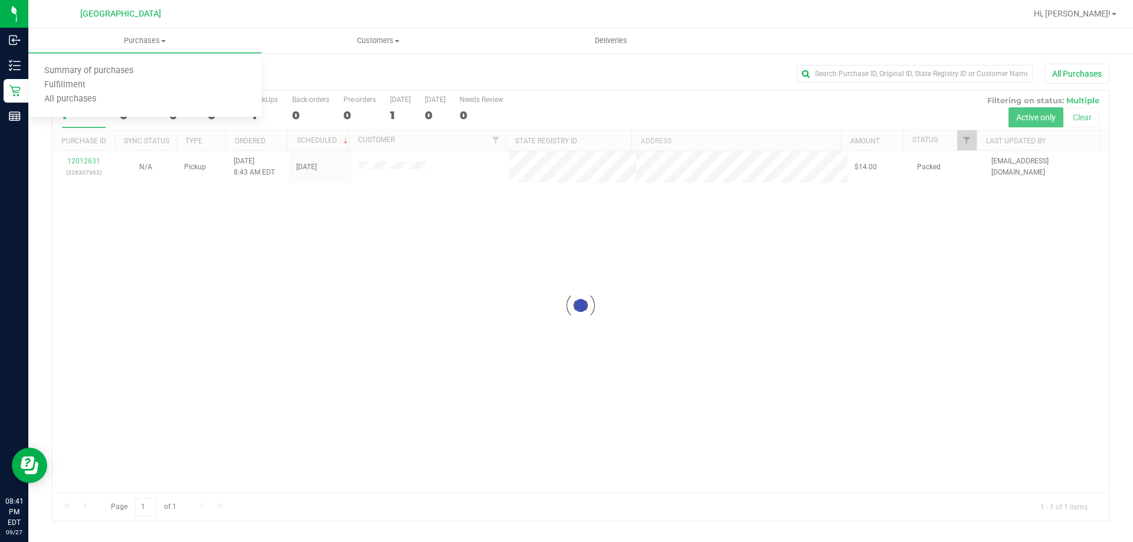
click at [424, 245] on div at bounding box center [581, 306] width 1056 height 430
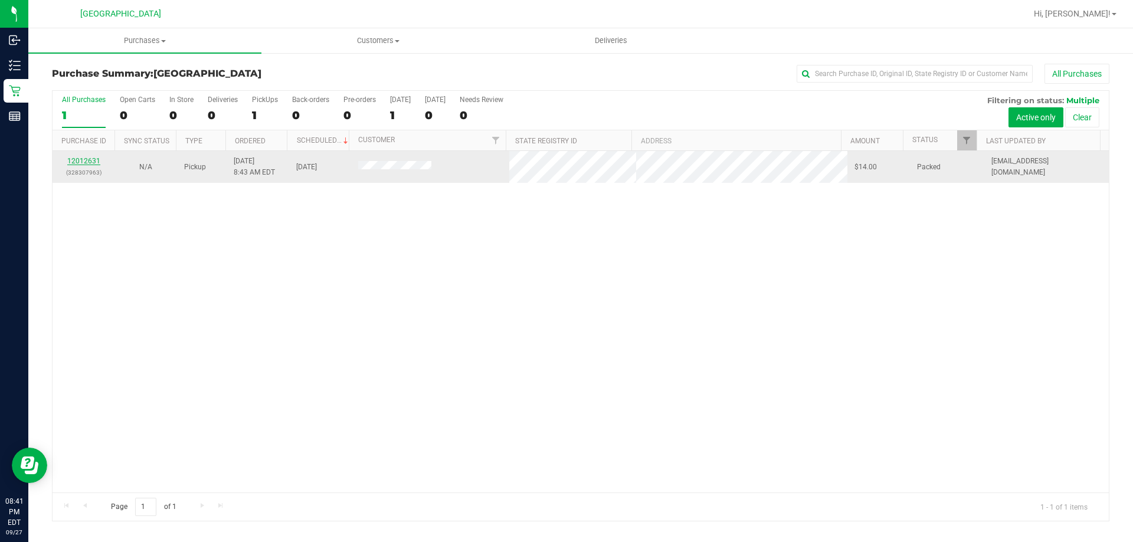
click at [89, 161] on link "12012631" at bounding box center [83, 161] width 33 height 8
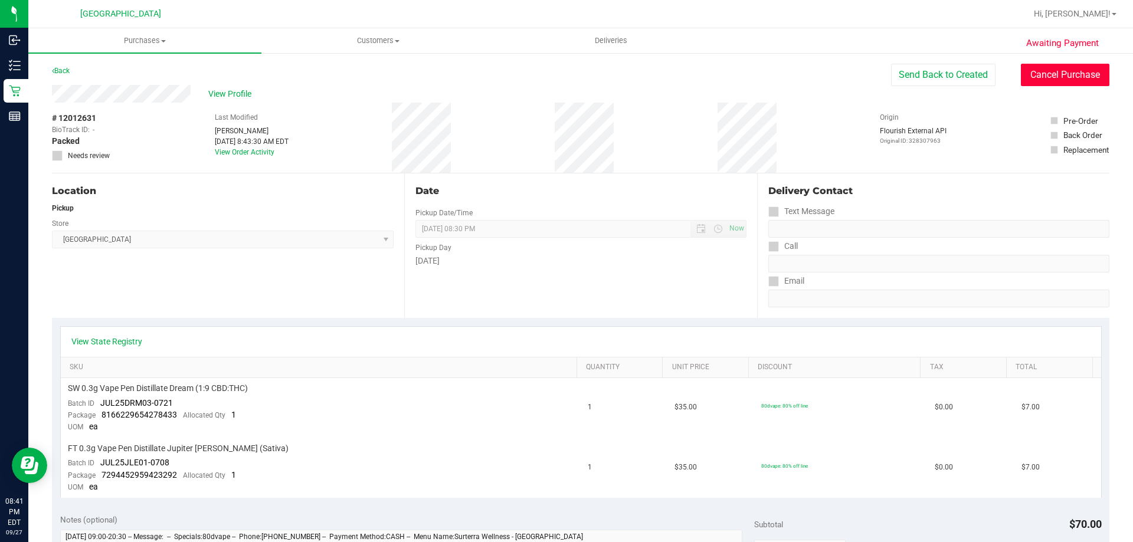
click at [1041, 74] on button "Cancel Purchase" at bounding box center [1065, 75] width 89 height 22
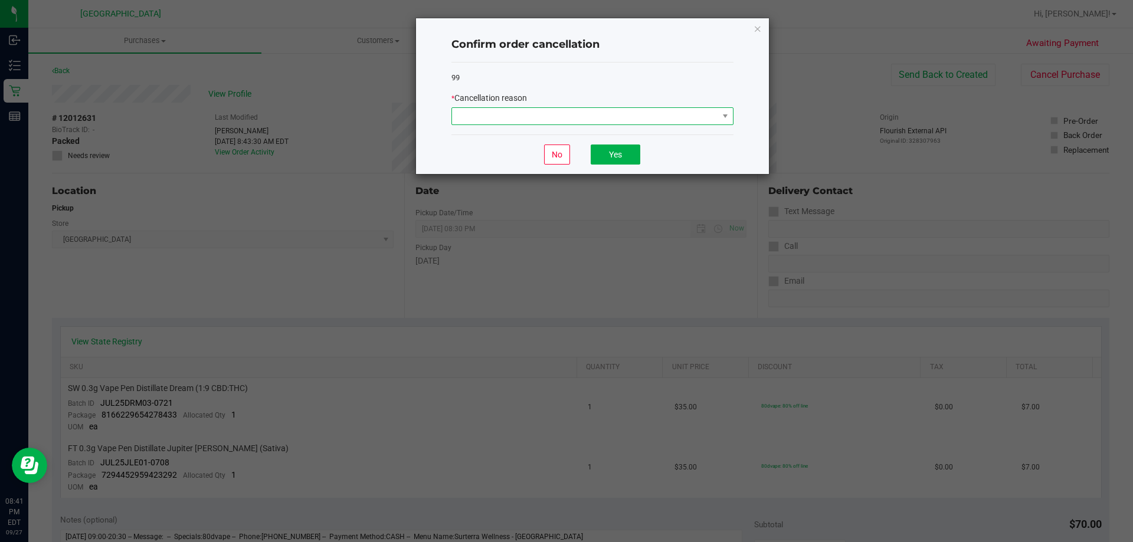
click at [623, 115] on span at bounding box center [585, 116] width 266 height 17
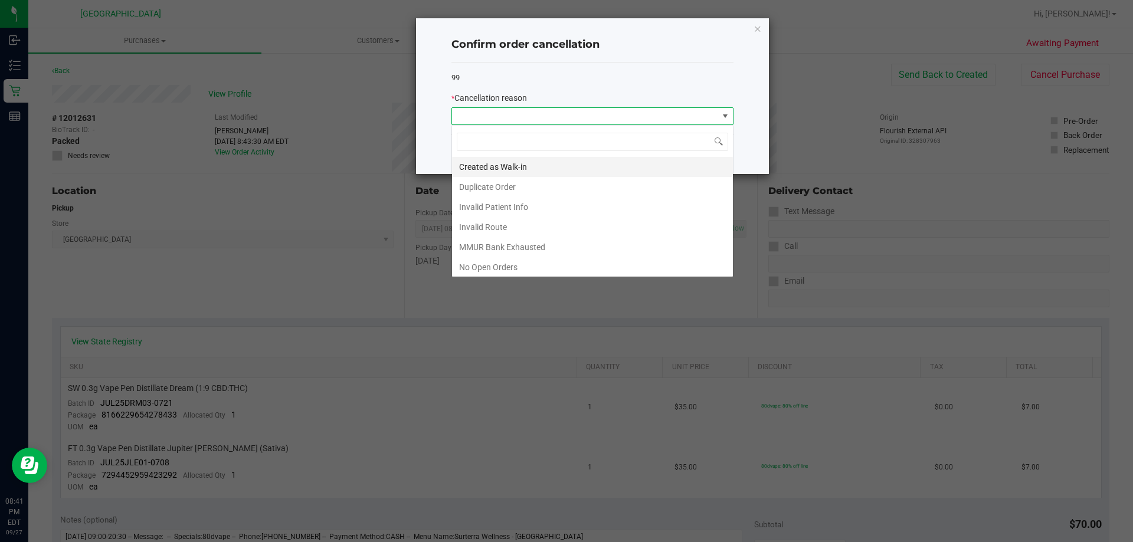
scroll to position [18, 282]
click at [157, 169] on ngb-modal-window "Confirm order cancellation 99 * Cancellation reason No Yes" at bounding box center [571, 271] width 1142 height 542
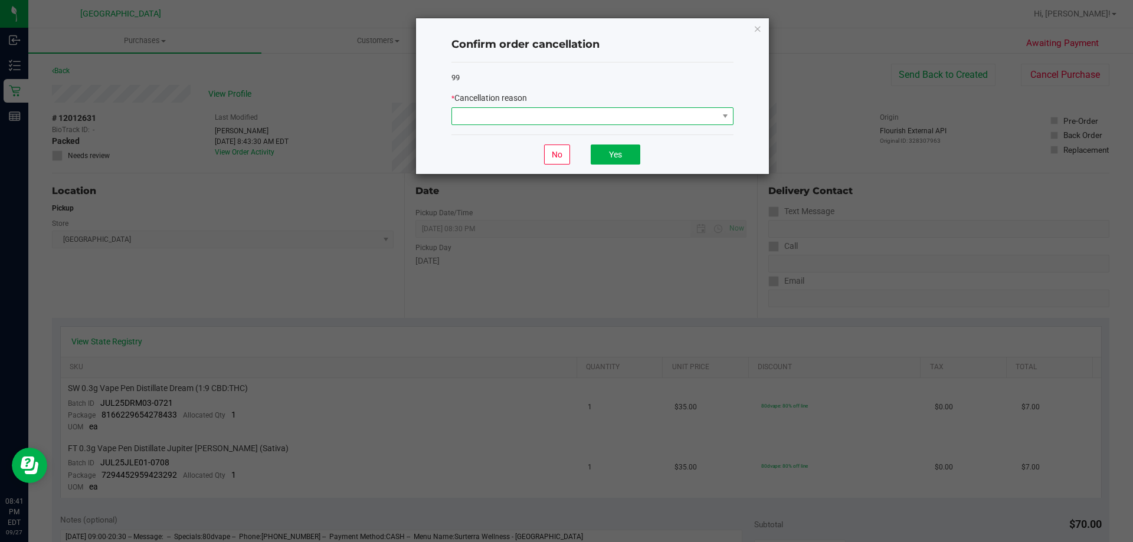
click at [600, 112] on span at bounding box center [585, 116] width 266 height 17
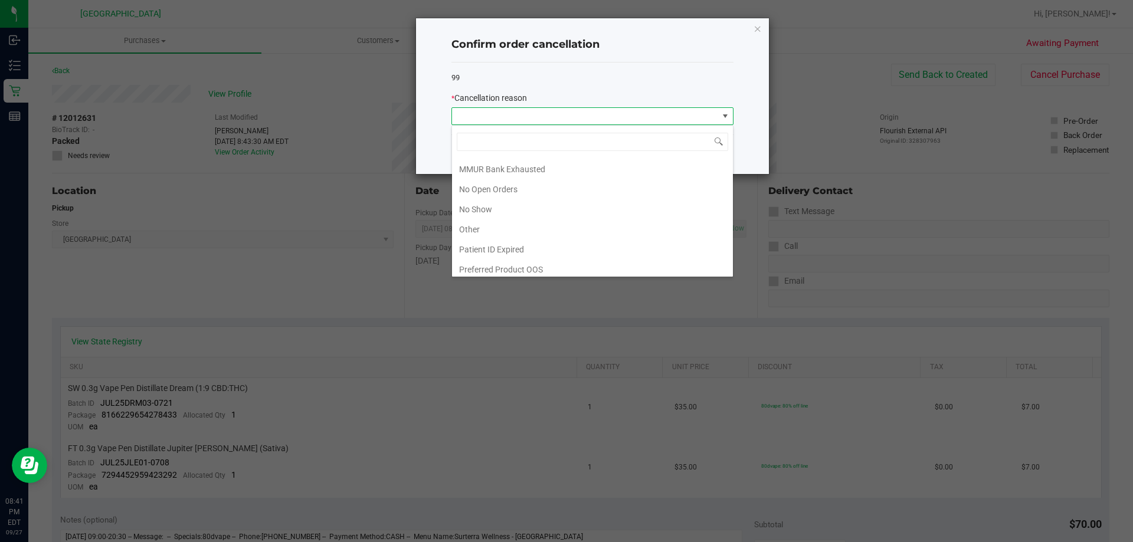
scroll to position [83, 0]
click at [529, 204] on li "No Show" at bounding box center [592, 205] width 281 height 20
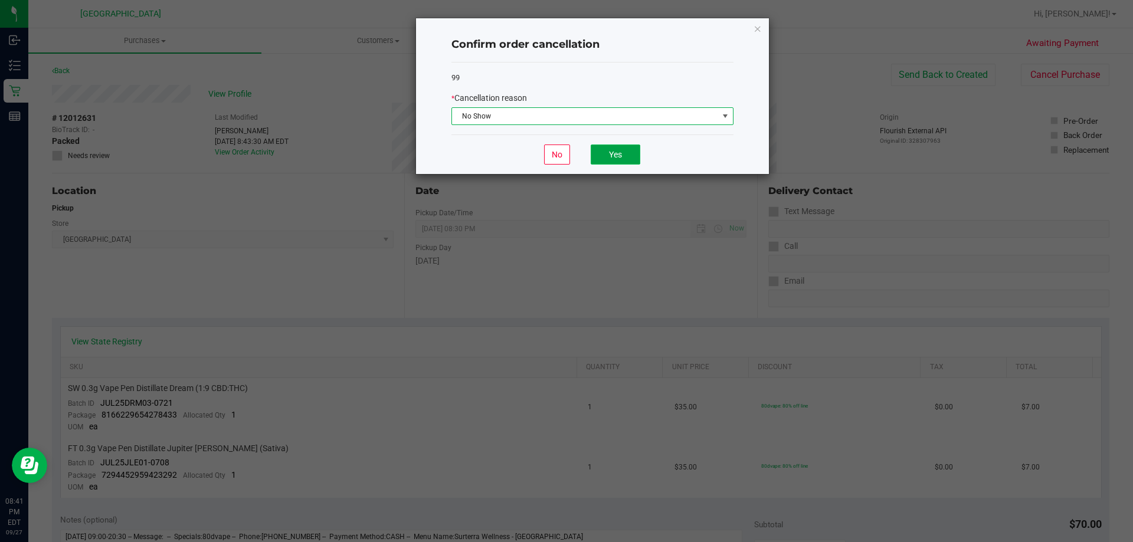
click at [609, 152] on button "Yes" at bounding box center [616, 155] width 50 height 20
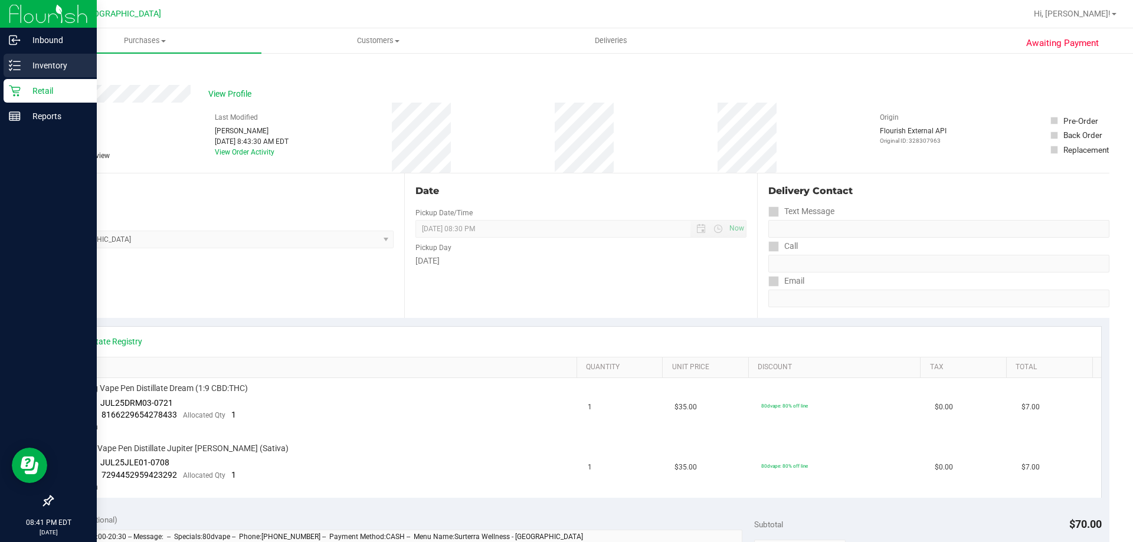
click at [32, 64] on p "Inventory" at bounding box center [56, 65] width 71 height 14
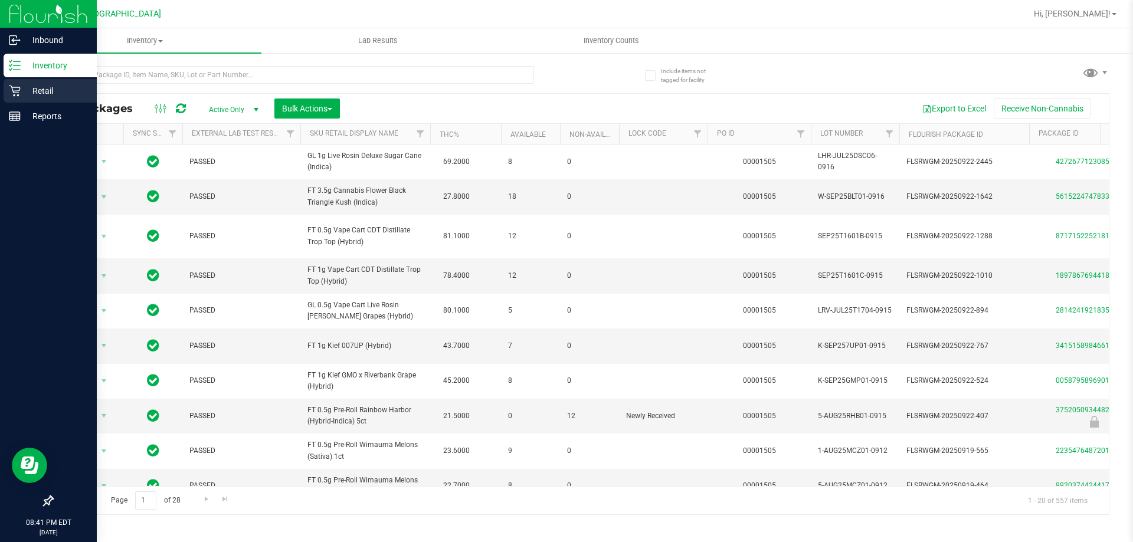
click at [27, 80] on div "Retail" at bounding box center [50, 91] width 93 height 24
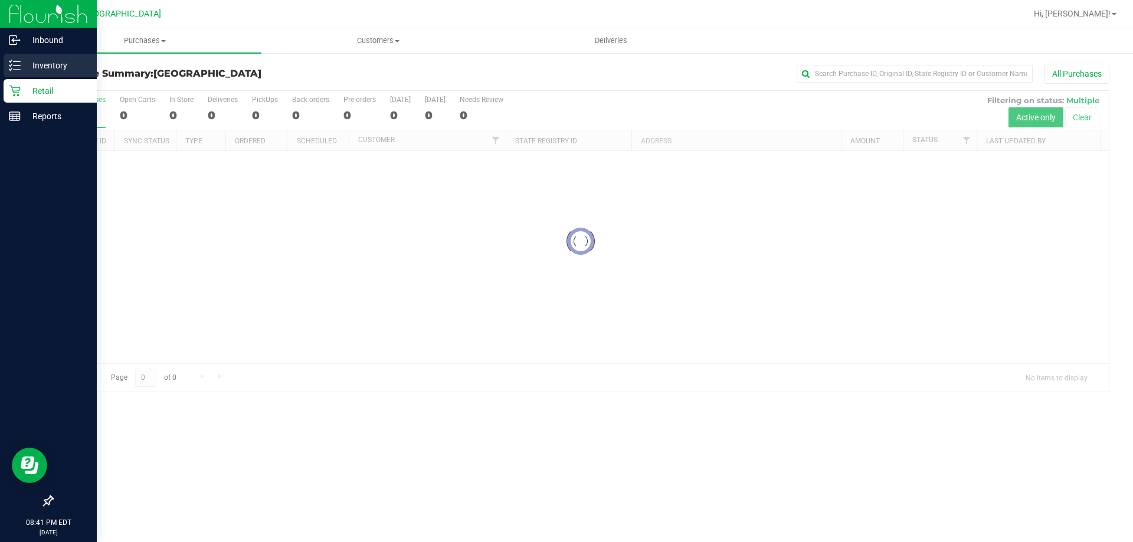
click at [41, 66] on p "Inventory" at bounding box center [56, 65] width 71 height 14
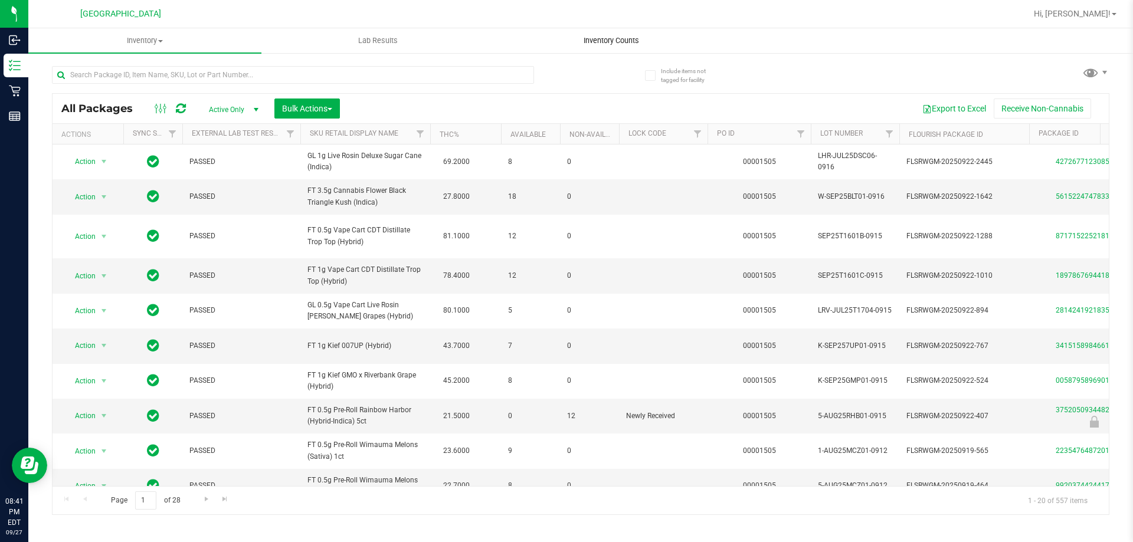
click at [601, 31] on uib-tab-heading "Inventory Counts" at bounding box center [611, 41] width 232 height 24
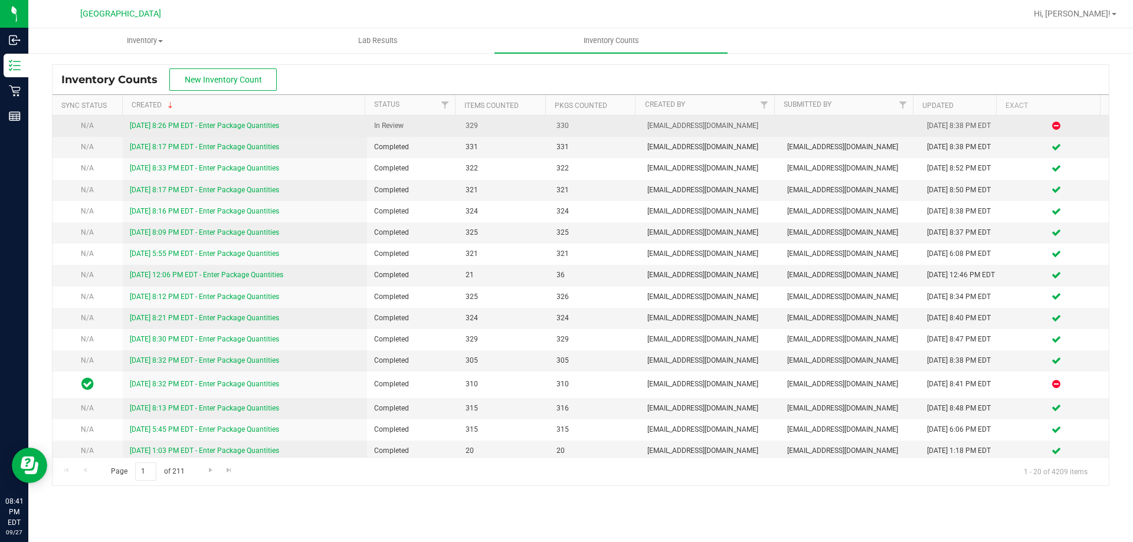
click at [196, 125] on link "[DATE] 8:26 PM EDT - Enter Package Quantities" at bounding box center [204, 126] width 149 height 8
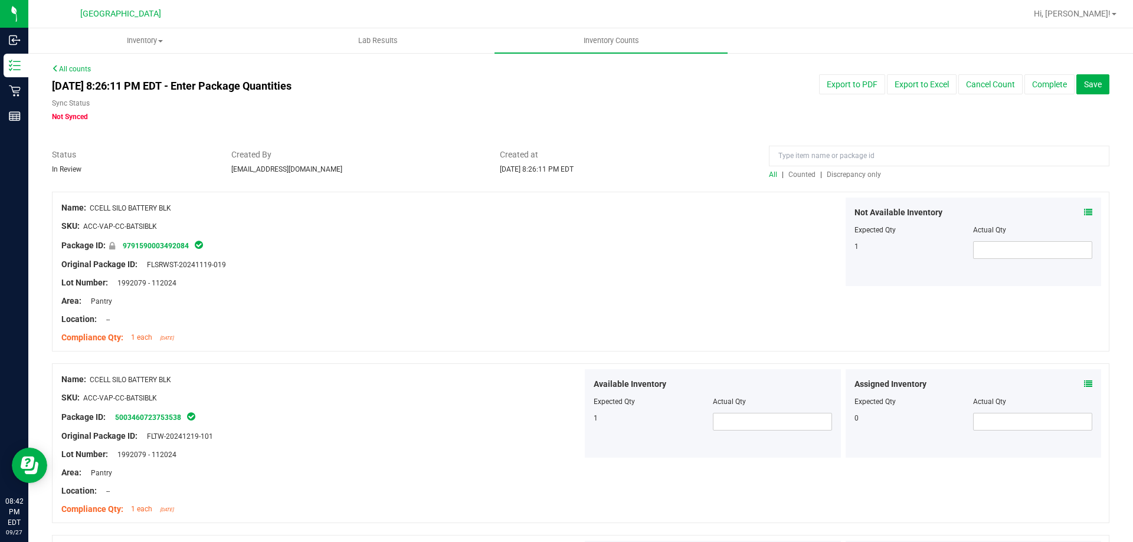
click at [858, 175] on span "Discrepancy only" at bounding box center [854, 175] width 54 height 8
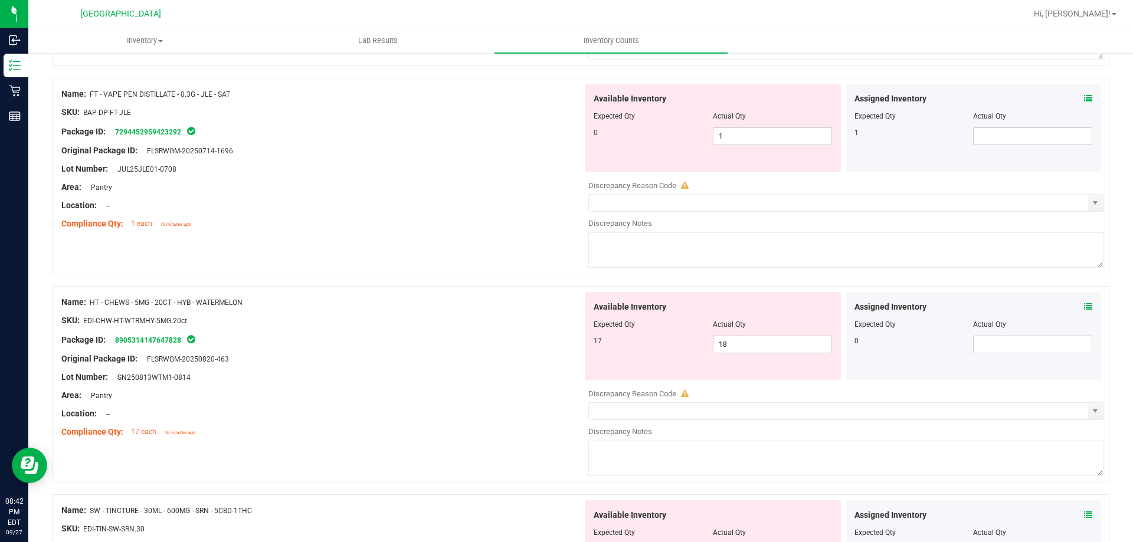
scroll to position [531, 0]
click at [634, 103] on span "Available Inventory" at bounding box center [630, 98] width 73 height 12
click at [135, 224] on span "1 each" at bounding box center [141, 223] width 21 height 8
click at [1084, 98] on div "Assigned Inventory Expected Qty Actual Qty 1" at bounding box center [973, 127] width 256 height 89
click at [1084, 98] on icon at bounding box center [1088, 98] width 8 height 8
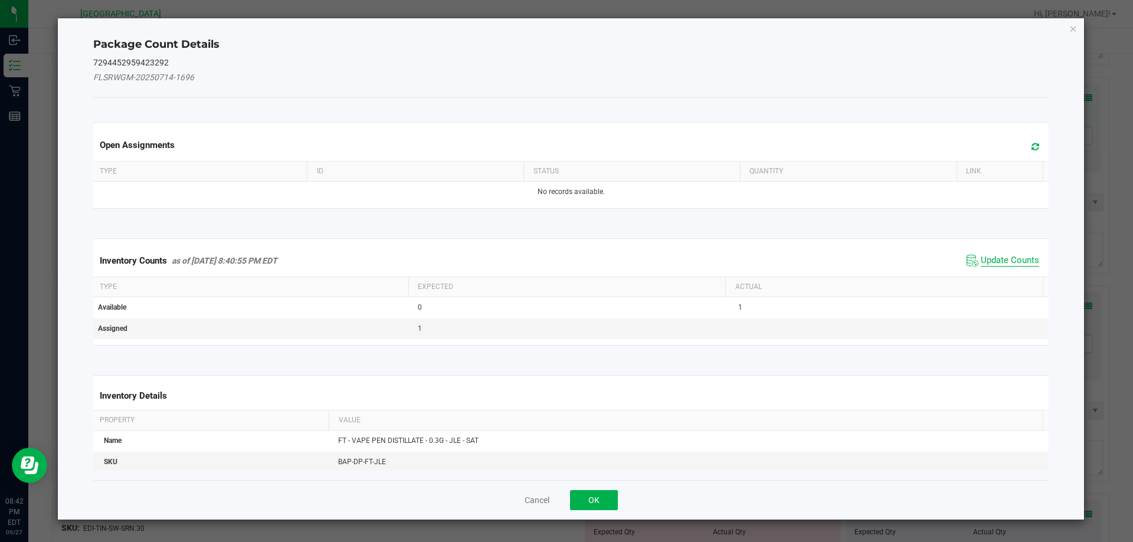
click at [981, 261] on span "Update Counts" at bounding box center [1010, 261] width 58 height 12
click at [974, 261] on div "Inventory Counts as of [DATE] 8:40:55 PM EDT Update Counts" at bounding box center [571, 260] width 961 height 31
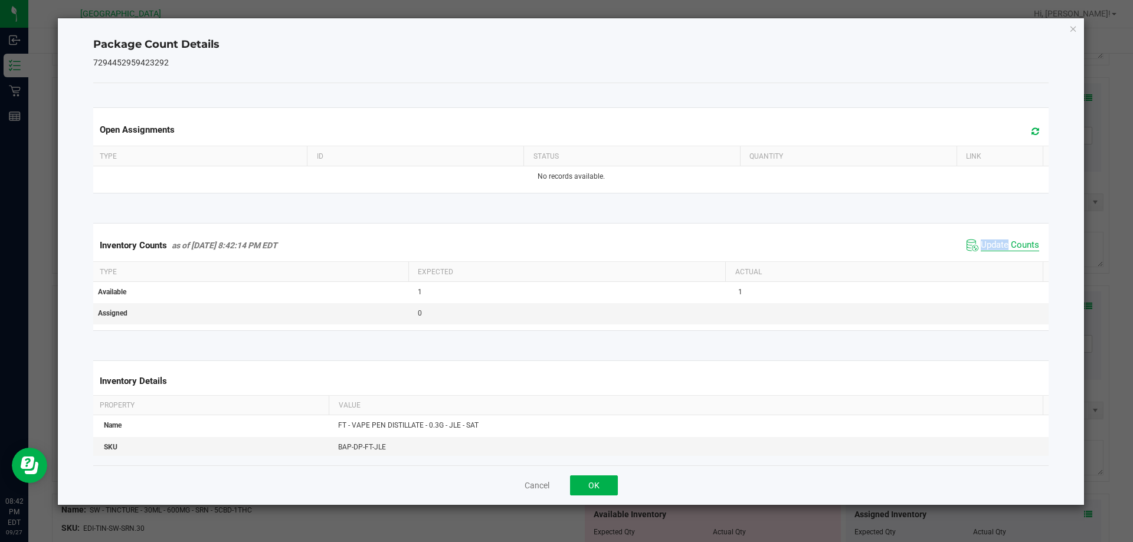
click at [981, 245] on span "Update Counts" at bounding box center [1010, 246] width 58 height 12
click at [981, 245] on span "Update Counts" at bounding box center [1010, 245] width 58 height 11
click at [588, 482] on button "OK" at bounding box center [594, 486] width 48 height 20
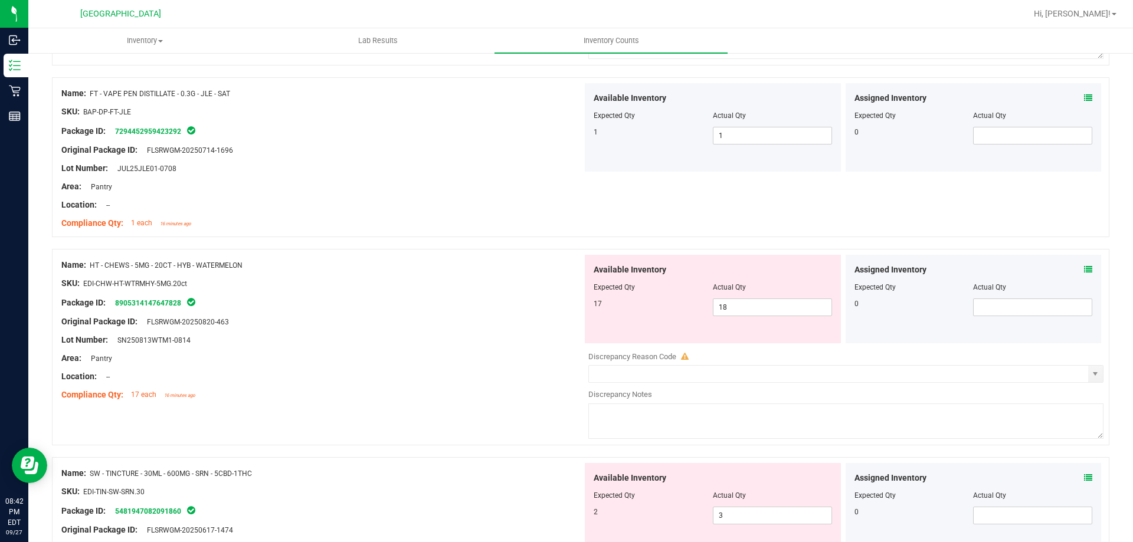
click at [1084, 97] on icon at bounding box center [1088, 98] width 8 height 8
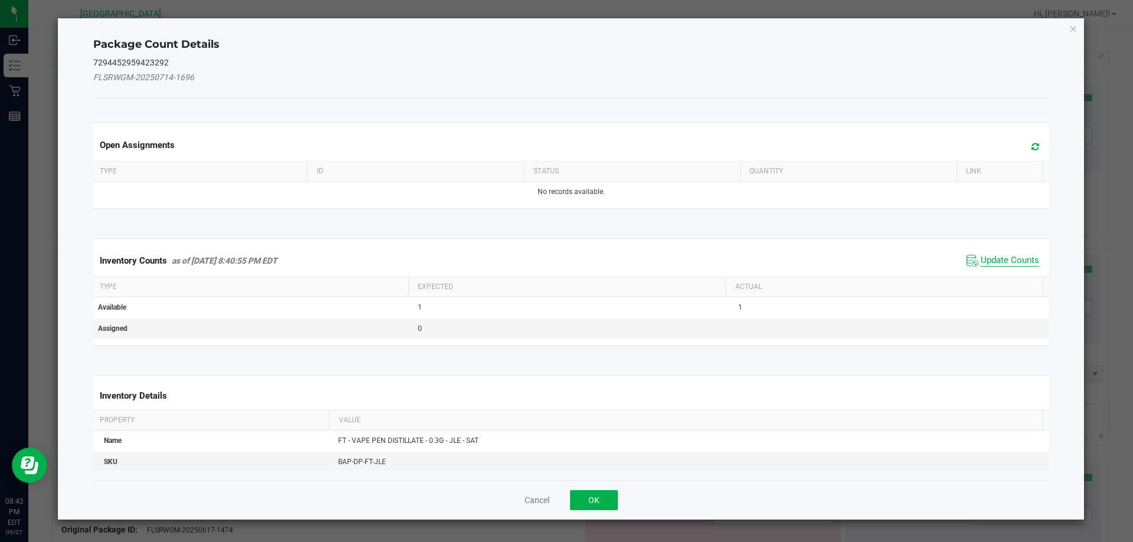
click at [1002, 260] on span "Update Counts" at bounding box center [1010, 261] width 58 height 12
click at [1001, 260] on div "Inventory Counts as of [DATE] 8:40:55 PM EDT Update Counts" at bounding box center [571, 261] width 961 height 32
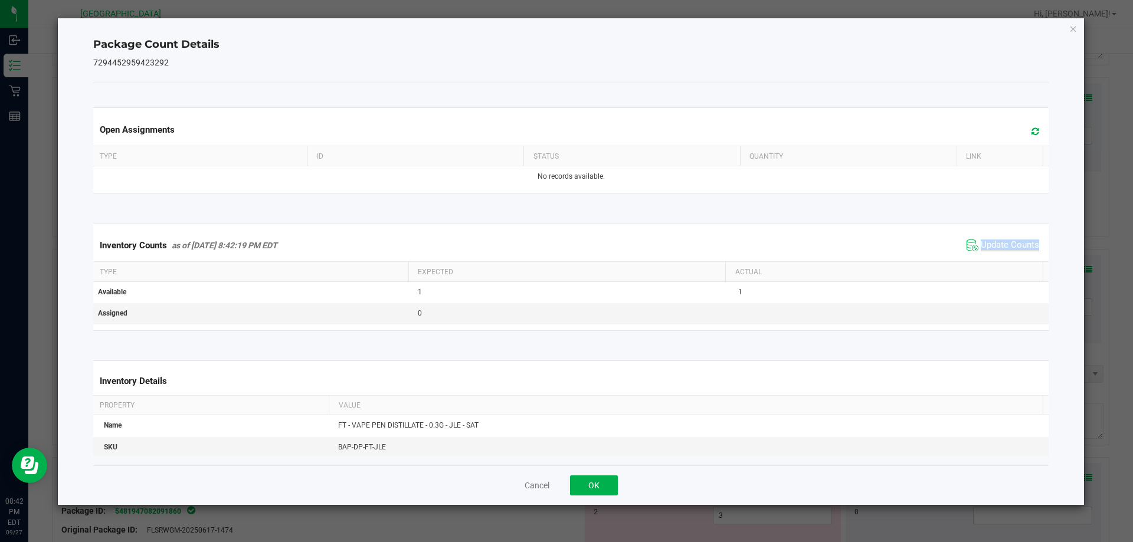
click at [1001, 260] on div "Inventory Counts as of [DATE] 8:42:19 PM EDT Update Counts" at bounding box center [571, 246] width 961 height 32
click at [997, 245] on span "Update Counts" at bounding box center [1010, 246] width 58 height 12
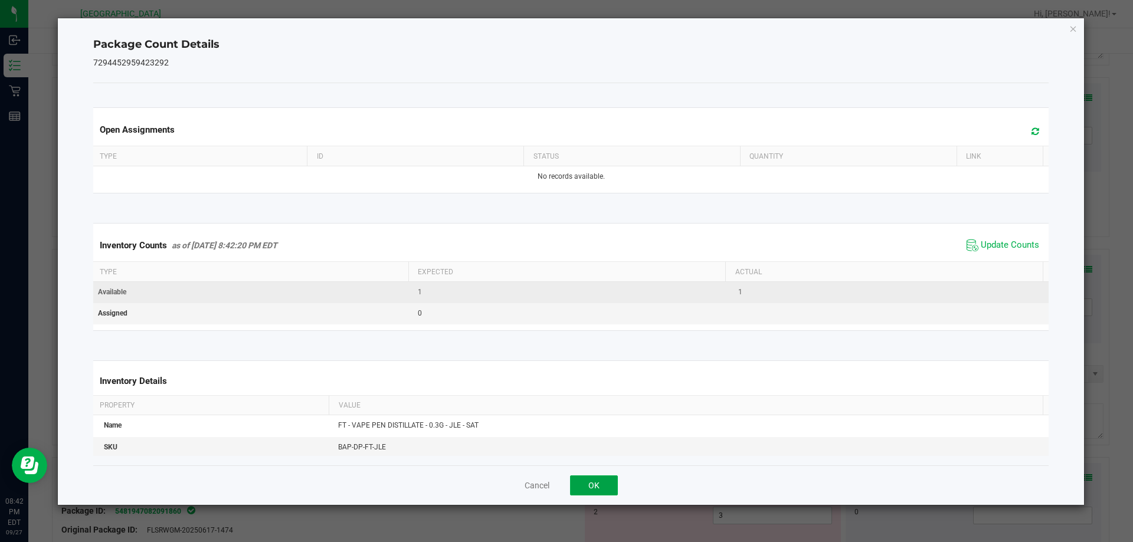
drag, startPoint x: 612, startPoint y: 482, endPoint x: 932, endPoint y: 291, distance: 372.6
click at [915, 302] on div "Package Count Details 7294452959423292 Open Assignments Type ID Status Quantity…" at bounding box center [571, 261] width 1027 height 487
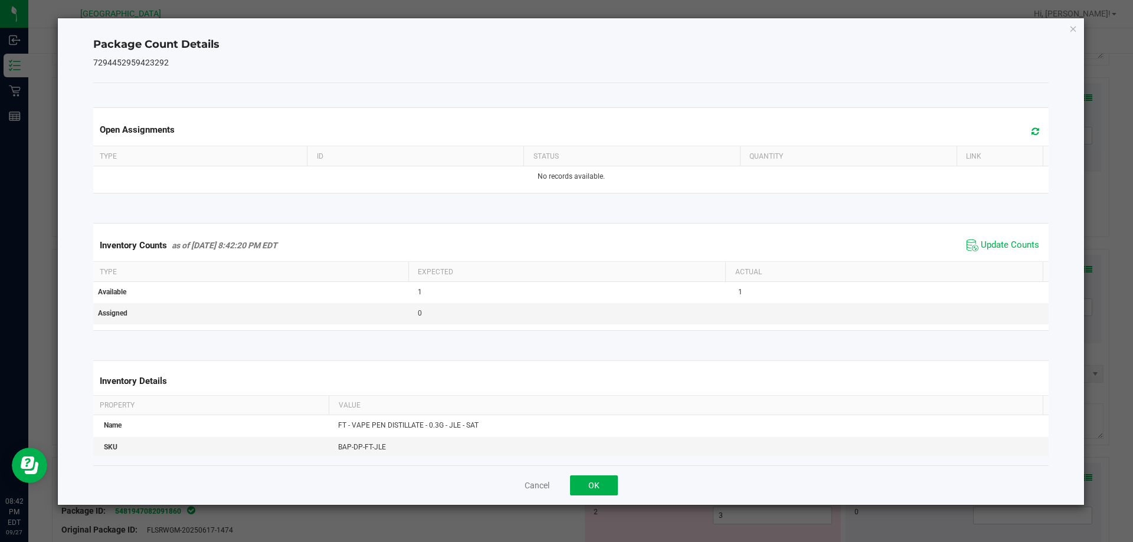
click at [595, 468] on div "Cancel OK" at bounding box center [571, 486] width 956 height 40
click at [597, 477] on button "OK" at bounding box center [594, 486] width 48 height 20
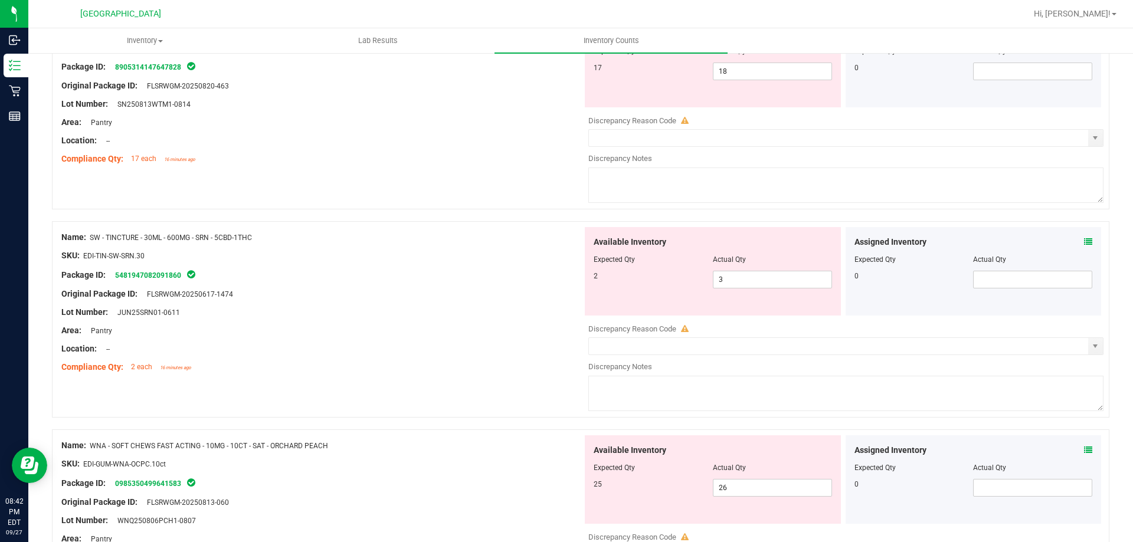
scroll to position [885, 0]
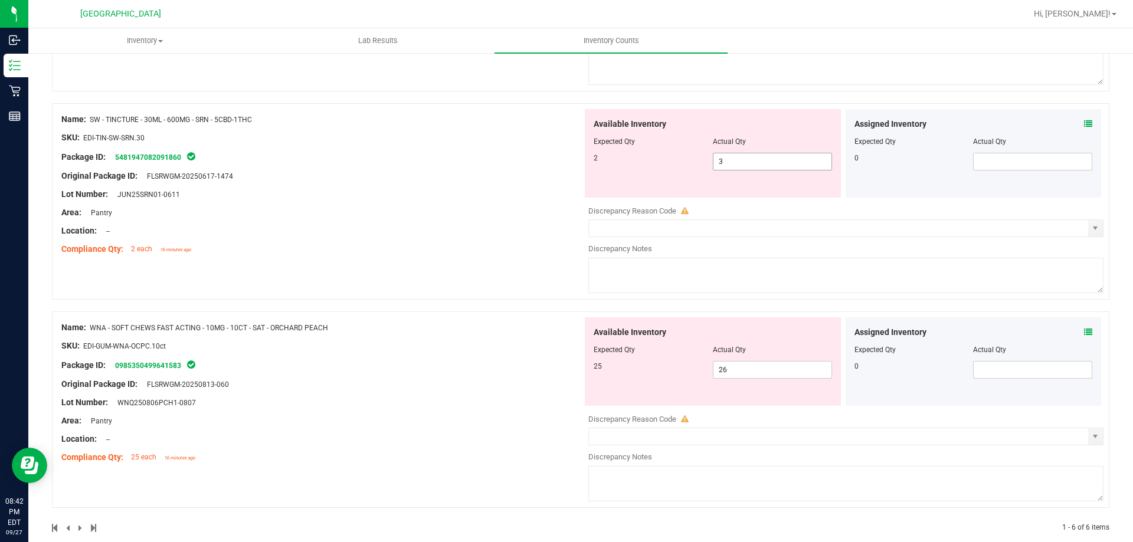
click at [772, 160] on span "3 3" at bounding box center [772, 162] width 119 height 18
click at [772, 160] on input "3" at bounding box center [772, 161] width 118 height 17
click at [443, 155] on div "Name: SW - TINCTURE - 30ML - 600MG - SRN - 5CBD-1THC SKU: EDI-TIN-SW-SRN.30 Pac…" at bounding box center [321, 184] width 521 height 150
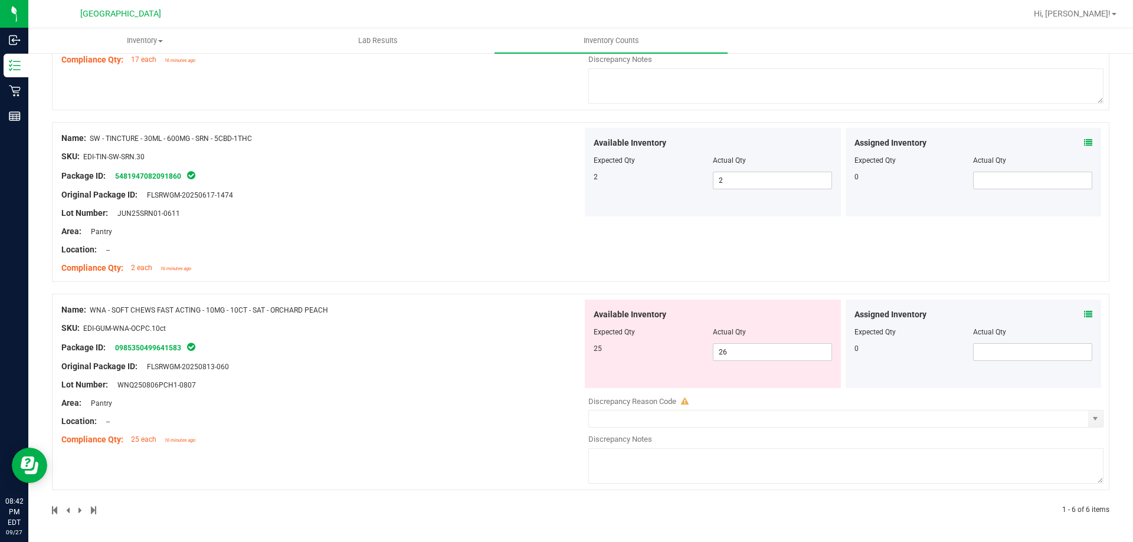
click at [1084, 139] on icon at bounding box center [1088, 143] width 8 height 8
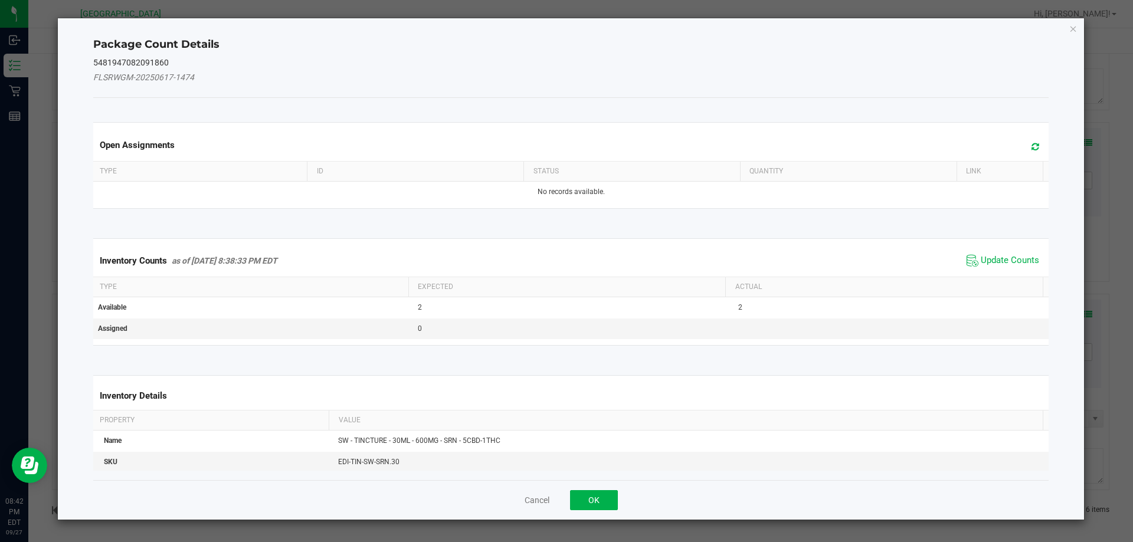
click at [974, 267] on span "Update Counts" at bounding box center [1002, 261] width 78 height 18
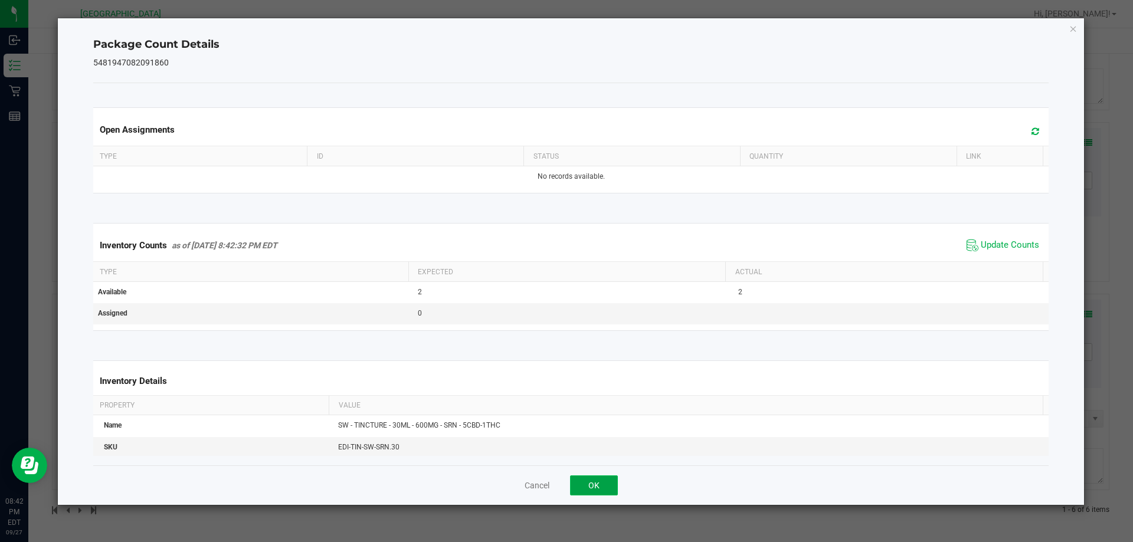
click at [596, 490] on button "OK" at bounding box center [594, 486] width 48 height 20
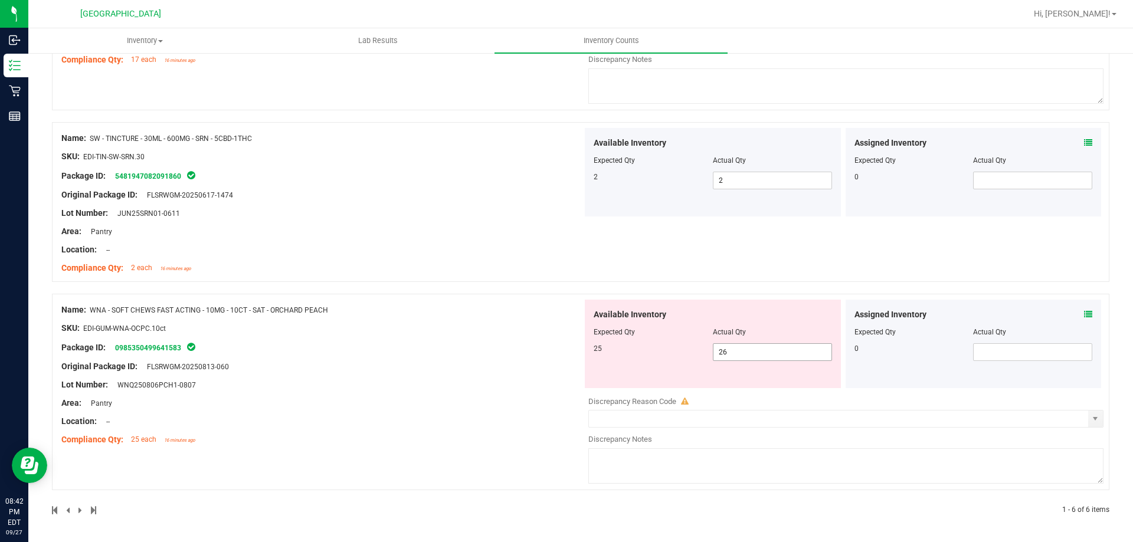
click at [739, 346] on span "26 26" at bounding box center [772, 352] width 119 height 18
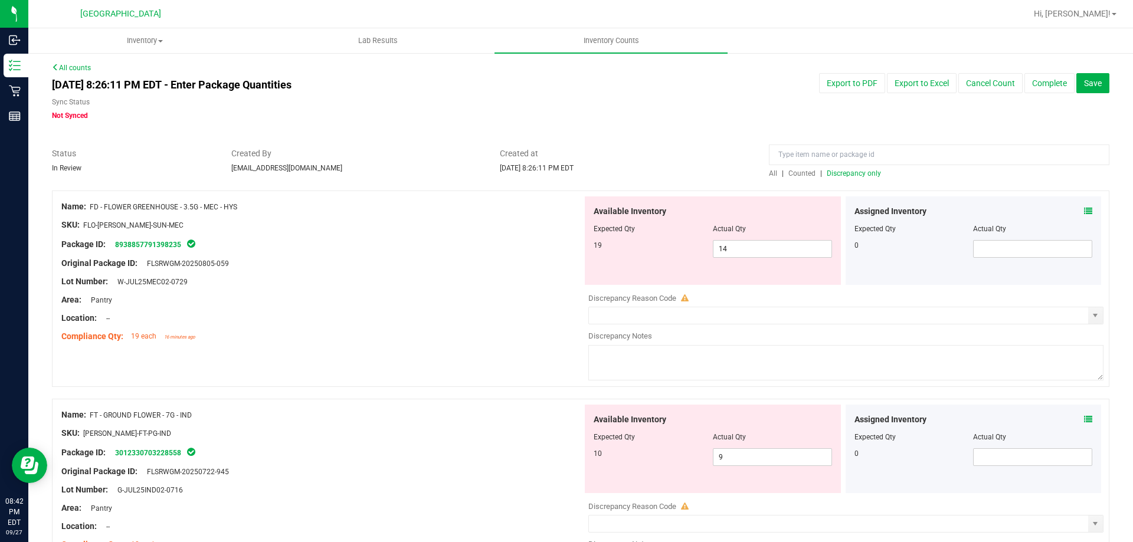
scroll to position [0, 0]
click at [845, 168] on div at bounding box center [939, 159] width 340 height 21
click at [844, 172] on span "Discrepancy only" at bounding box center [854, 175] width 54 height 8
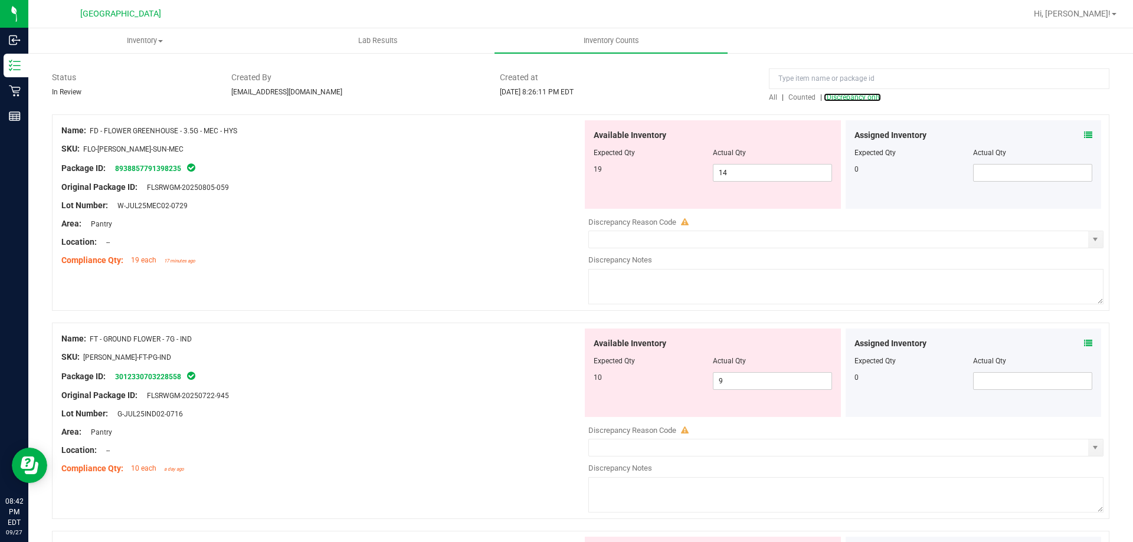
scroll to position [59, 0]
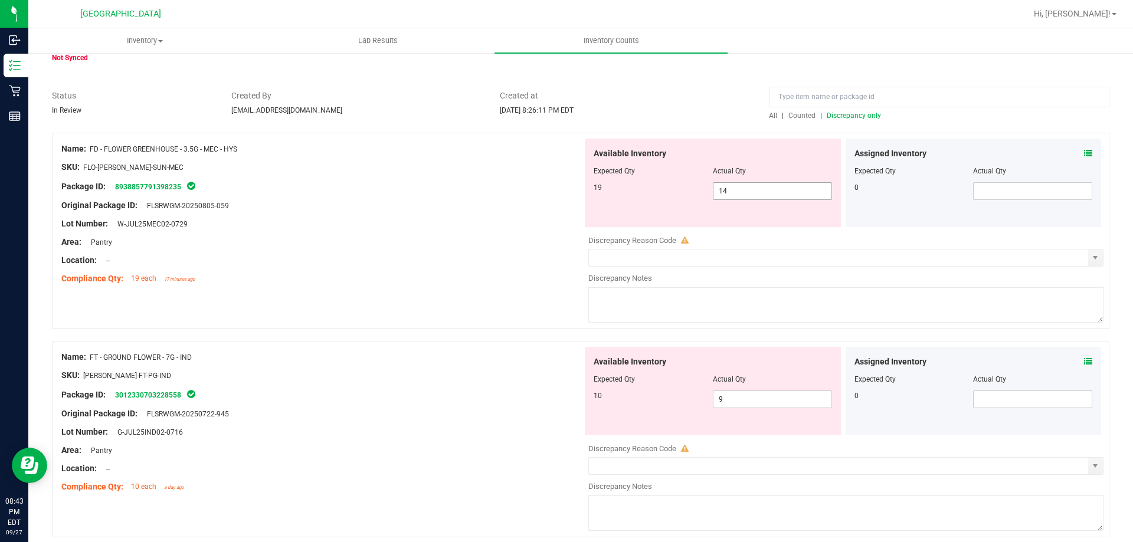
click at [748, 191] on span "14 14" at bounding box center [772, 191] width 119 height 18
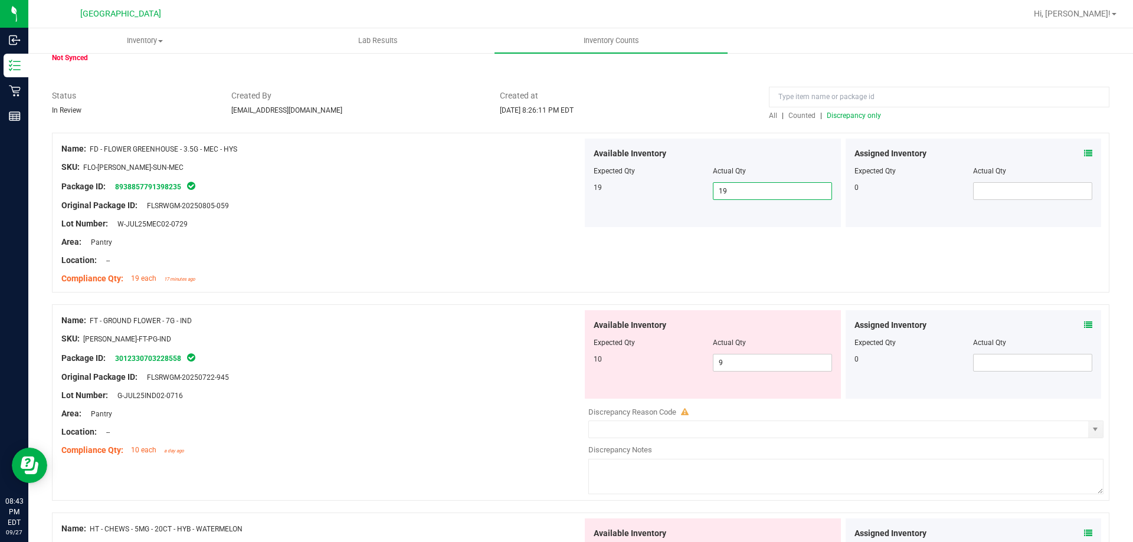
click at [832, 116] on span "Discrepancy only" at bounding box center [854, 116] width 54 height 8
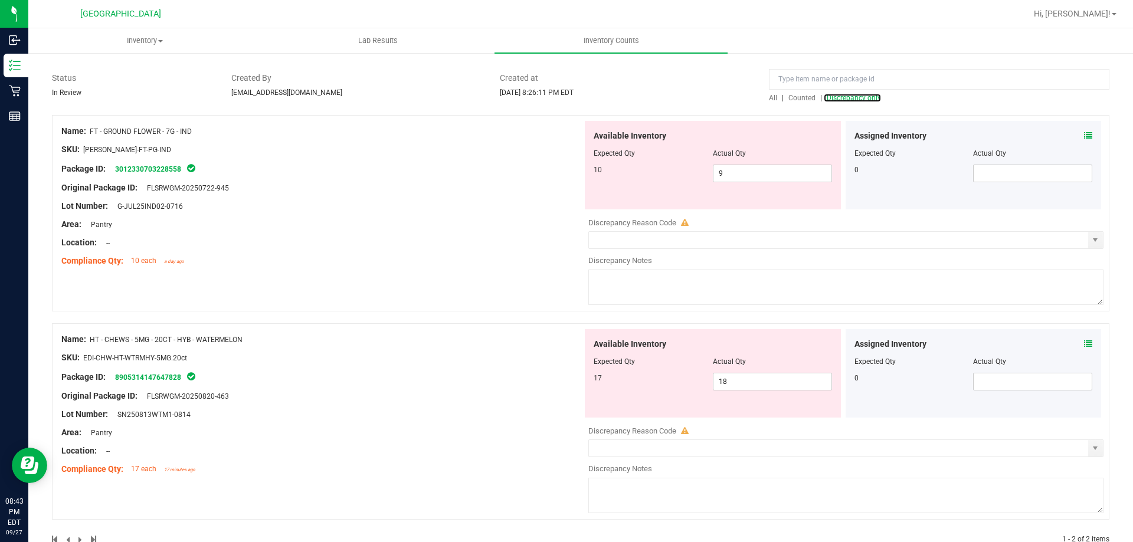
scroll to position [106, 0]
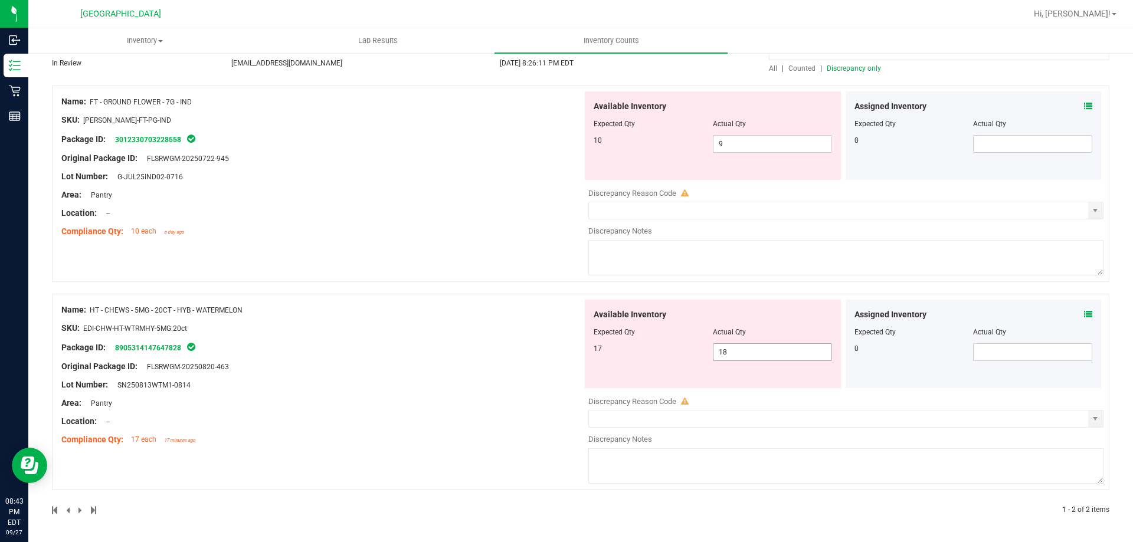
click at [751, 355] on span "18 18" at bounding box center [772, 352] width 119 height 18
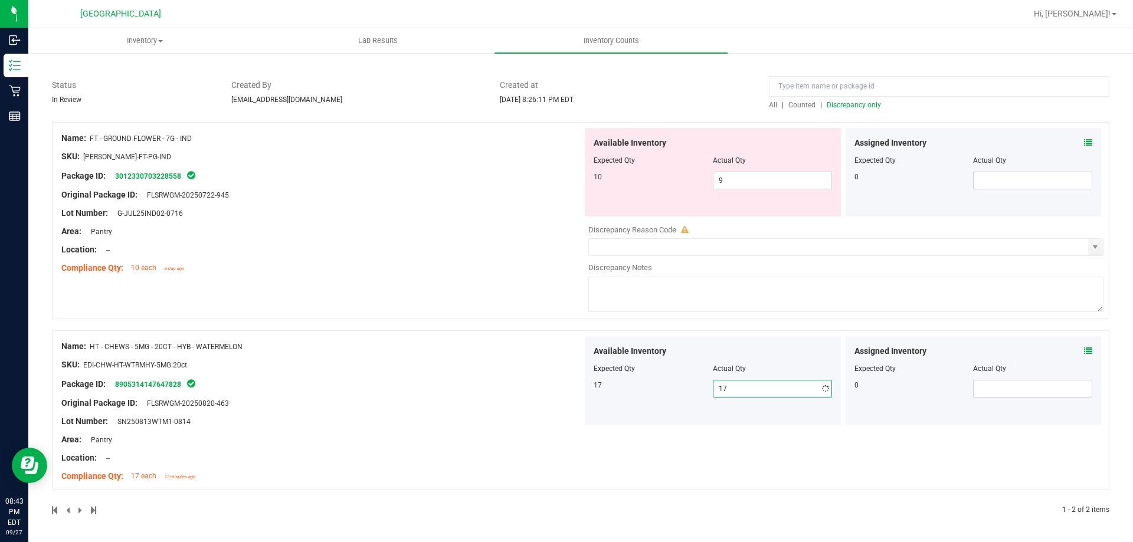
scroll to position [70, 0]
click at [847, 105] on span "Discrepancy only" at bounding box center [854, 105] width 54 height 8
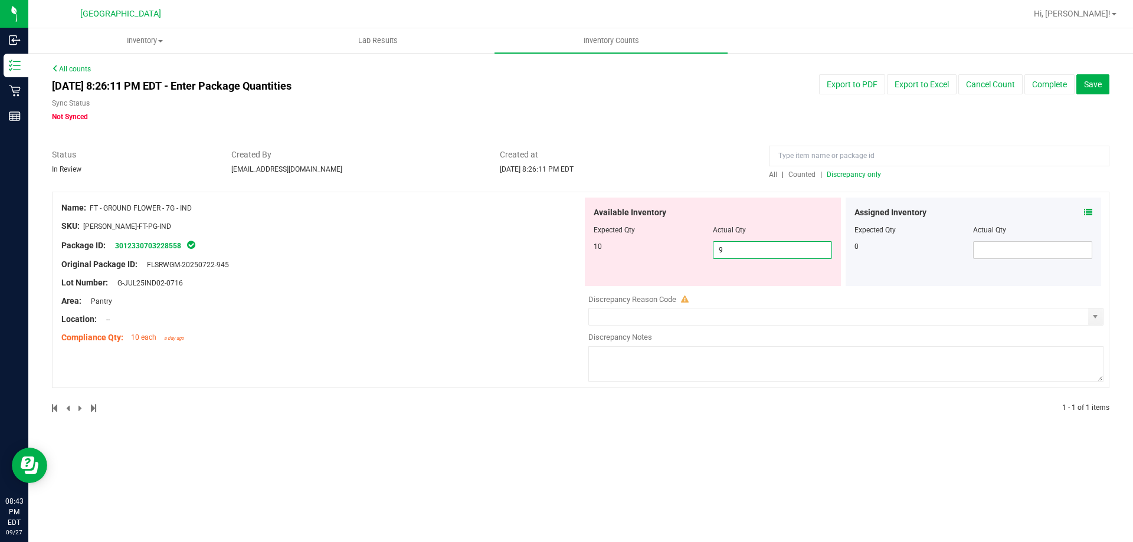
click at [719, 240] on div "Available Inventory Expected Qty Actual Qty 10 9 9" at bounding box center [713, 242] width 256 height 89
click at [737, 251] on input "9" at bounding box center [772, 250] width 118 height 17
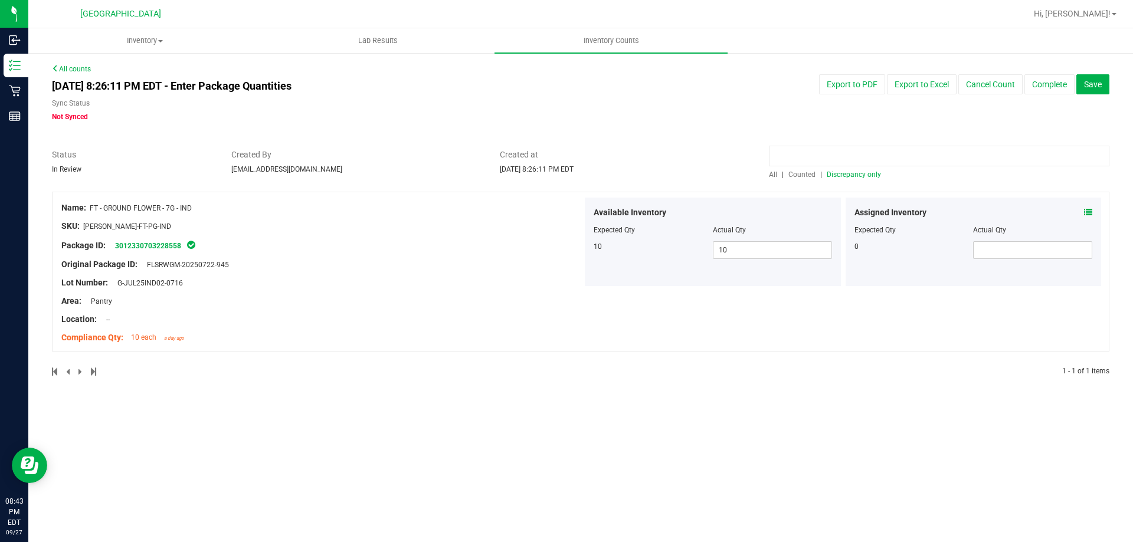
click at [892, 158] on input at bounding box center [939, 156] width 340 height 21
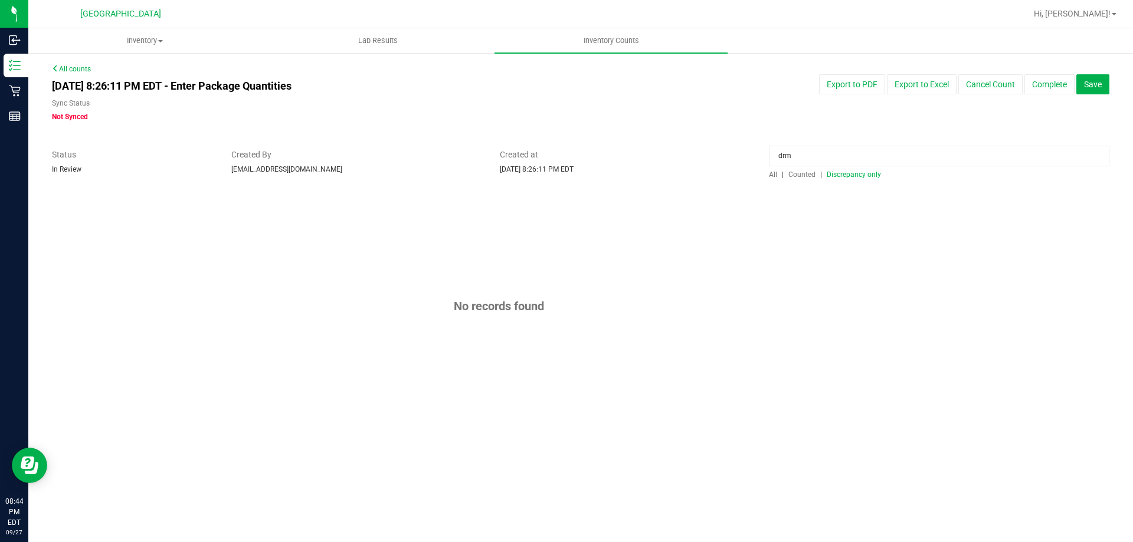
click at [775, 173] on span "All" at bounding box center [773, 175] width 8 height 8
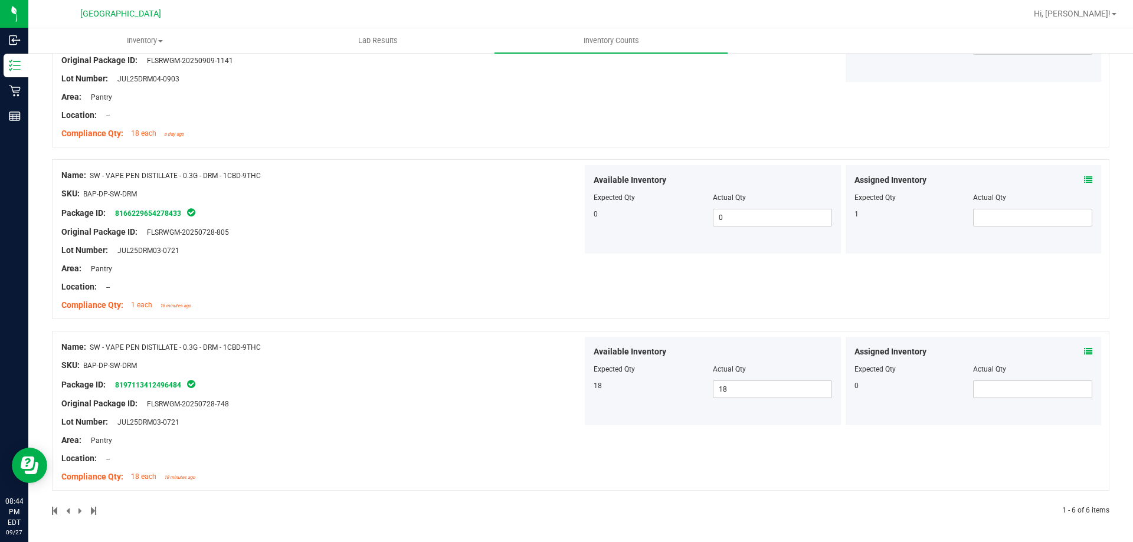
scroll to position [720, 0]
click at [1084, 350] on icon at bounding box center [1088, 351] width 8 height 8
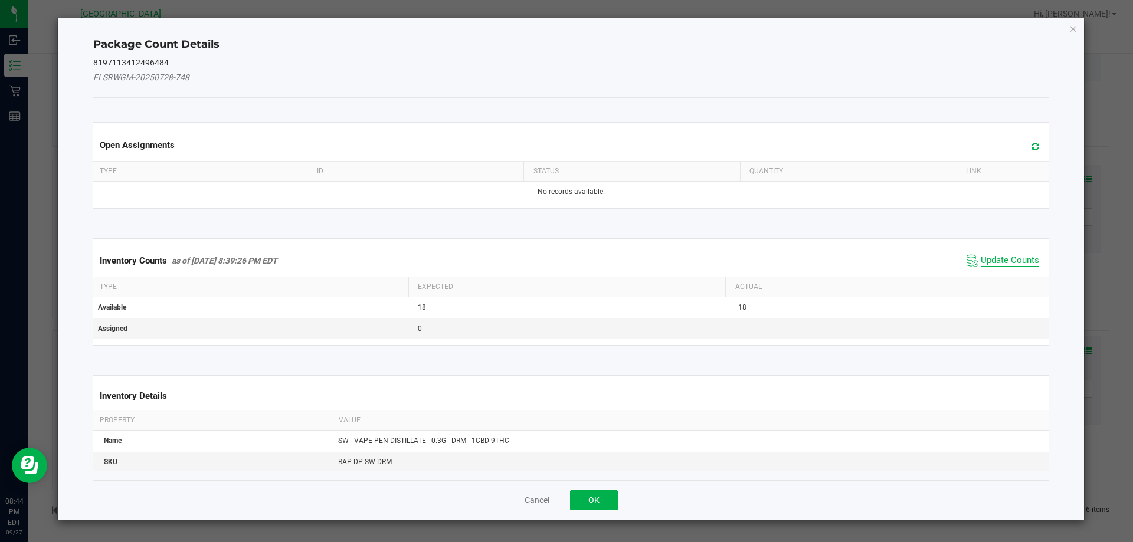
click at [981, 263] on span "Update Counts" at bounding box center [1010, 261] width 58 height 12
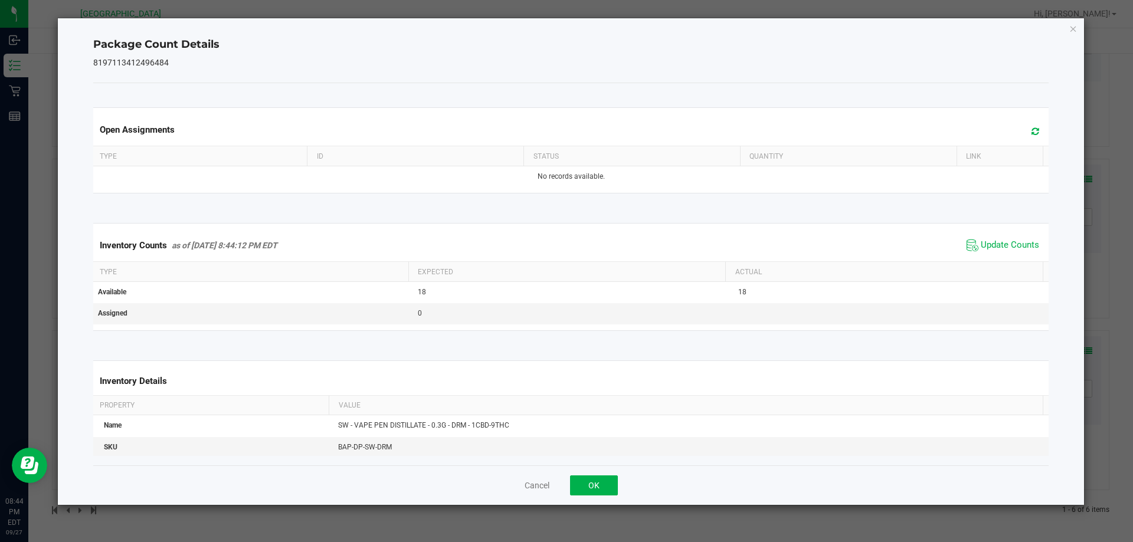
click at [971, 247] on span "Update Counts" at bounding box center [1002, 246] width 78 height 18
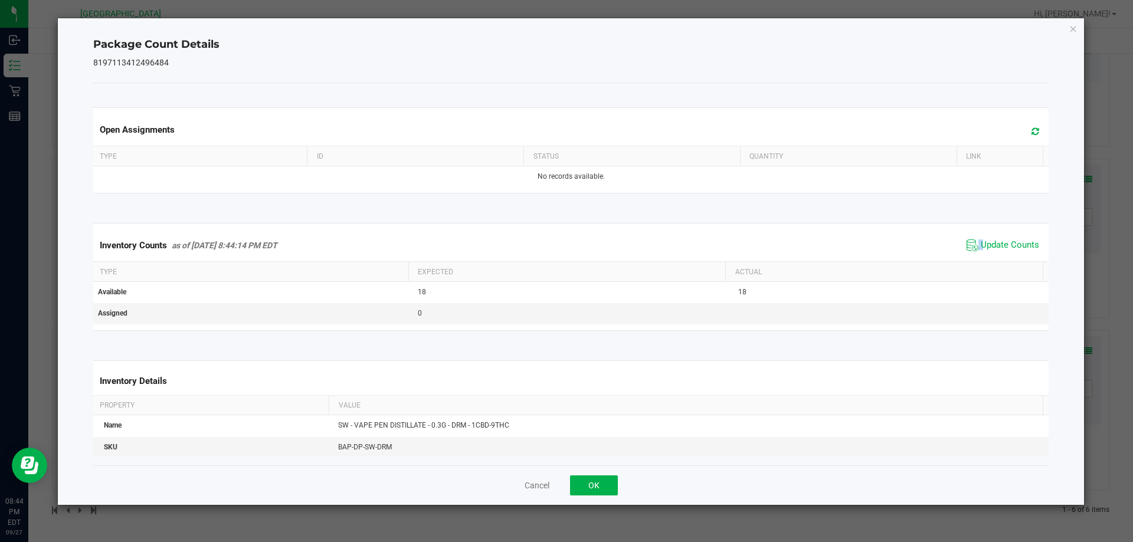
click at [971, 247] on span "Update Counts" at bounding box center [1002, 246] width 78 height 18
click at [592, 481] on button "OK" at bounding box center [594, 486] width 48 height 20
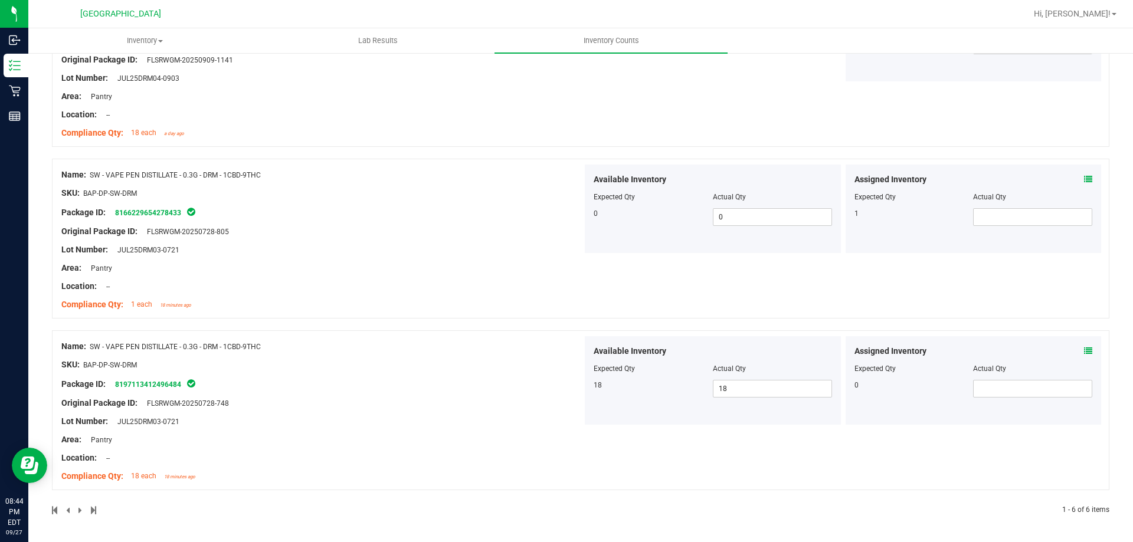
click at [1074, 173] on div "Assigned Inventory" at bounding box center [973, 179] width 238 height 12
click at [1075, 181] on div "Assigned Inventory" at bounding box center [973, 179] width 238 height 12
click at [1084, 178] on icon at bounding box center [1088, 179] width 8 height 8
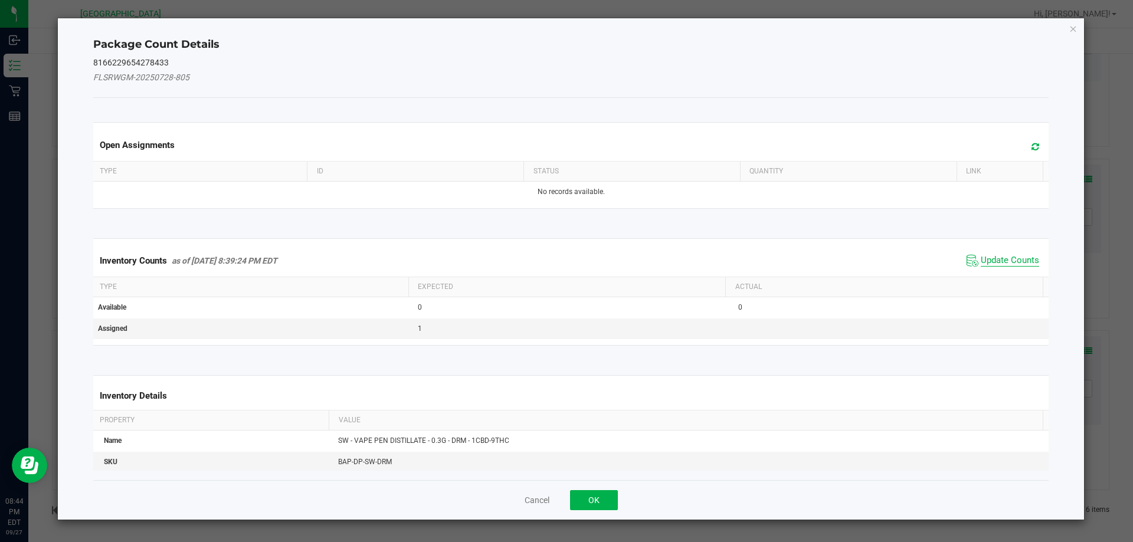
click at [997, 257] on span "Update Counts" at bounding box center [1010, 261] width 58 height 12
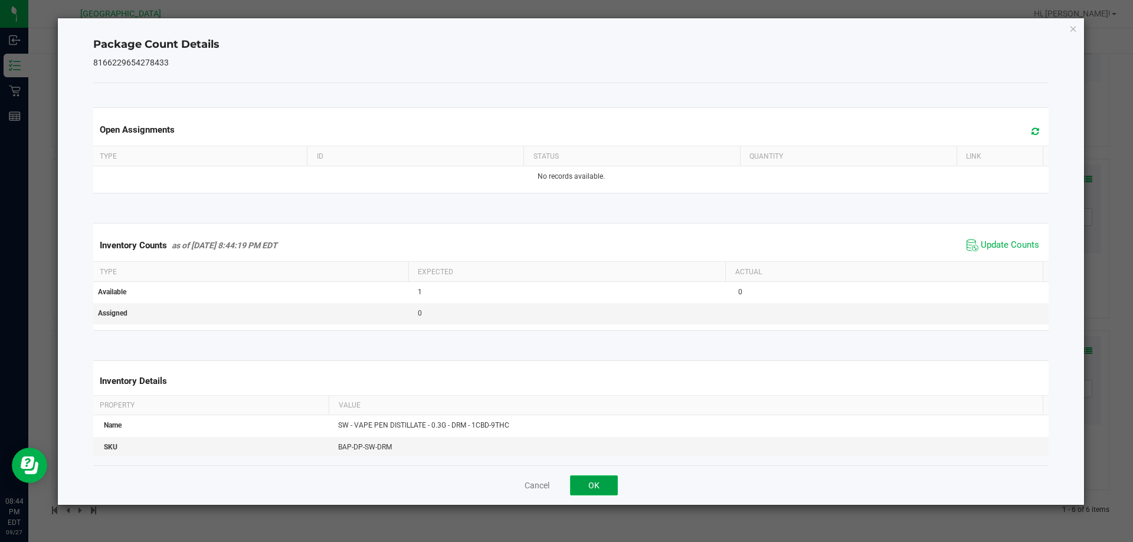
click at [584, 487] on button "OK" at bounding box center [594, 486] width 48 height 20
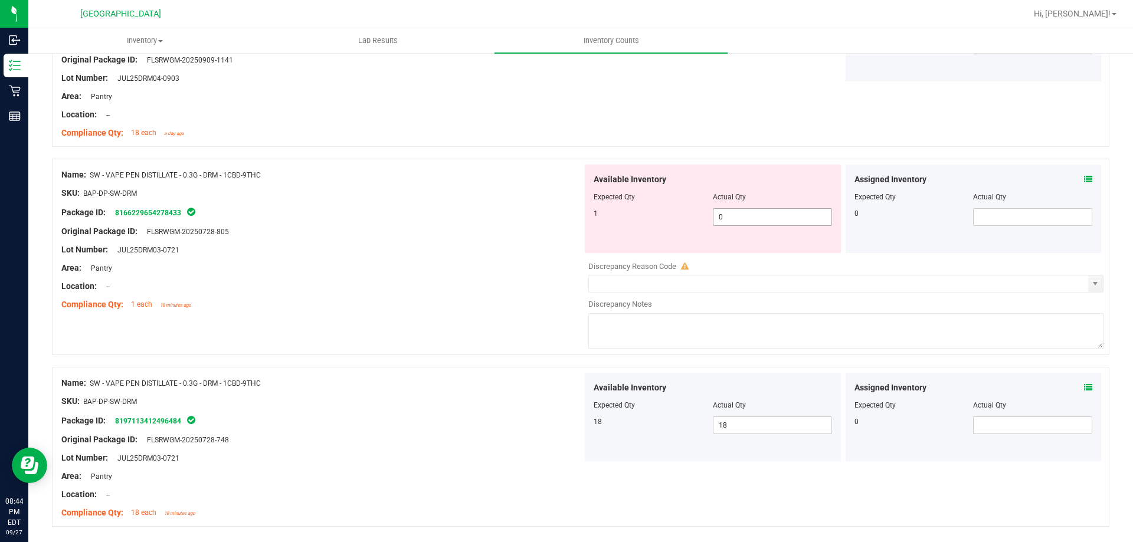
click at [746, 222] on span "0 0" at bounding box center [772, 217] width 119 height 18
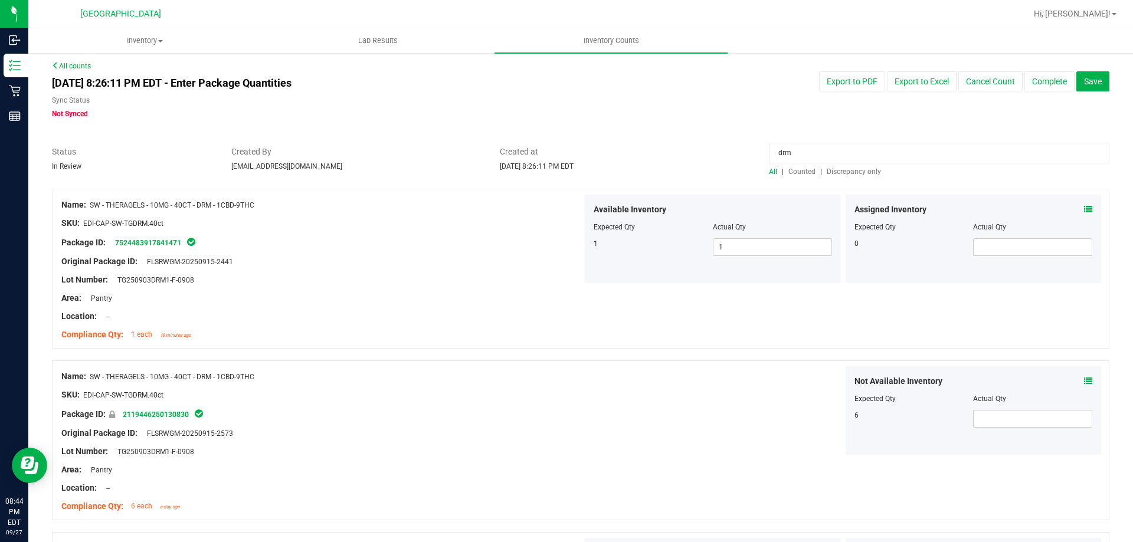
scroll to position [0, 0]
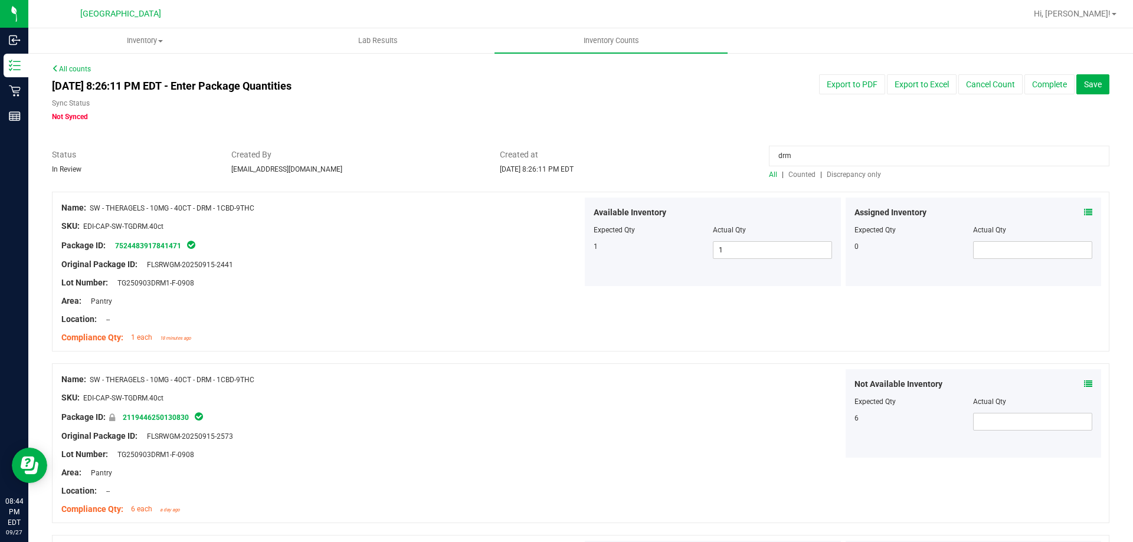
click at [769, 172] on span "All" at bounding box center [773, 175] width 8 height 8
click at [1084, 80] on span "Save" at bounding box center [1093, 84] width 18 height 9
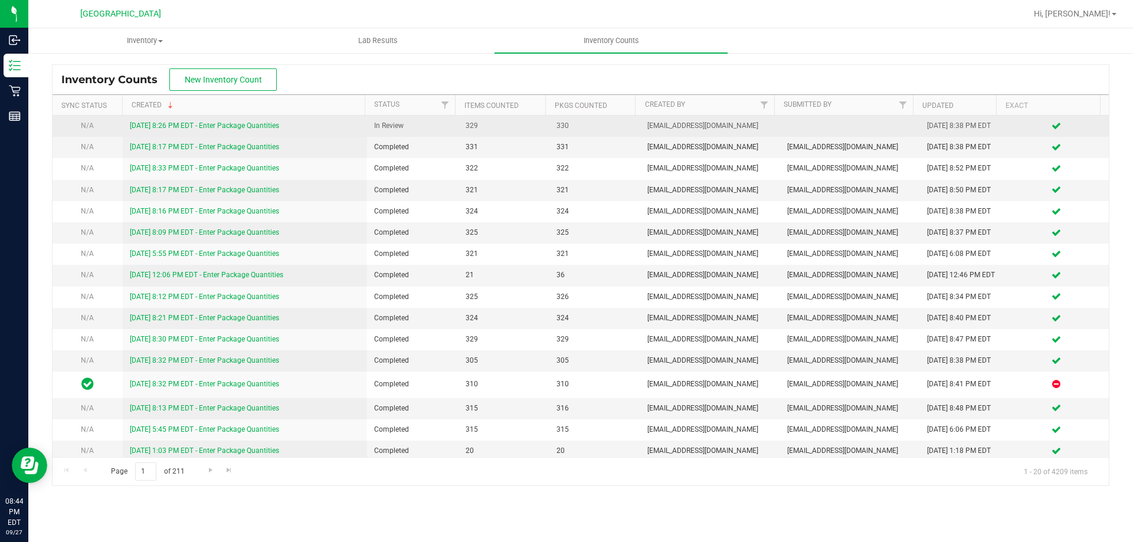
click at [223, 121] on div "[DATE] 8:26 PM EDT - Enter Package Quantities" at bounding box center [245, 125] width 231 height 11
click at [223, 123] on link "[DATE] 8:26 PM EDT - Enter Package Quantities" at bounding box center [204, 126] width 149 height 8
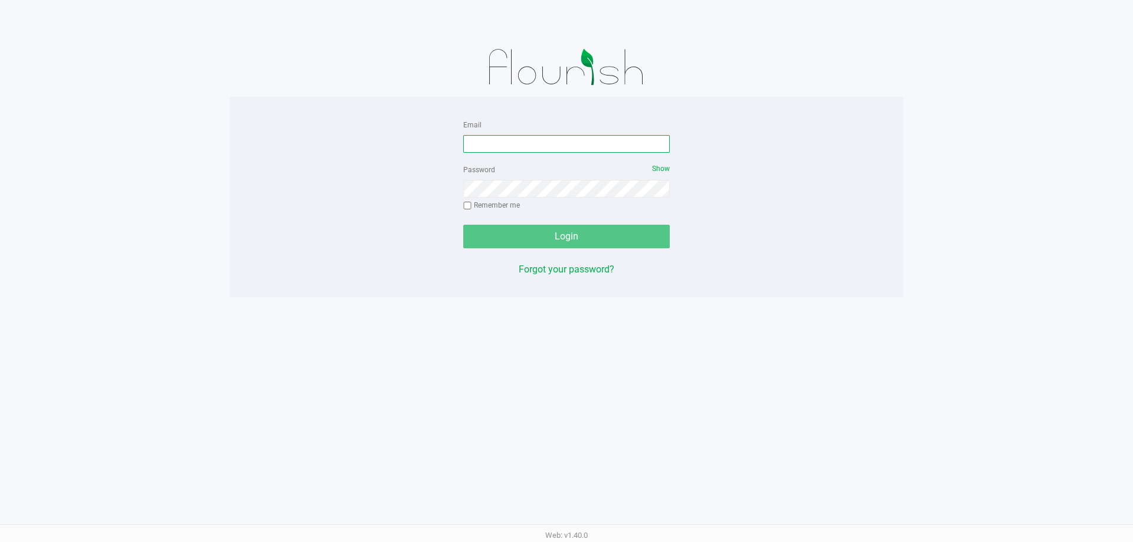
click at [513, 136] on input "Email" at bounding box center [566, 144] width 207 height 18
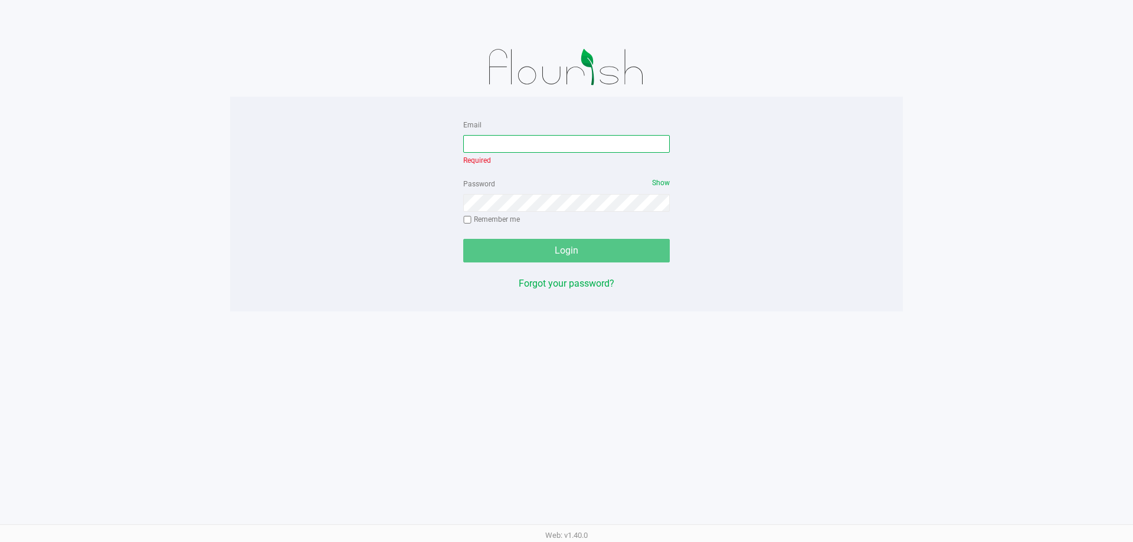
click at [530, 152] on input "Email" at bounding box center [566, 144] width 207 height 18
click at [532, 141] on input "Email" at bounding box center [566, 144] width 207 height 18
type input "p"
type input "pburridge"
drag, startPoint x: 507, startPoint y: 139, endPoint x: 337, endPoint y: 108, distance: 172.8
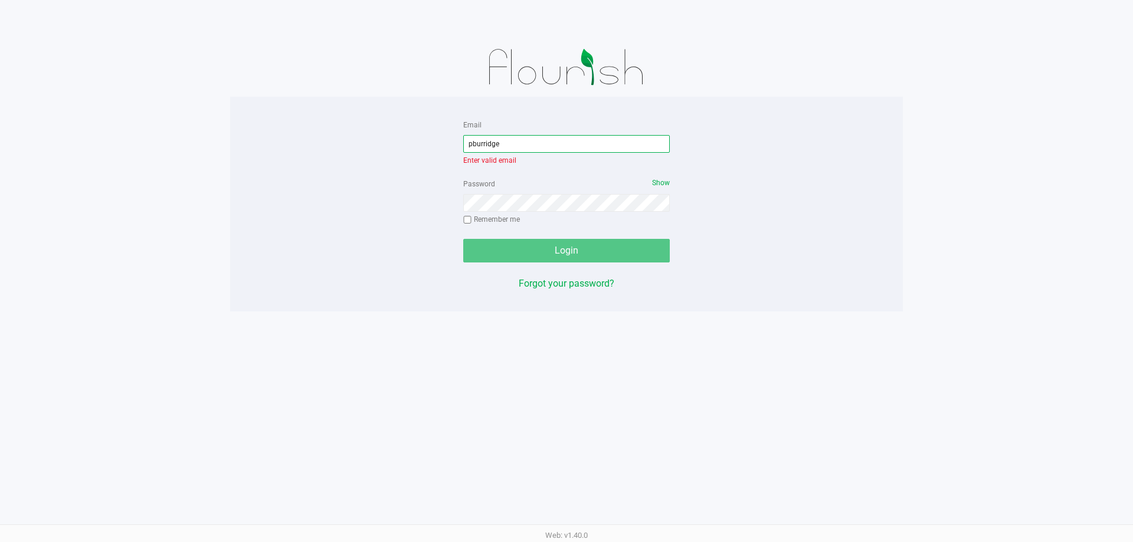
click at [337, 108] on div "Email pburridge Enter valid email Password Show Remember me Login Forgot your p…" at bounding box center [566, 204] width 673 height 215
